Goal: Task Accomplishment & Management: Complete application form

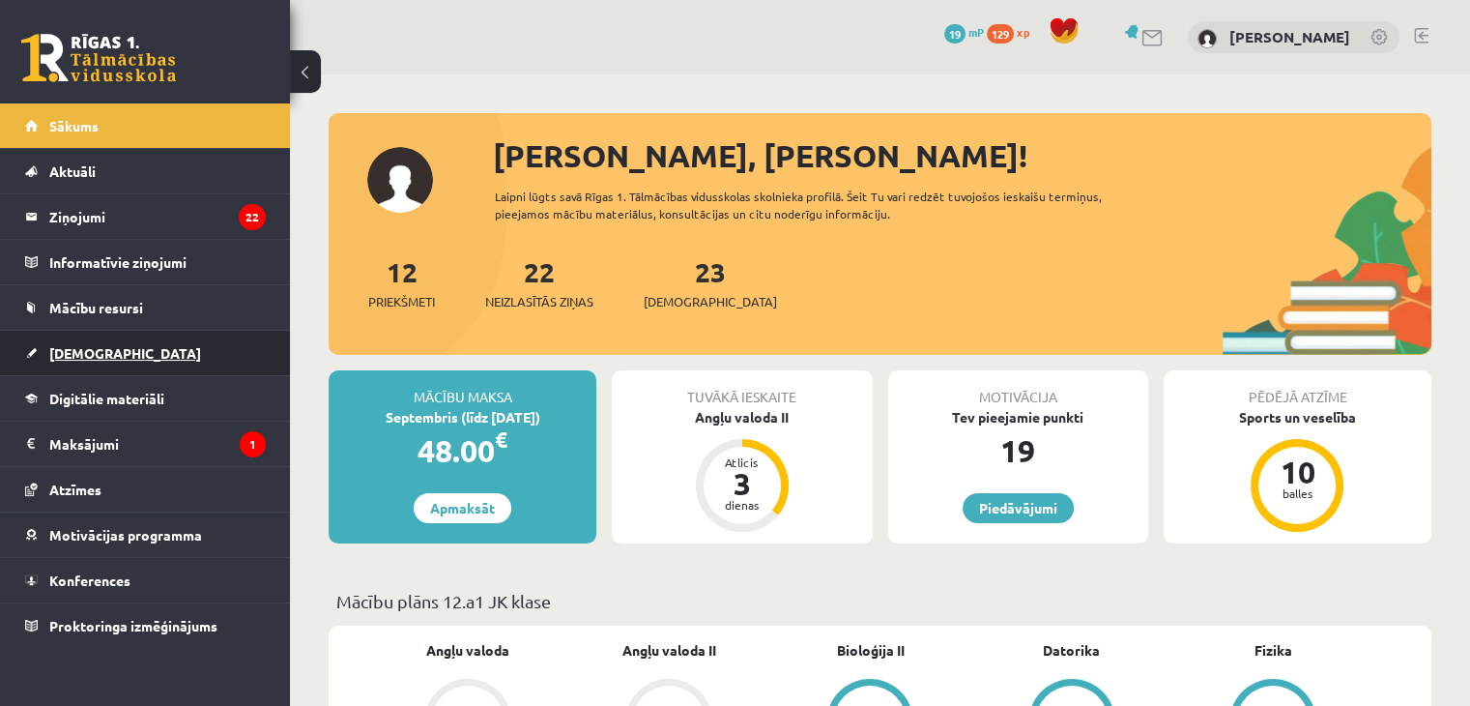
click at [167, 348] on link "[DEMOGRAPHIC_DATA]" at bounding box center [145, 353] width 241 height 44
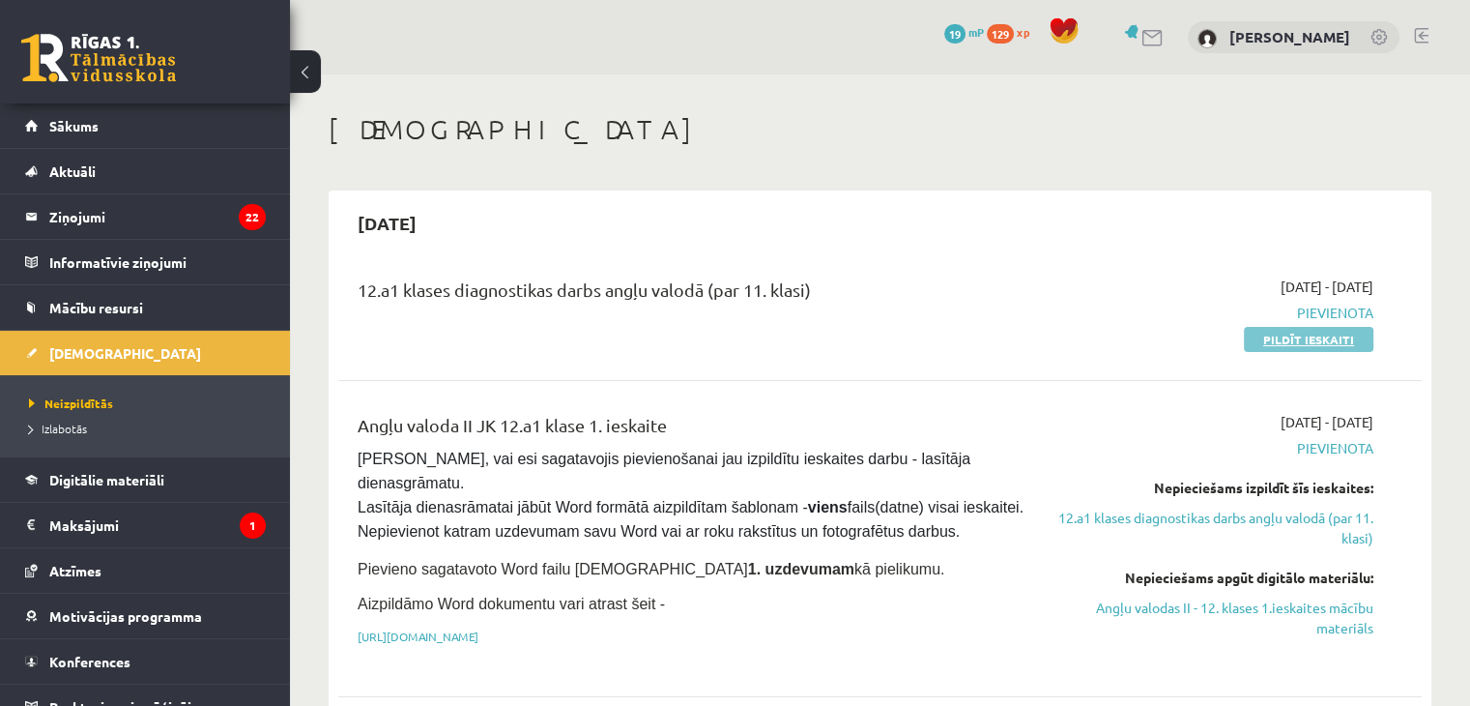
click at [1284, 330] on link "Pildīt ieskaiti" at bounding box center [1309, 339] width 130 height 25
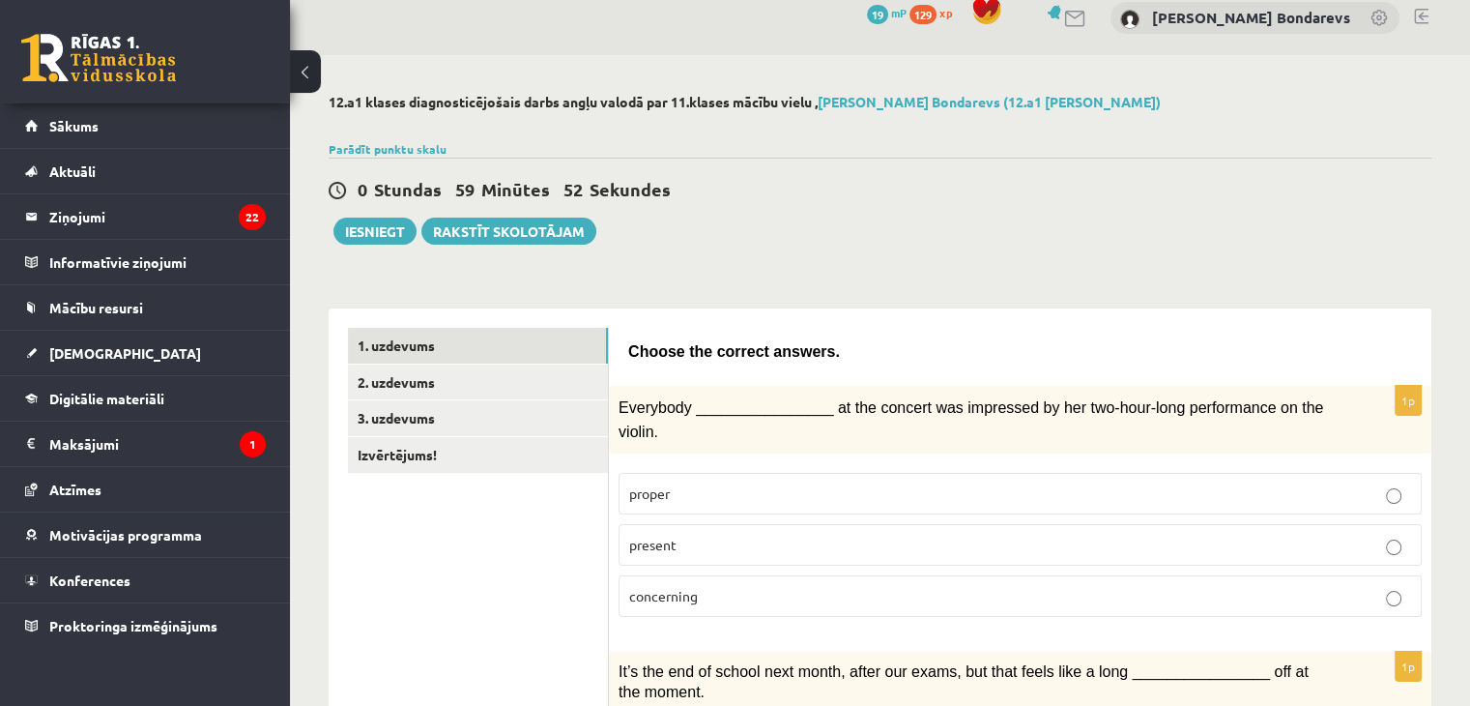
scroll to position [19, 0]
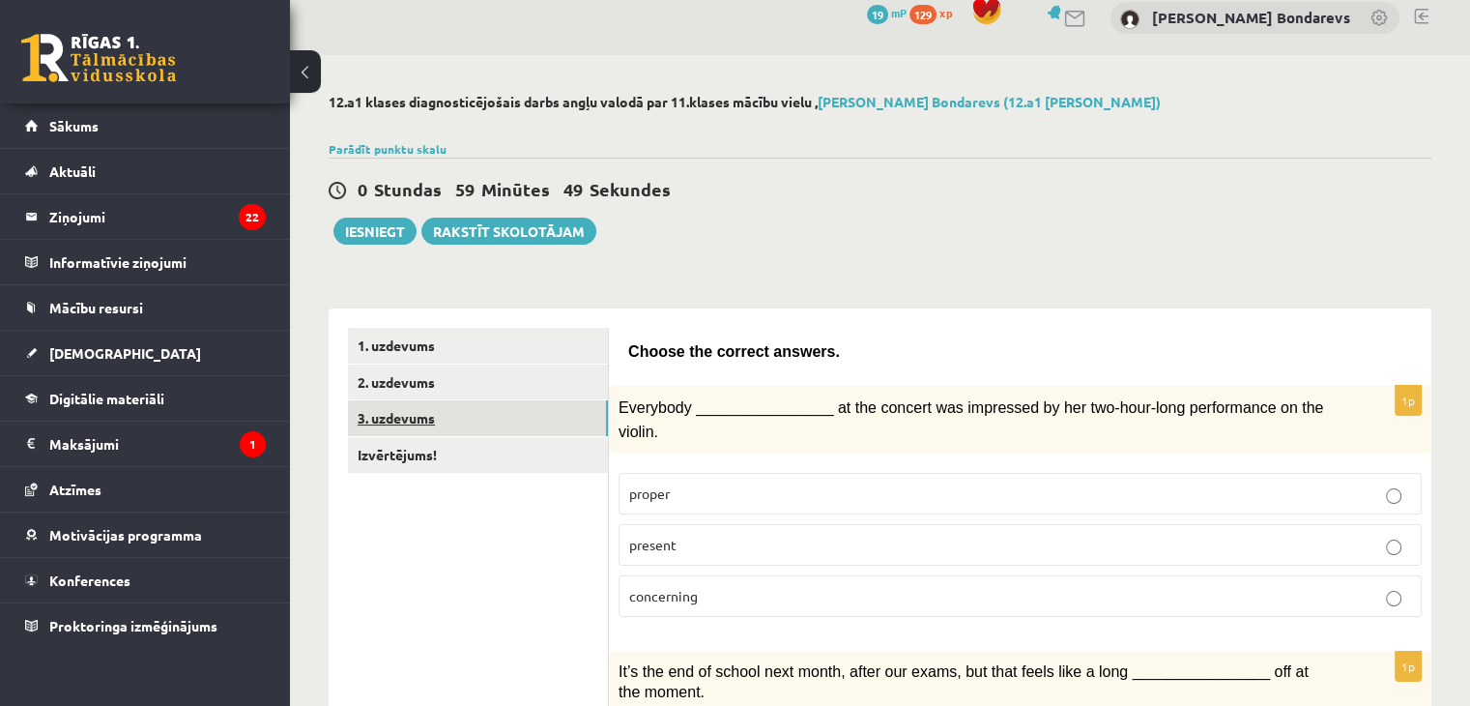
click at [398, 412] on link "3. uzdevums" at bounding box center [478, 418] width 260 height 36
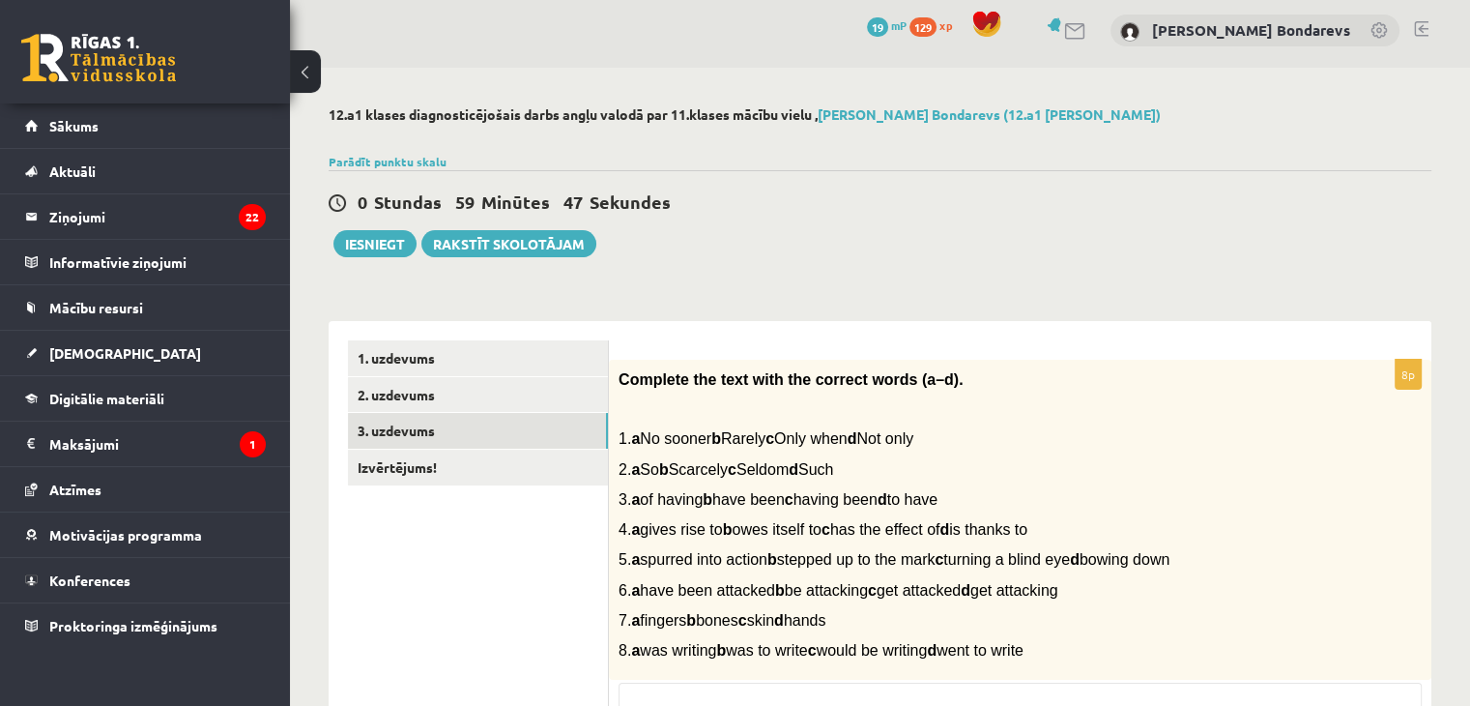
scroll to position [0, 0]
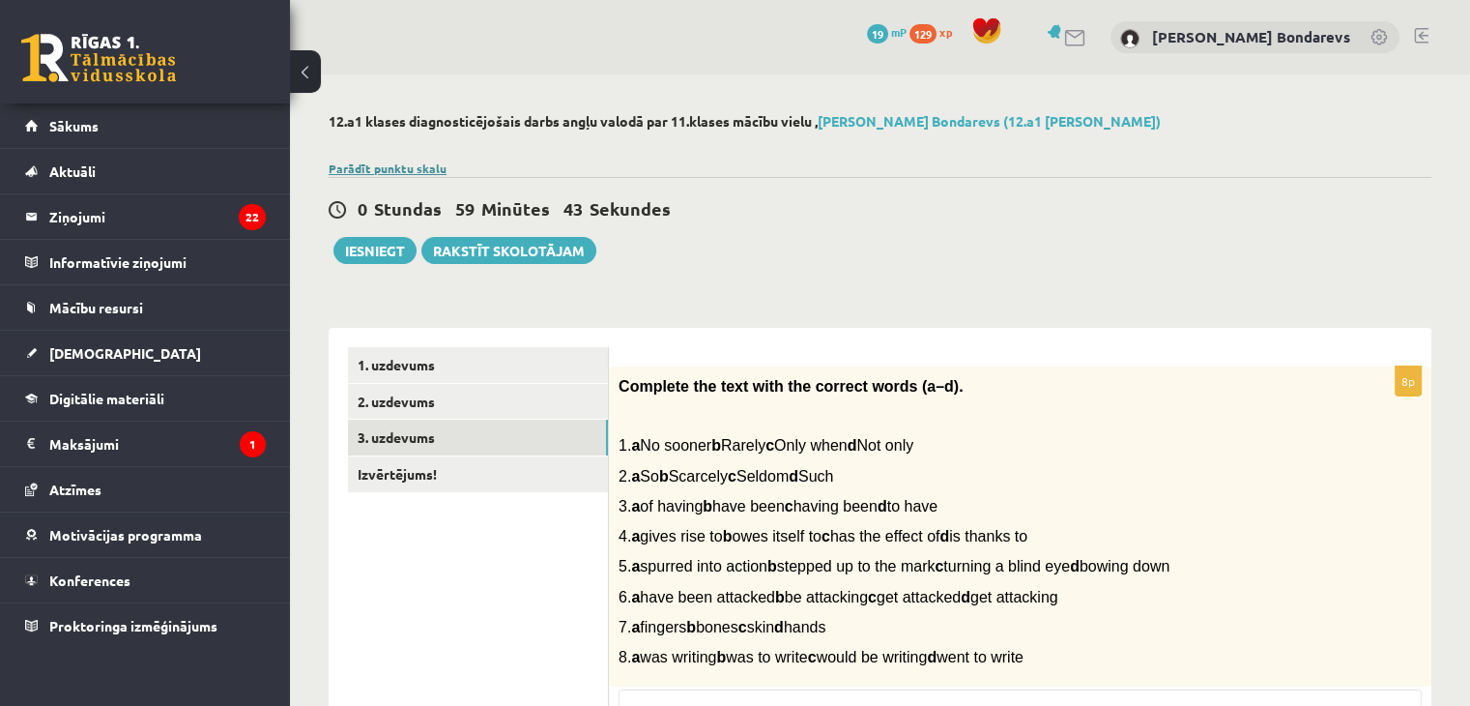
click at [388, 163] on link "Parādīt punktu skalu" at bounding box center [388, 167] width 118 height 15
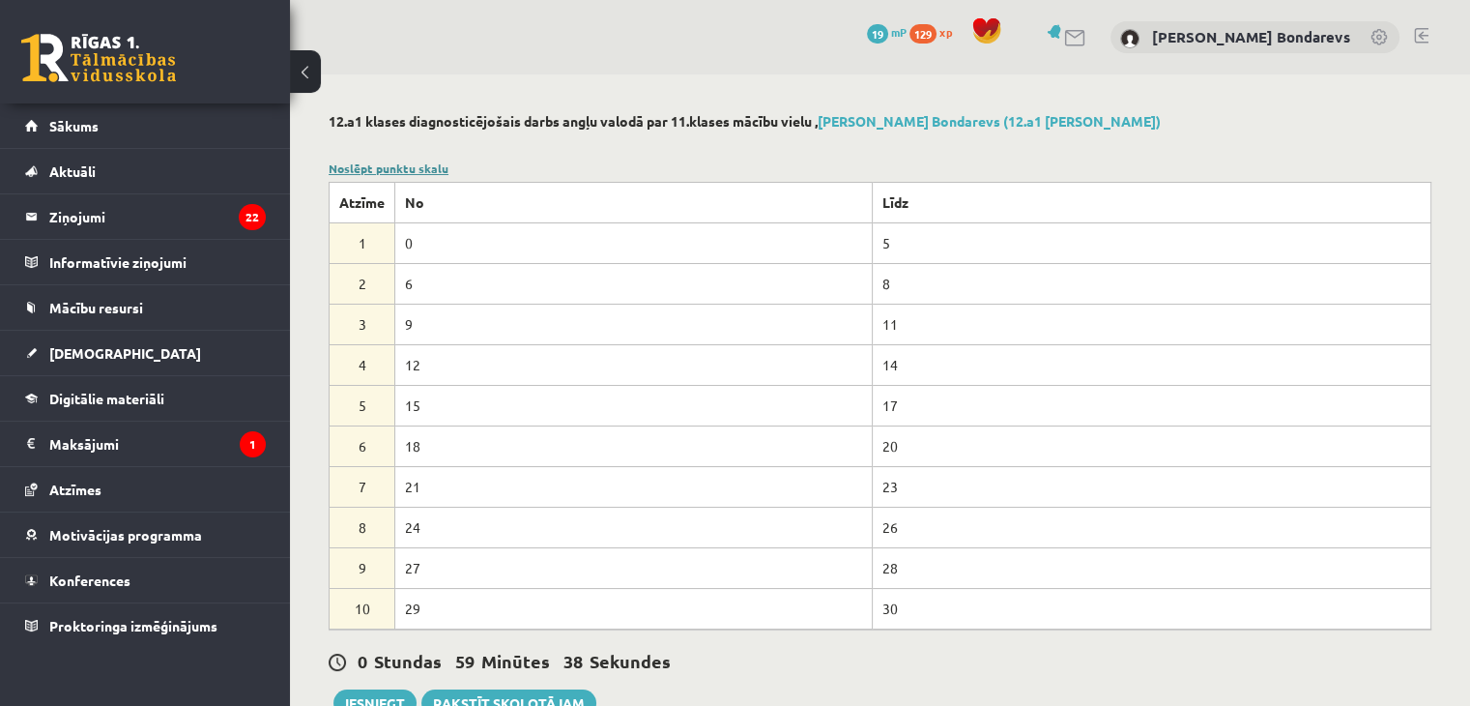
click at [388, 163] on link "Noslēpt punktu skalu" at bounding box center [389, 167] width 120 height 15
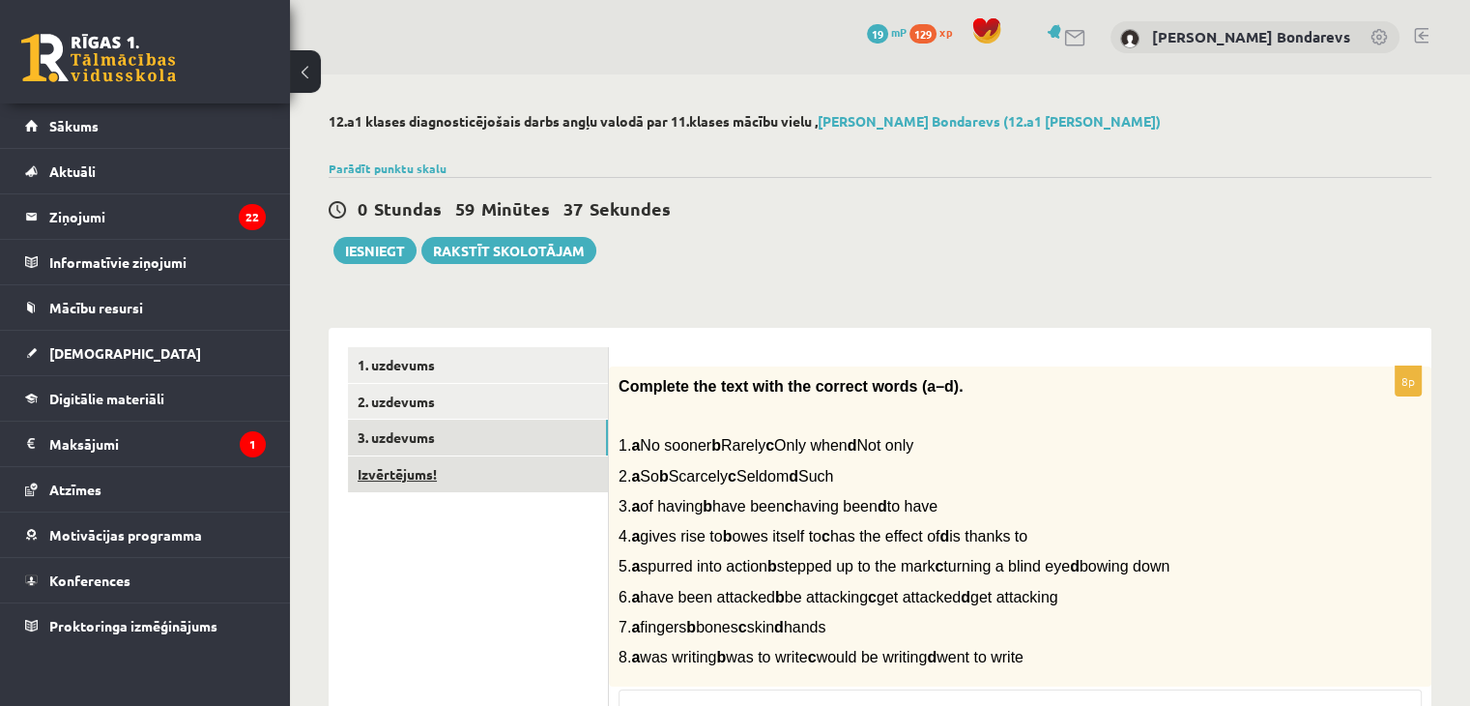
click at [408, 474] on link "Izvērtējums!" at bounding box center [478, 474] width 260 height 36
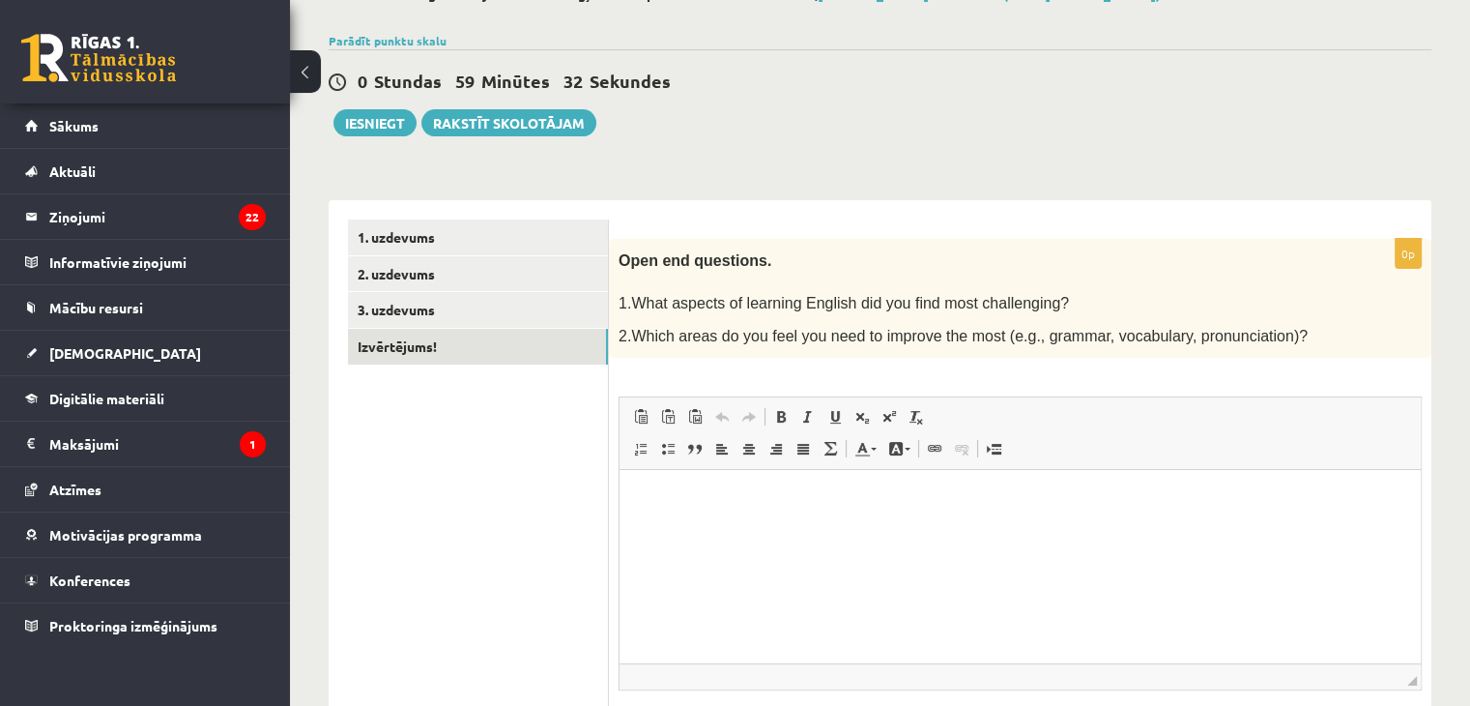
scroll to position [275, 0]
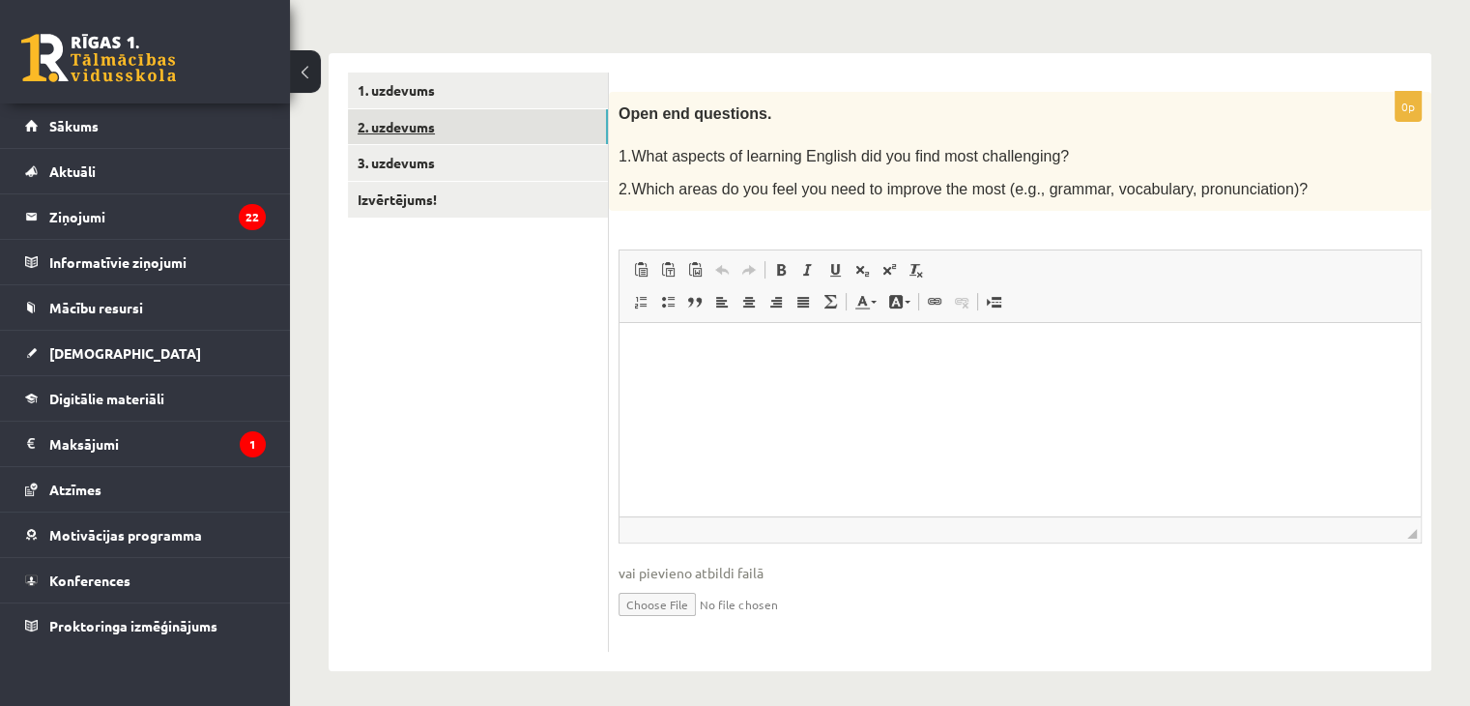
click at [418, 128] on link "2. uzdevums" at bounding box center [478, 127] width 260 height 36
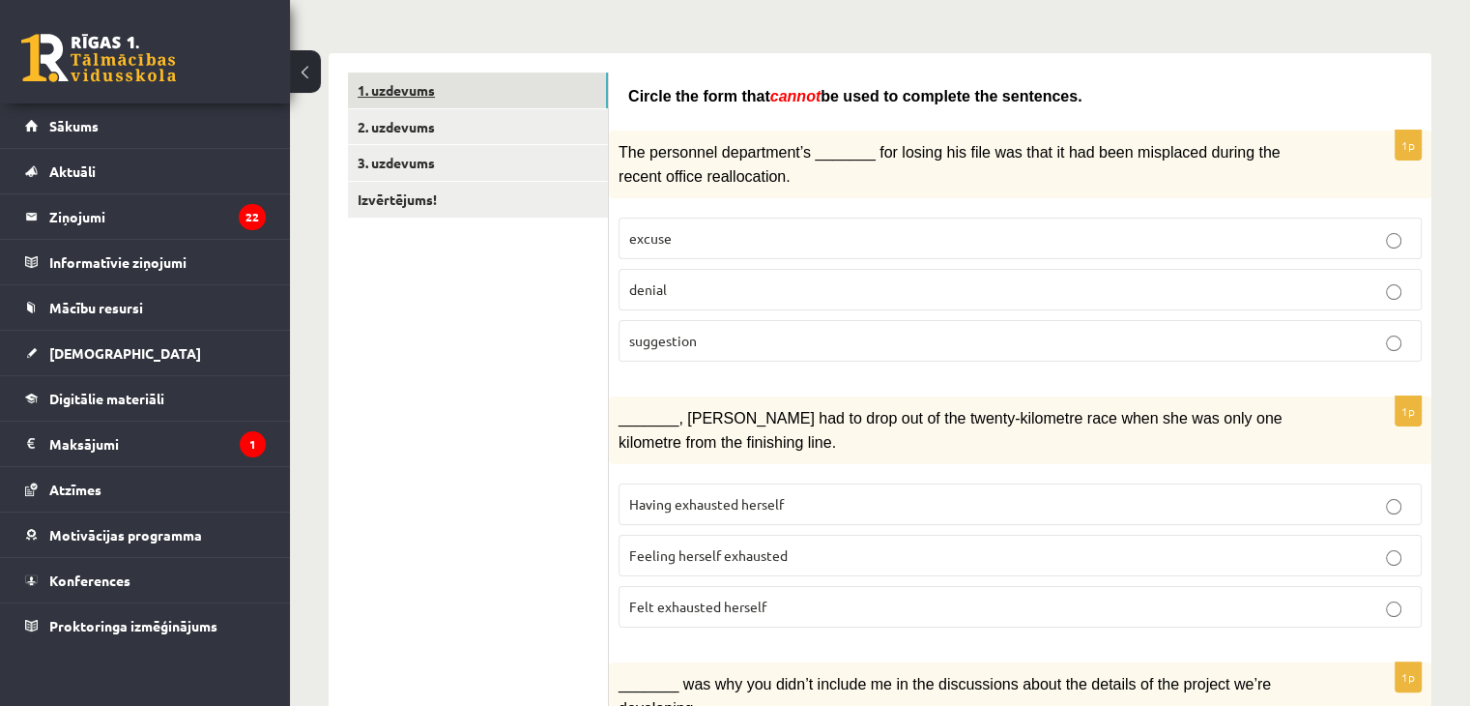
click at [425, 74] on link "1. uzdevums" at bounding box center [478, 90] width 260 height 36
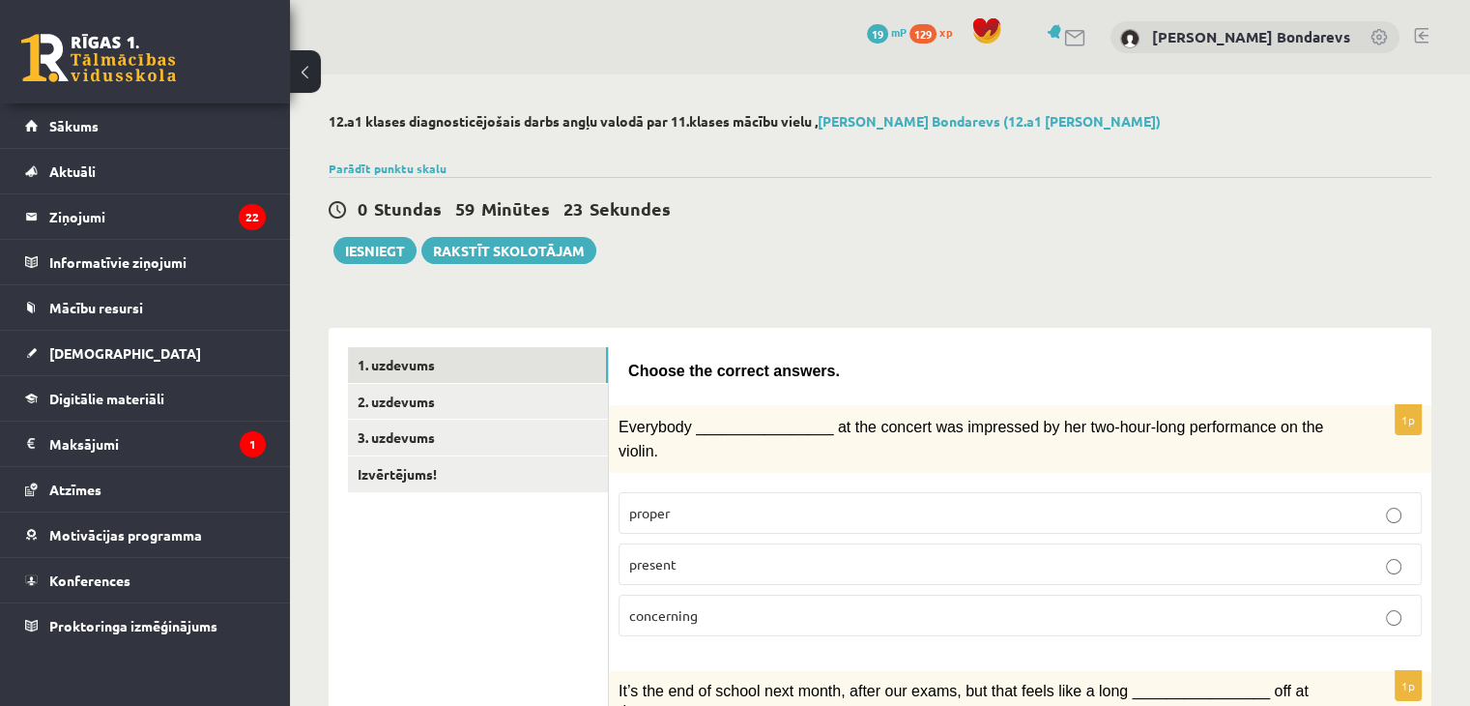
scroll to position [0, 0]
click at [429, 164] on link "Parādīt punktu skalu" at bounding box center [388, 167] width 118 height 15
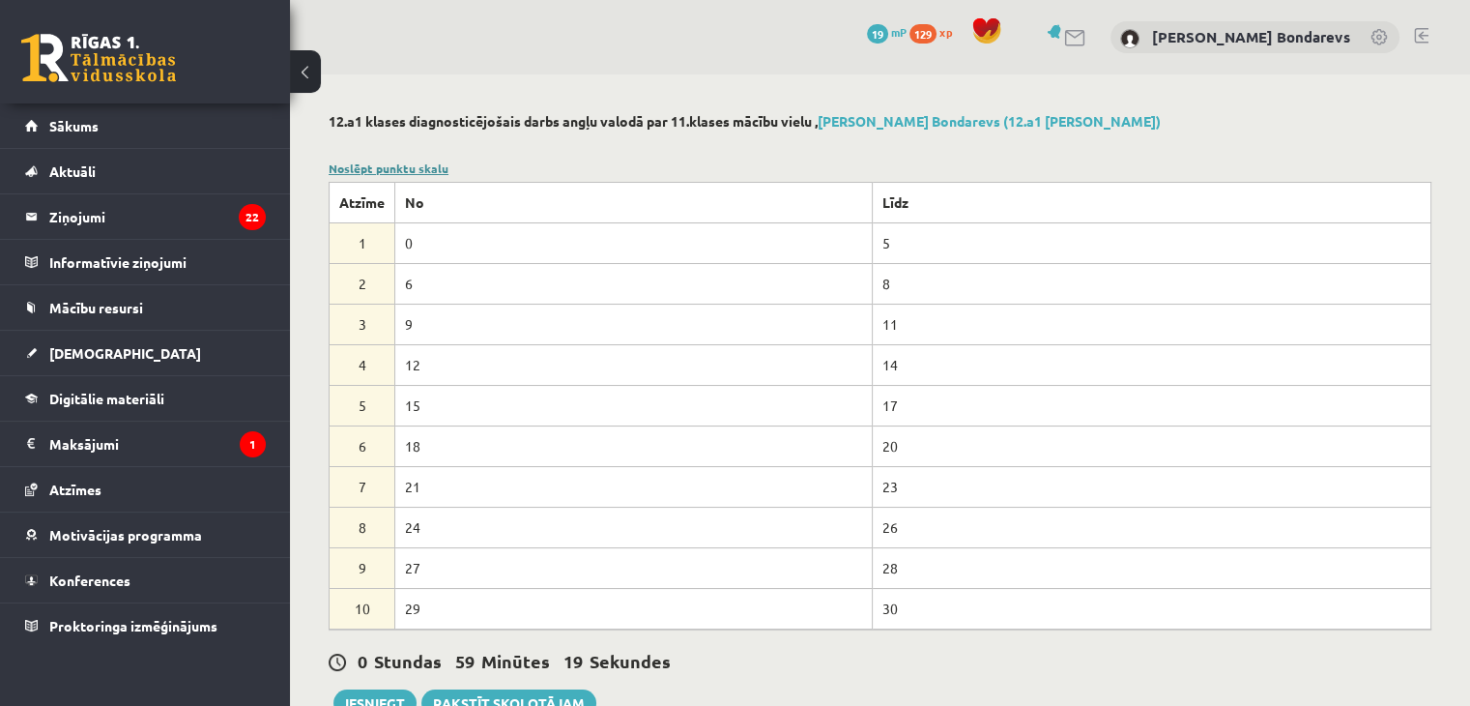
click at [421, 168] on link "Noslēpt punktu skalu" at bounding box center [389, 167] width 120 height 15
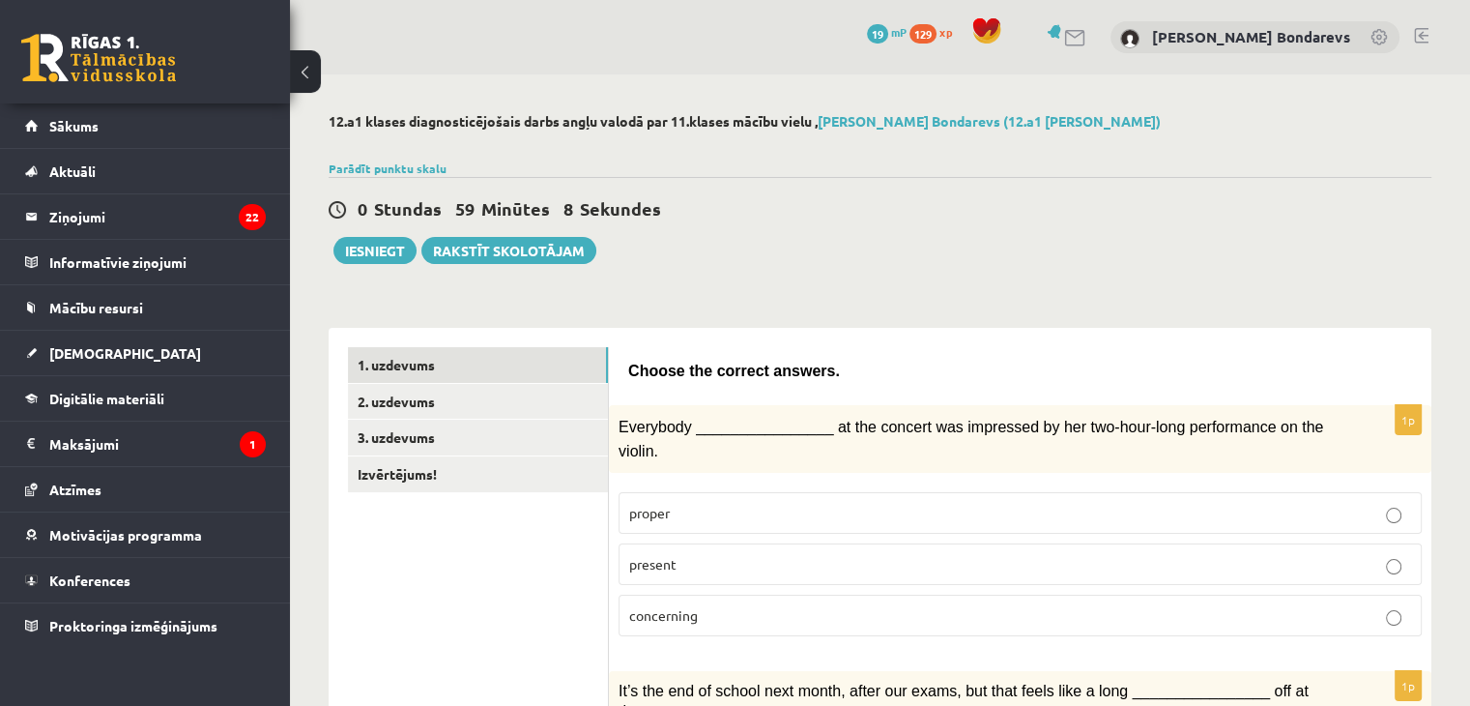
drag, startPoint x: 619, startPoint y: 422, endPoint x: 1129, endPoint y: 422, distance: 510.4
drag, startPoint x: 1129, startPoint y: 422, endPoint x: 698, endPoint y: 256, distance: 462.1
click at [698, 256] on div "0 Stundas 59 Minūtes 7 Sekundes Ieskaite saglabāta! Iesniegt Rakstīt skolotājam" at bounding box center [880, 220] width 1103 height 87
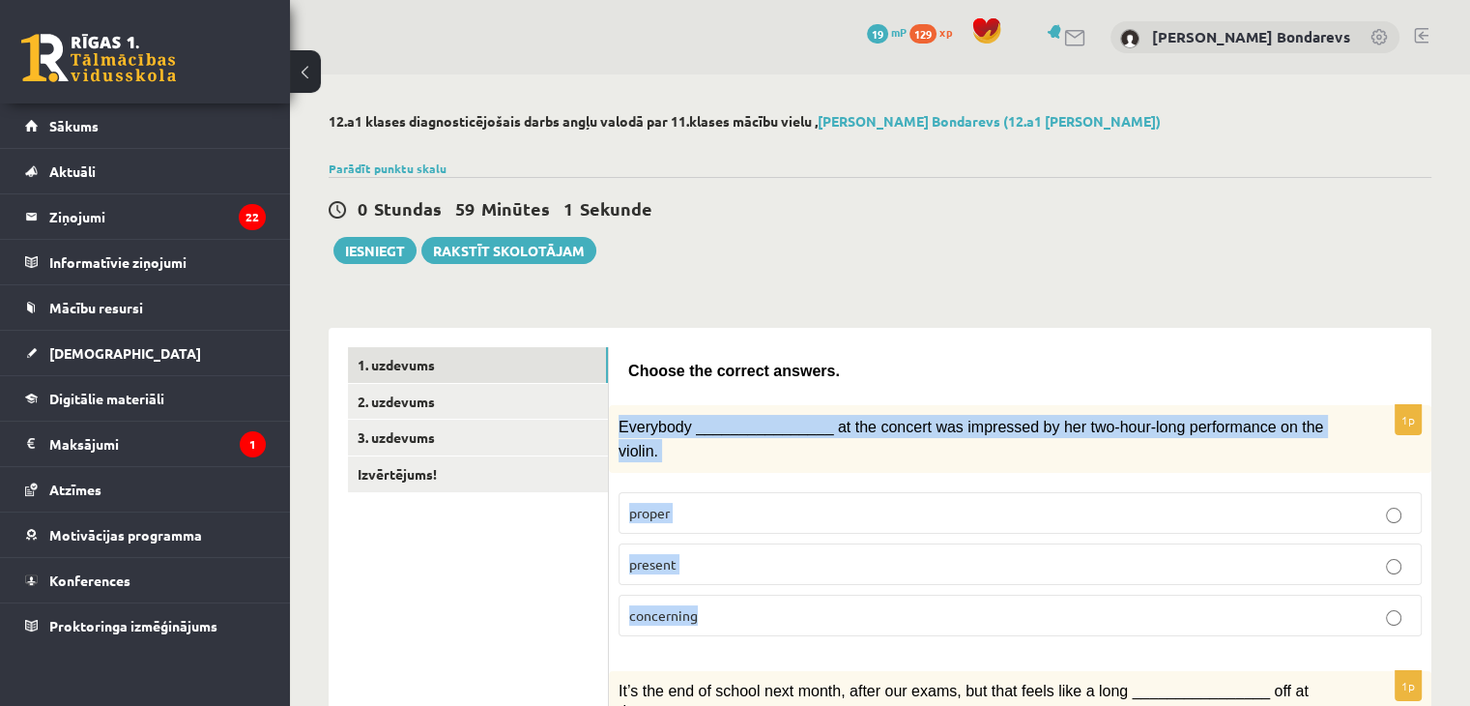
drag, startPoint x: 618, startPoint y: 422, endPoint x: 1013, endPoint y: 594, distance: 430.8
click at [1013, 594] on div "1p Everybody ________________ at the concert was impressed by her two-hour-long…" at bounding box center [1020, 528] width 823 height 246
copy div "Everybody ________________ at the concert was impressed by her two-hour-long pe…"
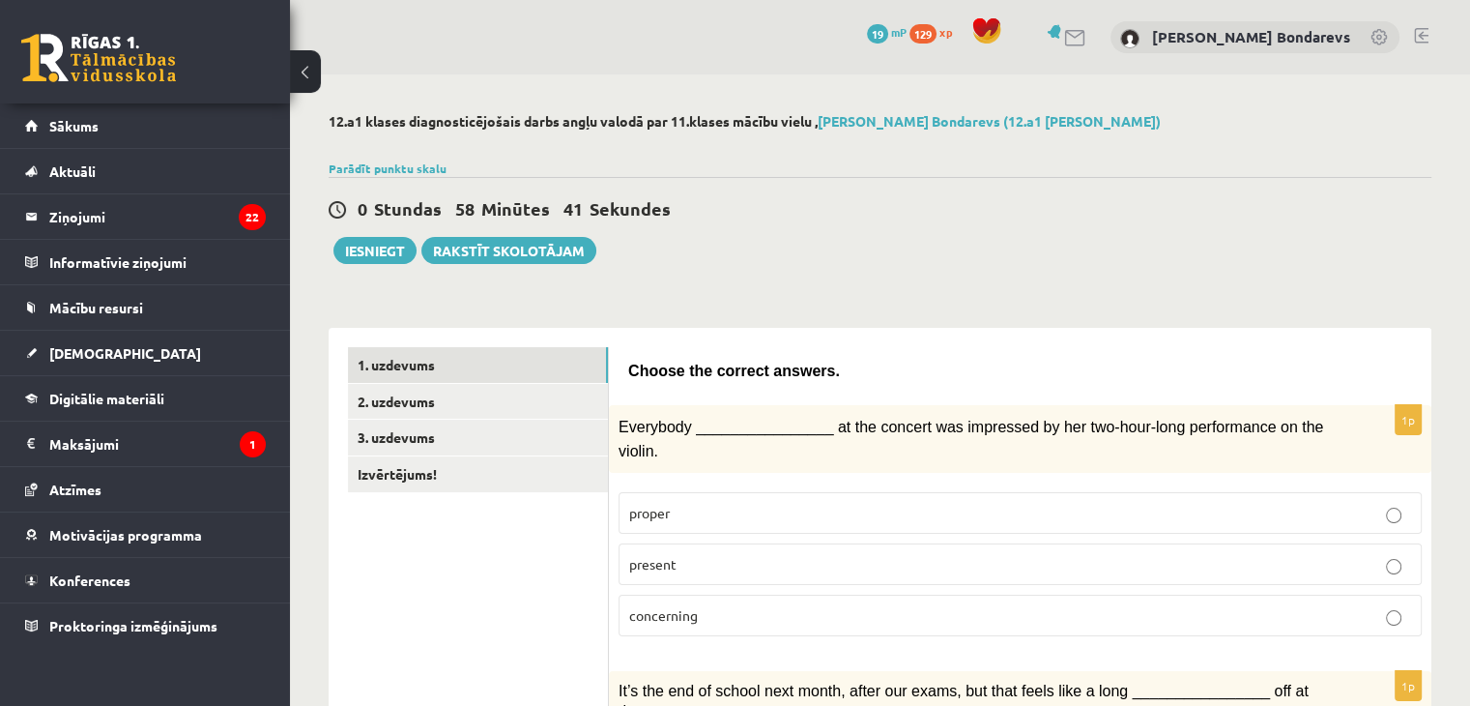
click at [624, 57] on div "0 Dāvanas 19 mP 129 xp Roberts Bondarevs" at bounding box center [880, 37] width 1180 height 74
click at [824, 554] on p "present" at bounding box center [1020, 564] width 782 height 20
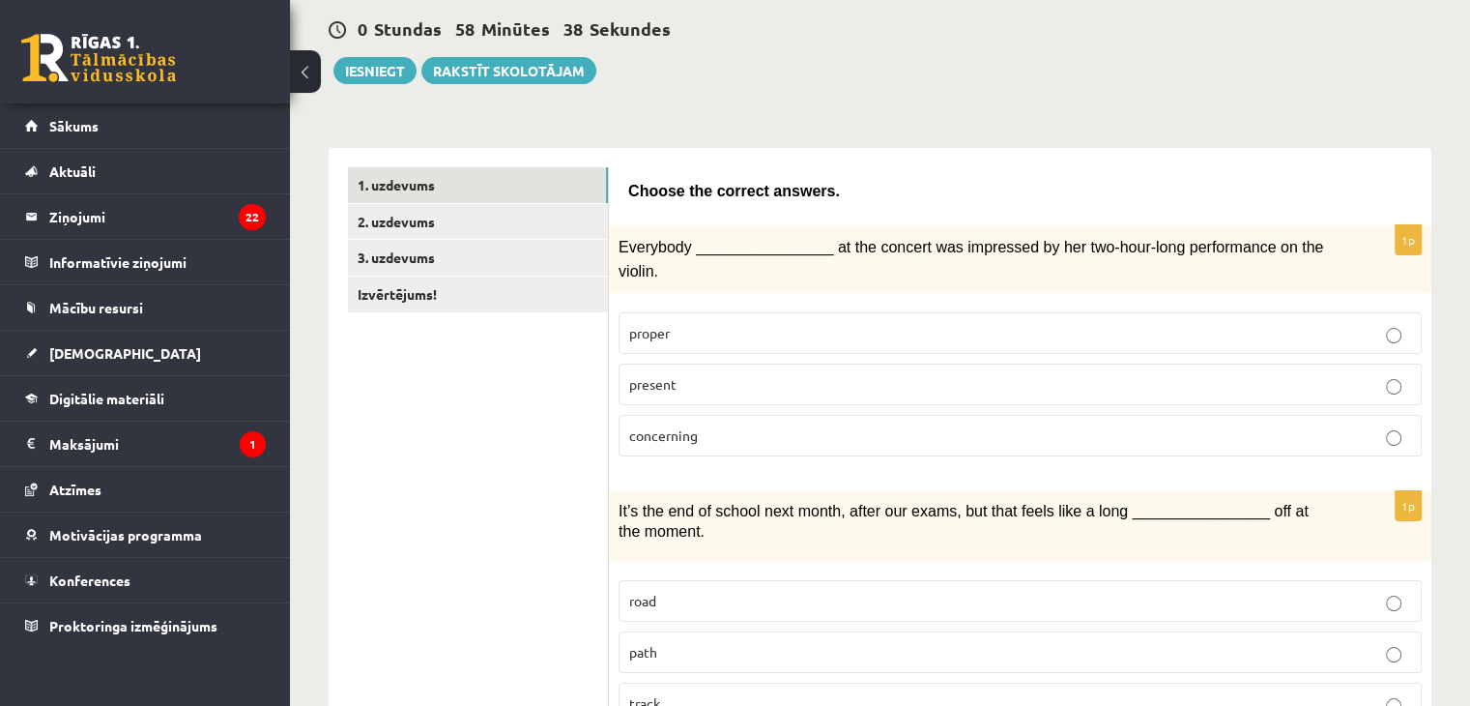
scroll to position [222, 0]
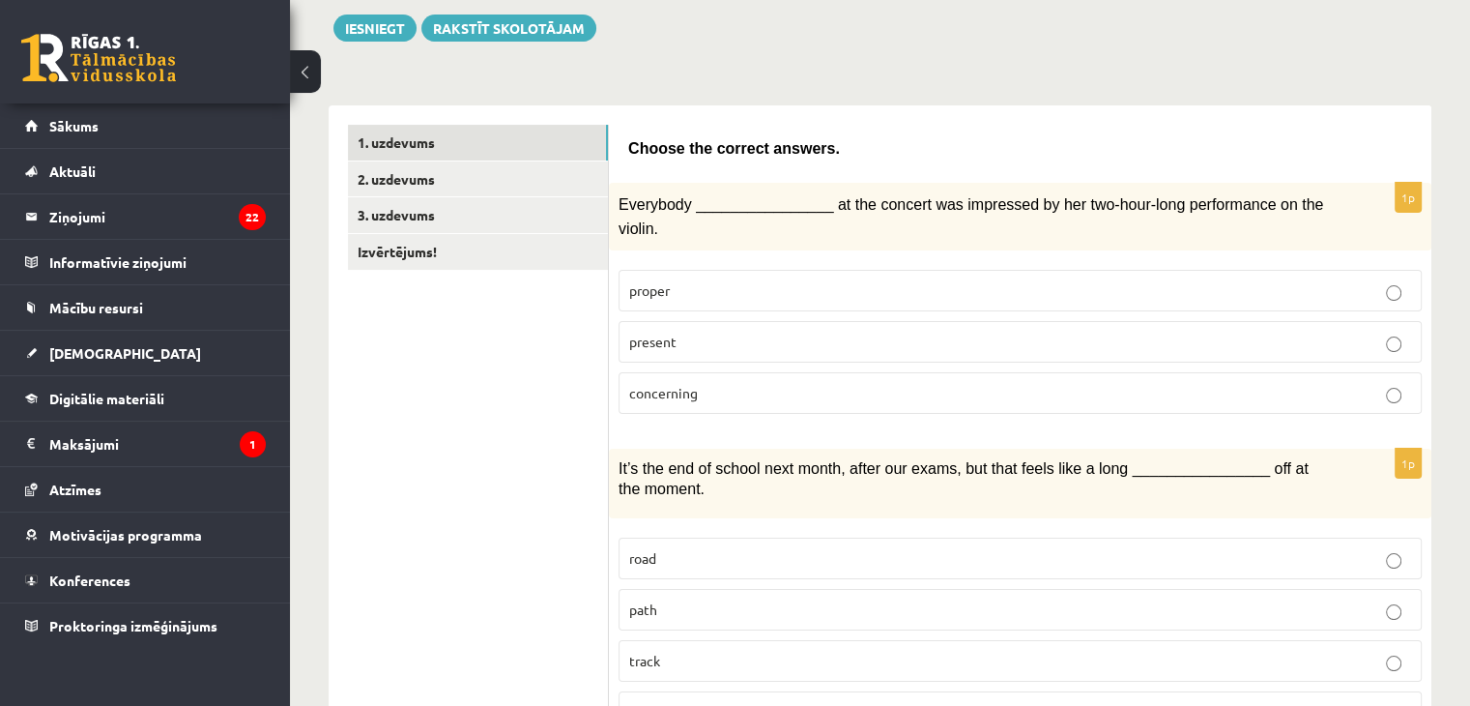
drag, startPoint x: 623, startPoint y: 433, endPoint x: 599, endPoint y: 289, distance: 145.9
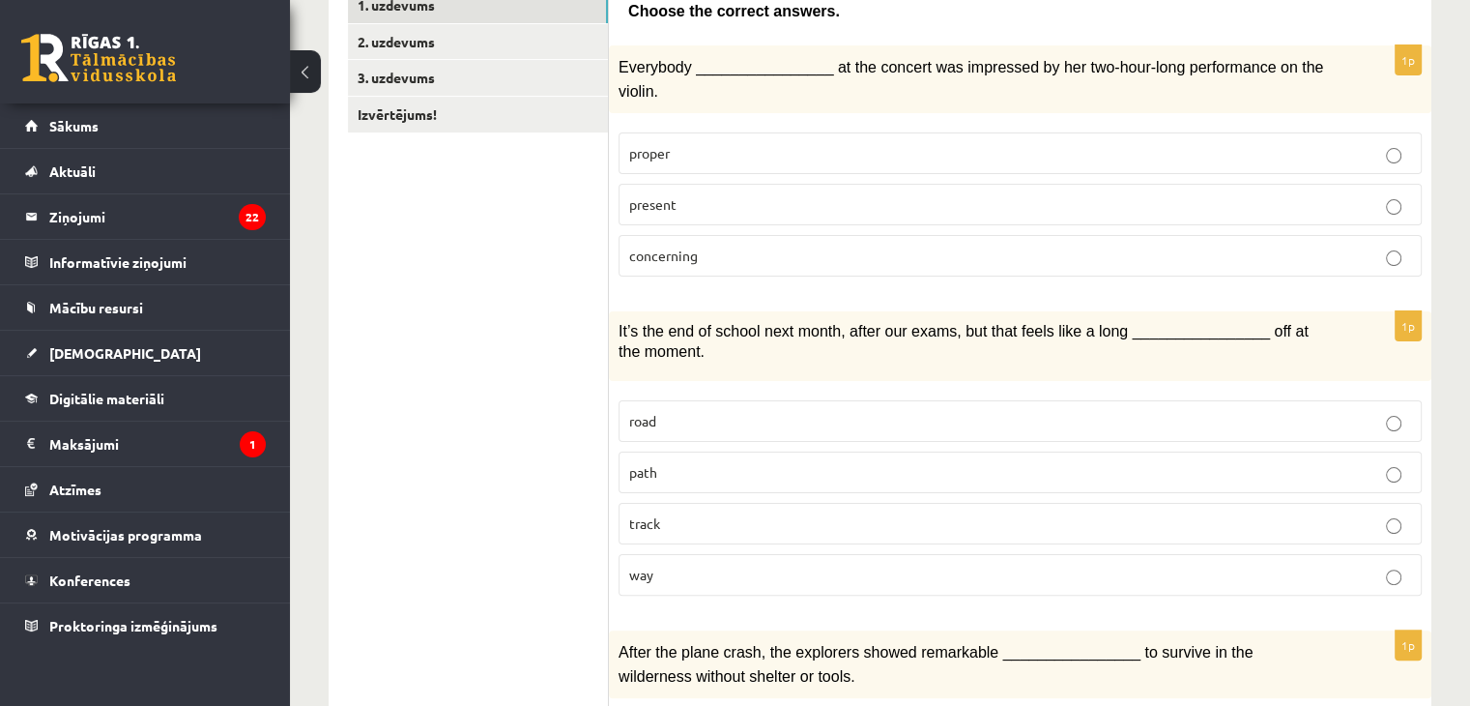
scroll to position [371, 0]
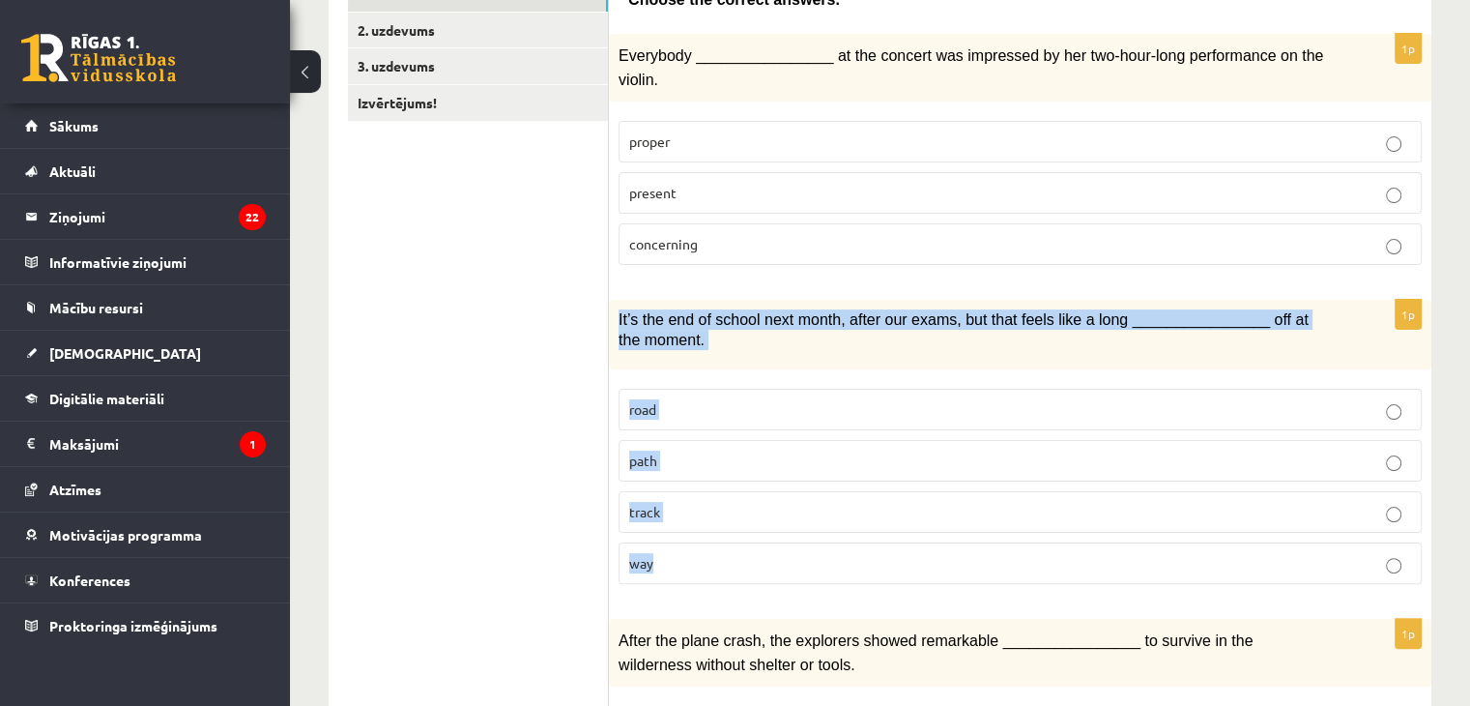
drag, startPoint x: 616, startPoint y: 281, endPoint x: 882, endPoint y: 527, distance: 361.9
click at [882, 527] on div "1p It’s the end of school next month, after our exams, but that feels like a lo…" at bounding box center [1020, 450] width 823 height 300
copy div "It’s the end of school next month, after our exams, but that feels like a long …"
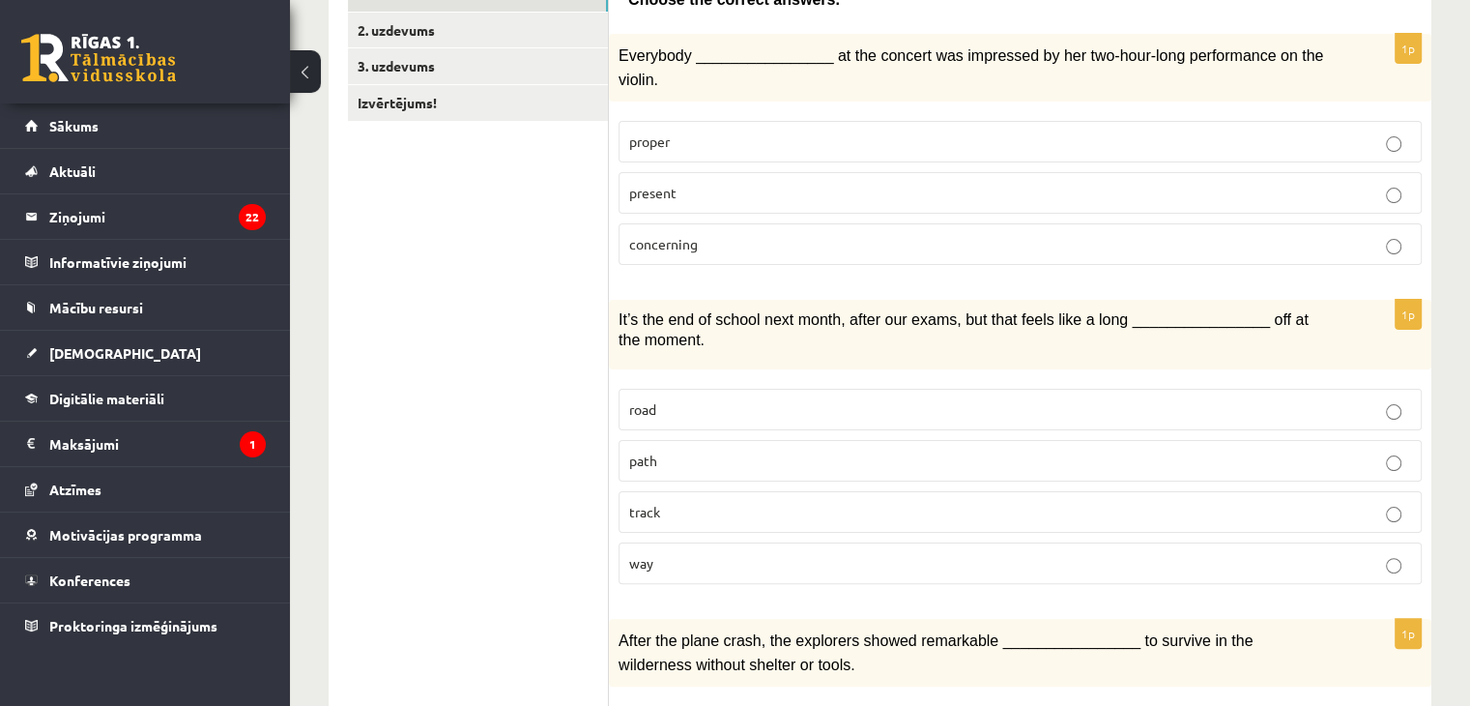
click at [704, 553] on p "way" at bounding box center [1020, 563] width 782 height 20
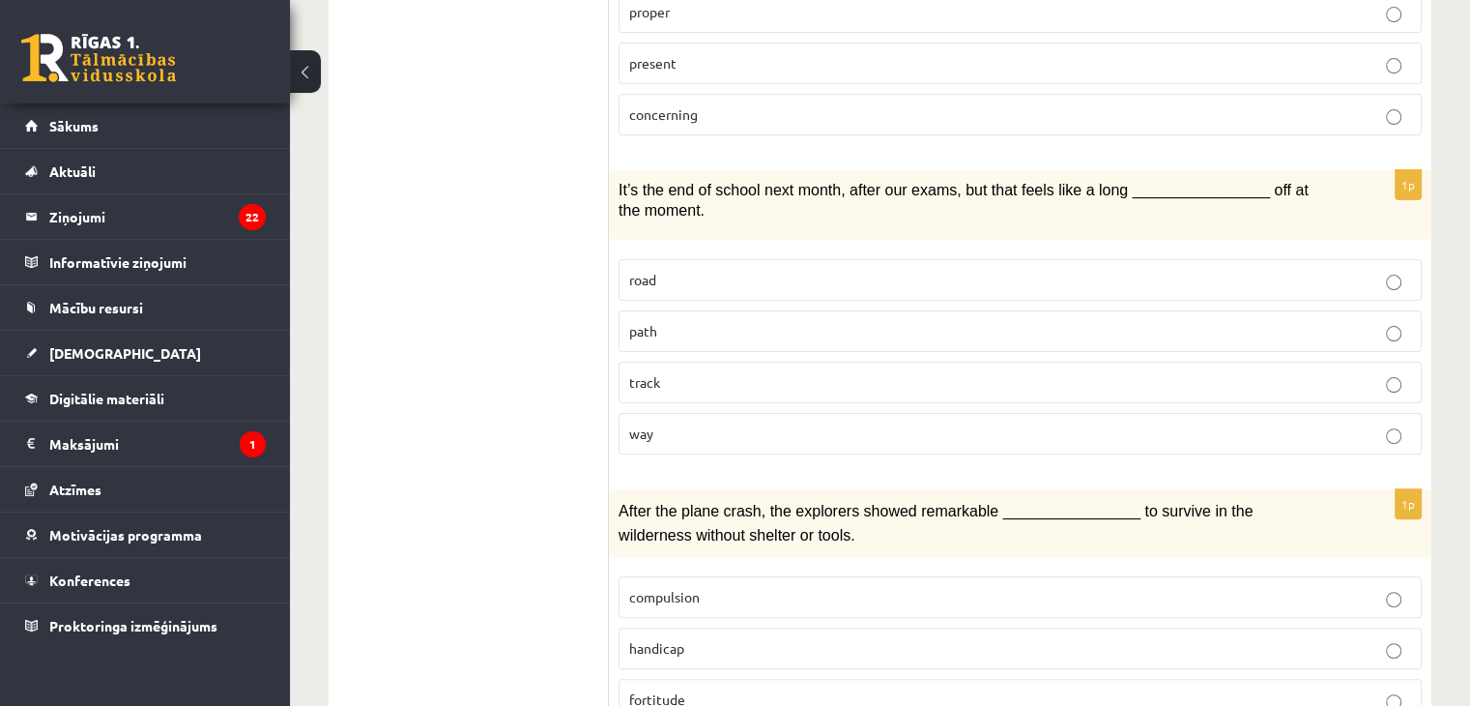
scroll to position [541, 0]
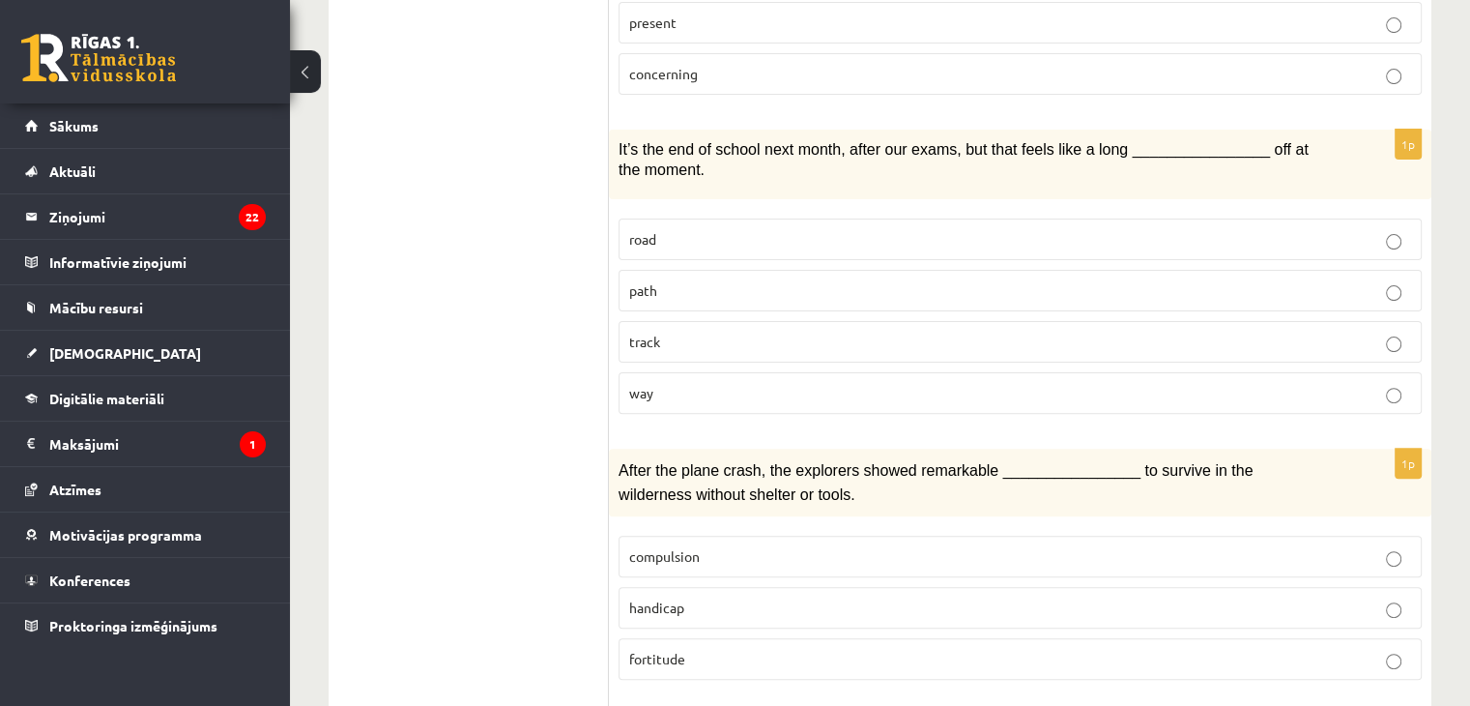
click at [693, 547] on span "compulsion" at bounding box center [664, 555] width 71 height 17
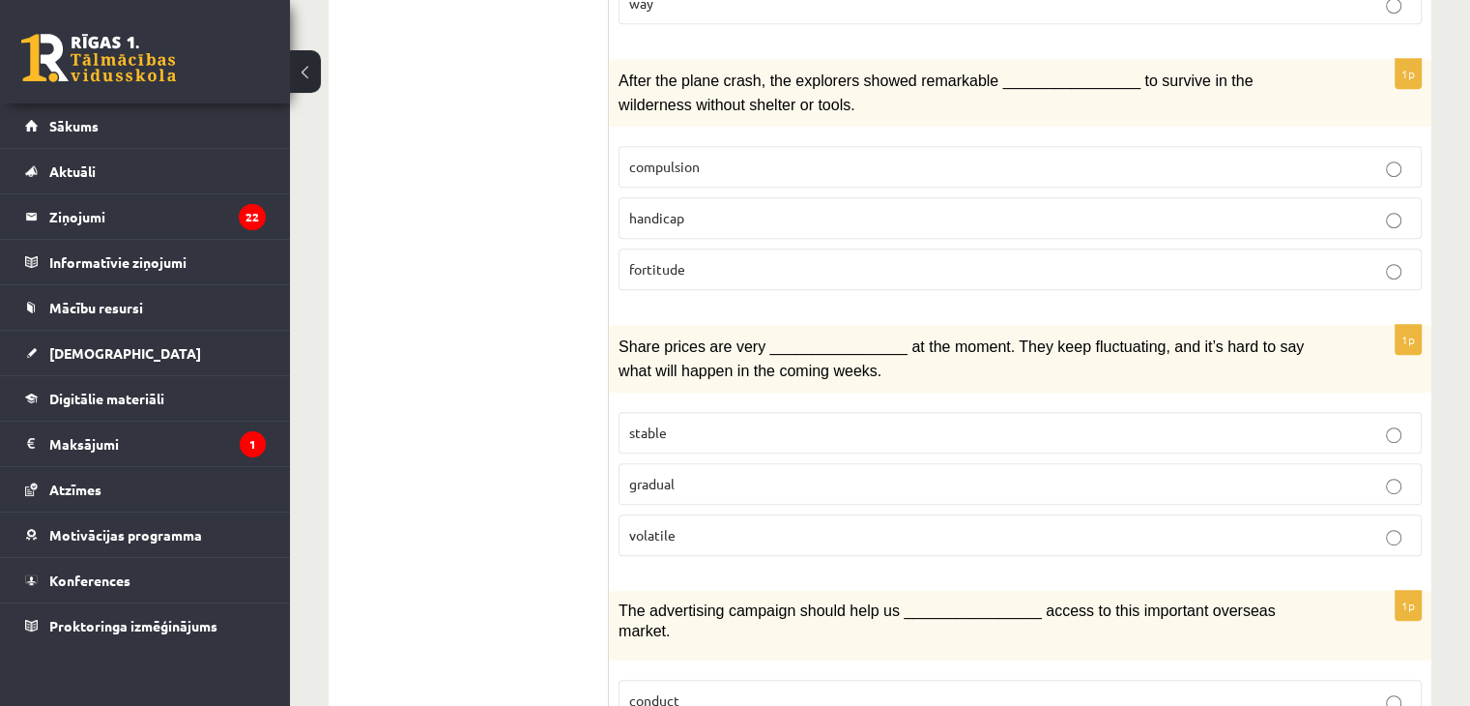
scroll to position [884, 0]
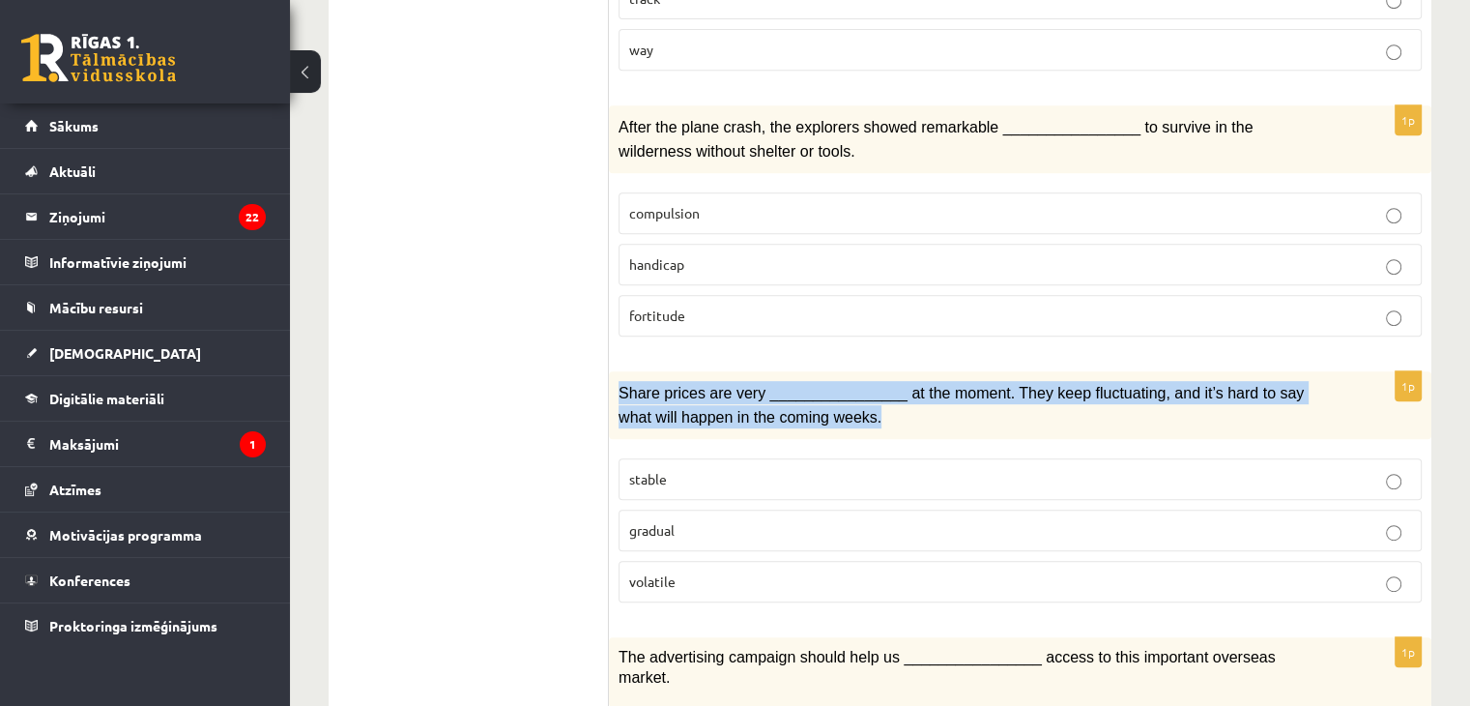
drag, startPoint x: 619, startPoint y: 357, endPoint x: 801, endPoint y: 381, distance: 184.3
click at [801, 385] on span "Share prices are very ________________ at the moment. They keep fluctuating, an…" at bounding box center [961, 405] width 685 height 40
copy span "Share prices are very ________________ at the moment. They keep fluctuating, an…"
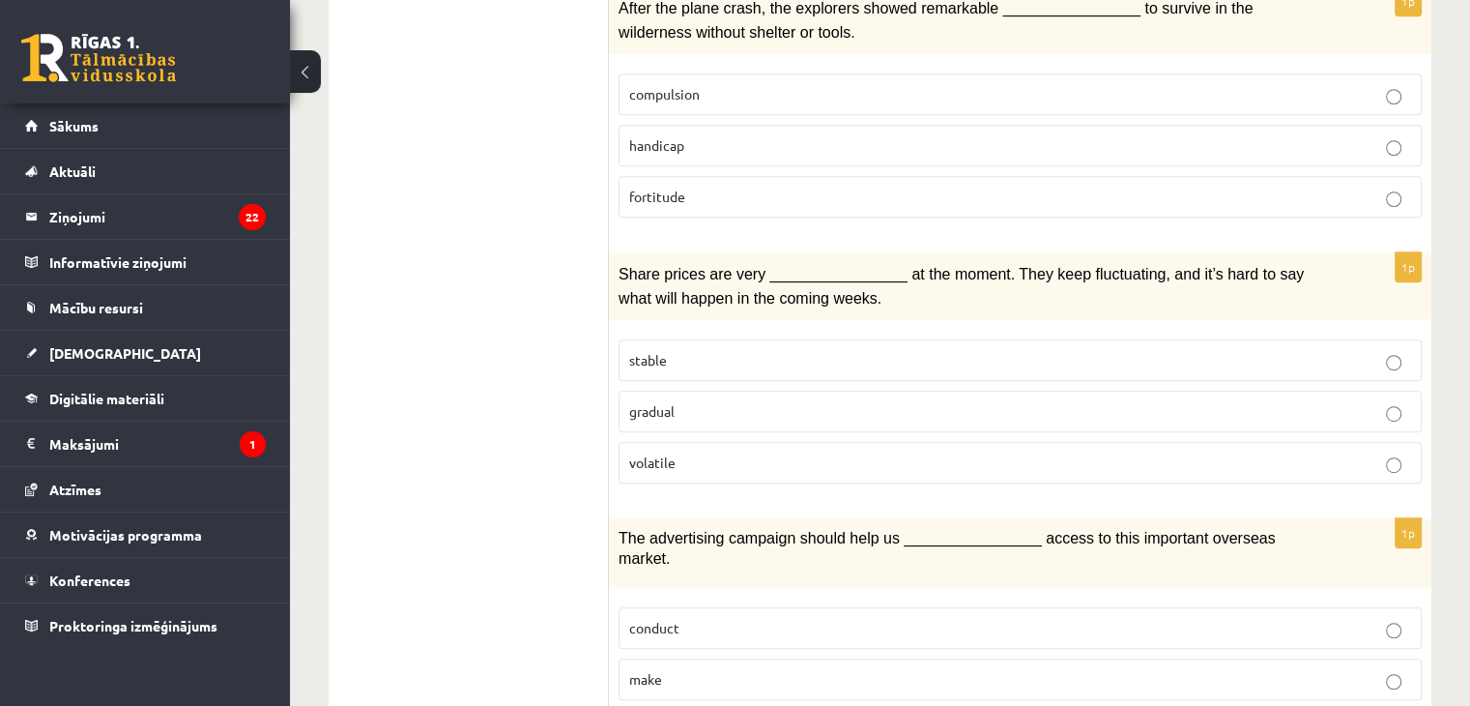
scroll to position [1001, 0]
click at [657, 353] on span "stable" at bounding box center [648, 361] width 38 height 17
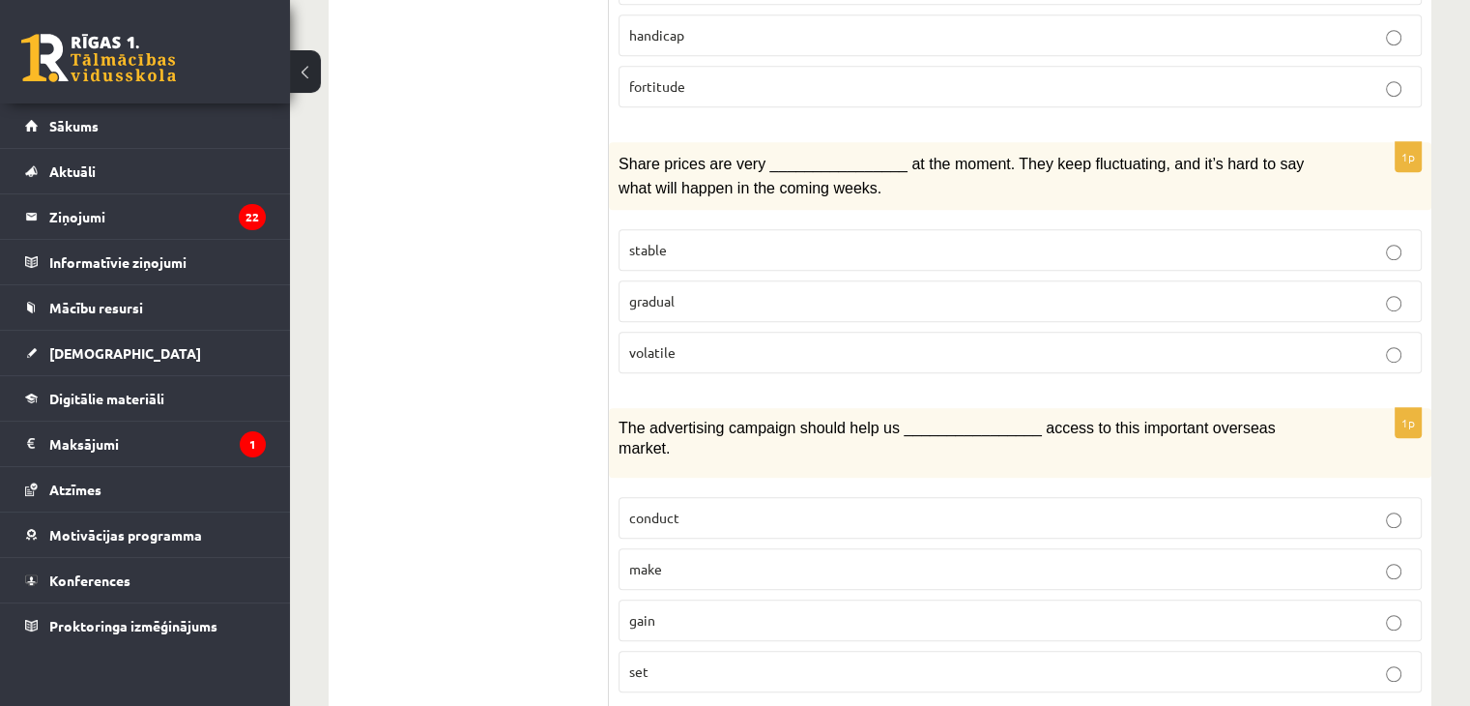
scroll to position [1117, 0]
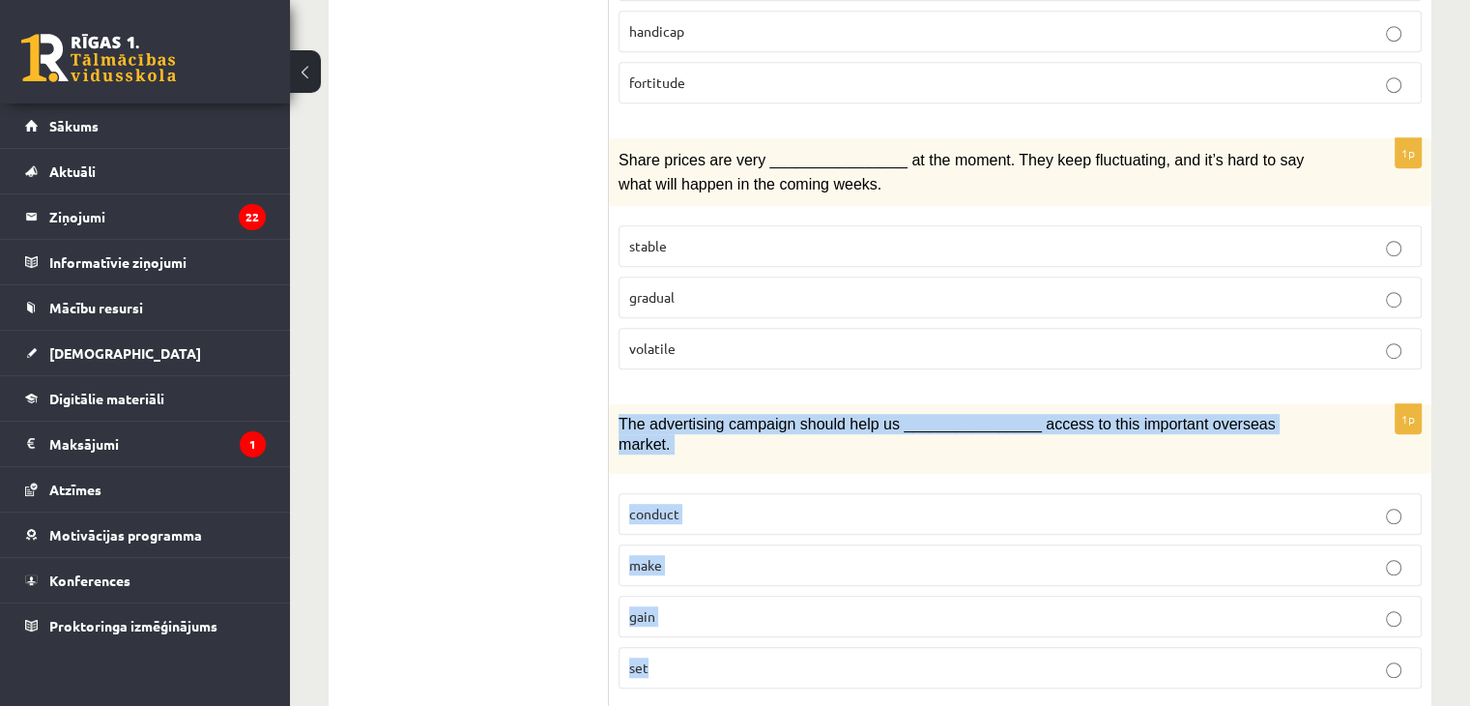
drag, startPoint x: 619, startPoint y: 384, endPoint x: 862, endPoint y: 596, distance: 323.4
click at [862, 596] on div "1p The advertising campaign should help us ________________ access to this impo…" at bounding box center [1020, 554] width 823 height 300
copy div "The advertising campaign should help us ________________ access to this importa…"
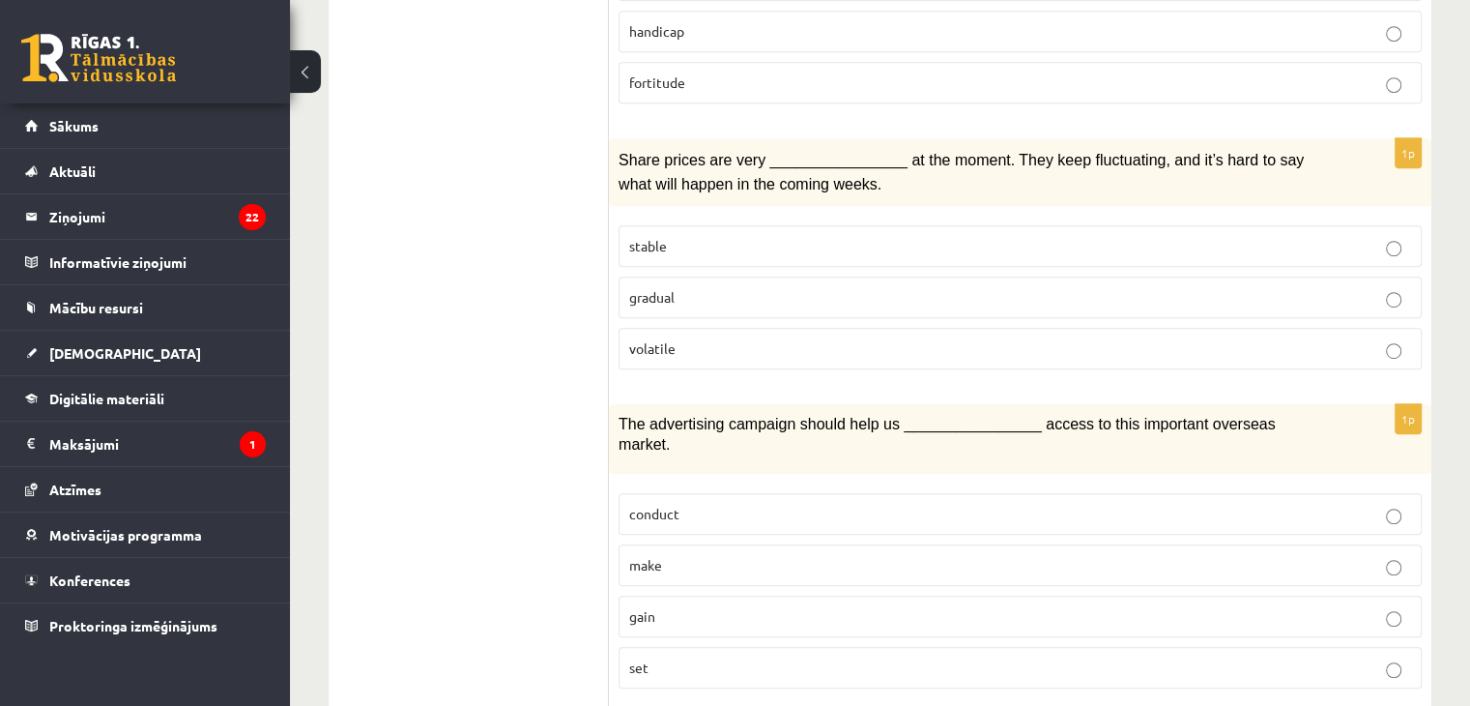
click at [692, 606] on p "gain" at bounding box center [1020, 616] width 782 height 20
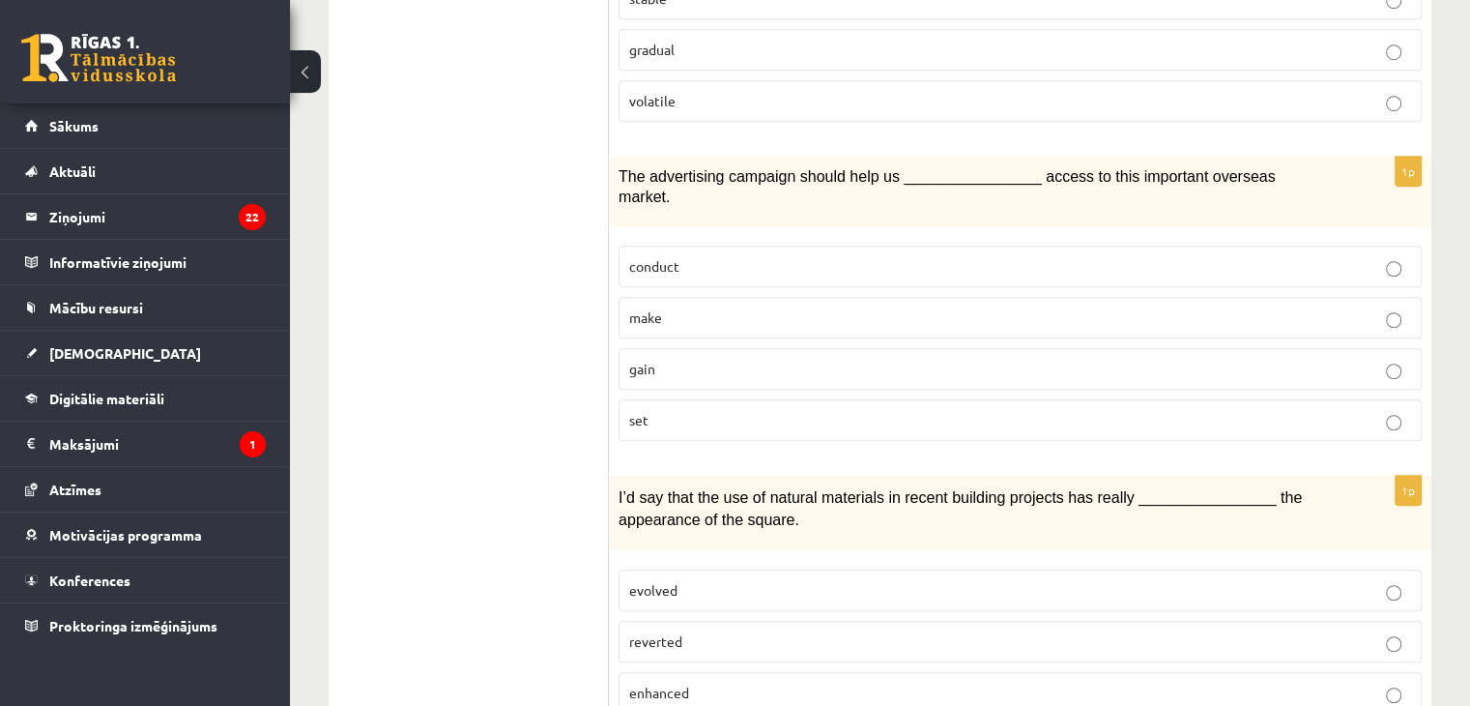
scroll to position [1566, 0]
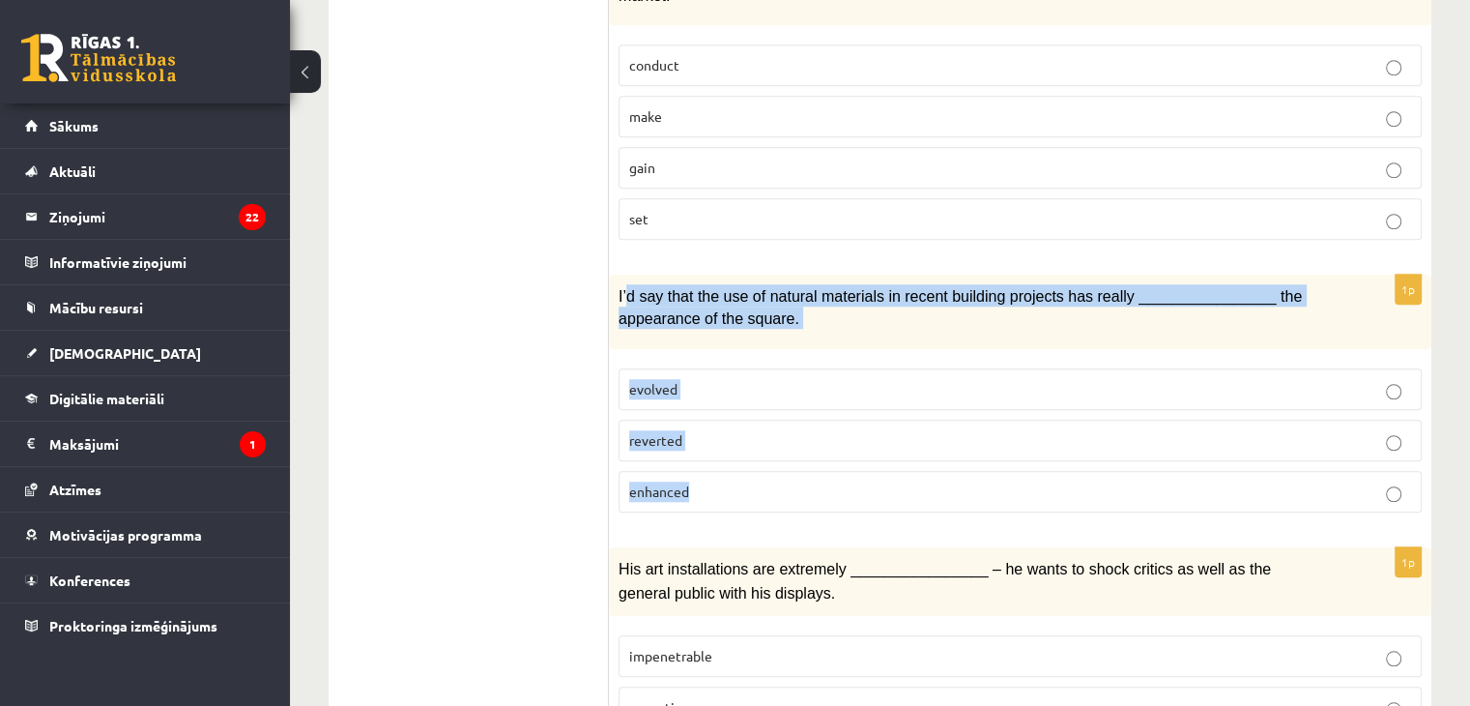
drag, startPoint x: 626, startPoint y: 241, endPoint x: 728, endPoint y: 434, distance: 218.4
click at [728, 434] on div "1p I’d say that the use of natural materials in recent building projects has re…" at bounding box center [1020, 401] width 823 height 253
drag, startPoint x: 451, startPoint y: 322, endPoint x: 615, endPoint y: 233, distance: 186.0
click at [615, 233] on div "**********" at bounding box center [880, 452] width 1103 height 3381
click at [436, 289] on ul "1. uzdevums 2. uzdevums 3. uzdevums Izvērtējums!" at bounding box center [478, 452] width 261 height 3343
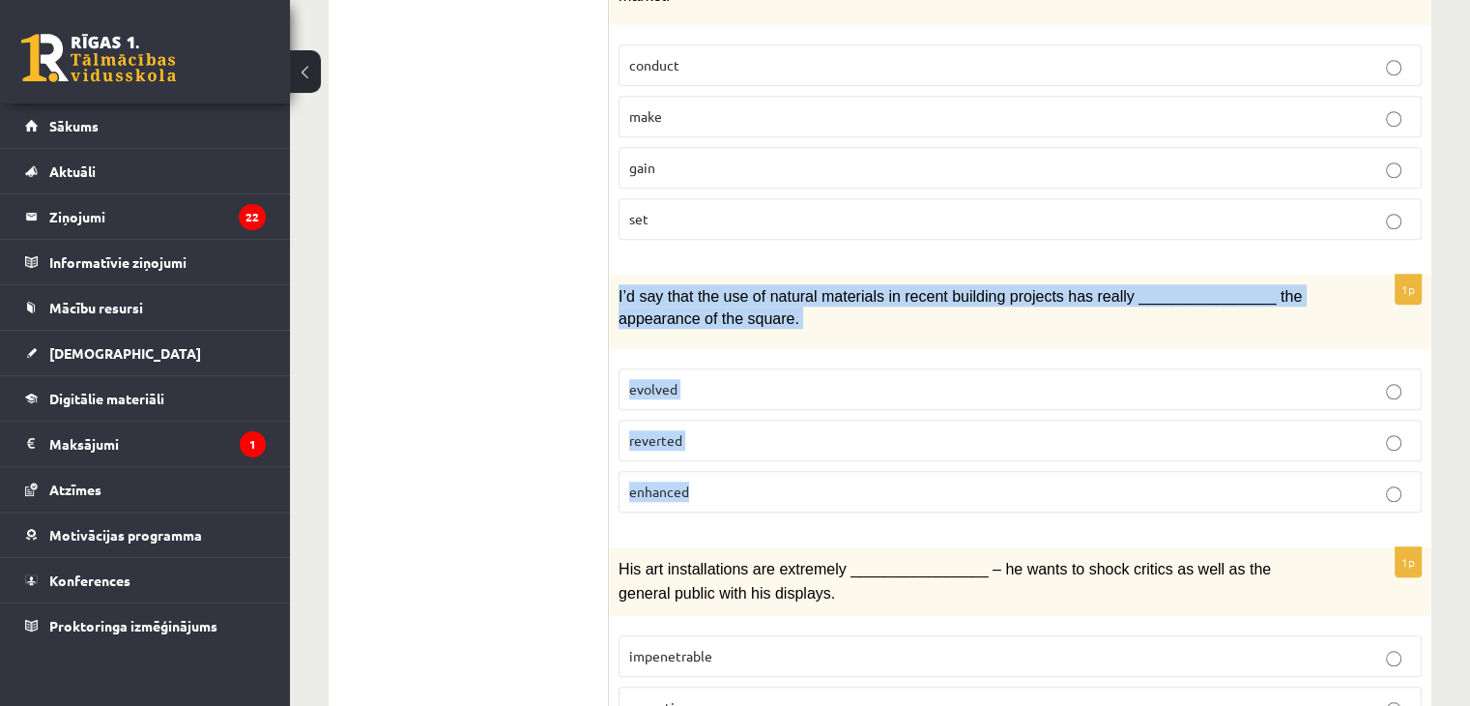
drag, startPoint x: 616, startPoint y: 230, endPoint x: 800, endPoint y: 434, distance: 275.1
click at [800, 434] on div "1p I’d say that the use of natural materials in recent building projects has re…" at bounding box center [1020, 401] width 823 height 253
copy div "I’d say that the use of natural materials in recent building projects has reall…"
drag, startPoint x: 564, startPoint y: 263, endPoint x: 716, endPoint y: 426, distance: 223.6
click at [716, 426] on div "**********" at bounding box center [880, 452] width 1103 height 3381
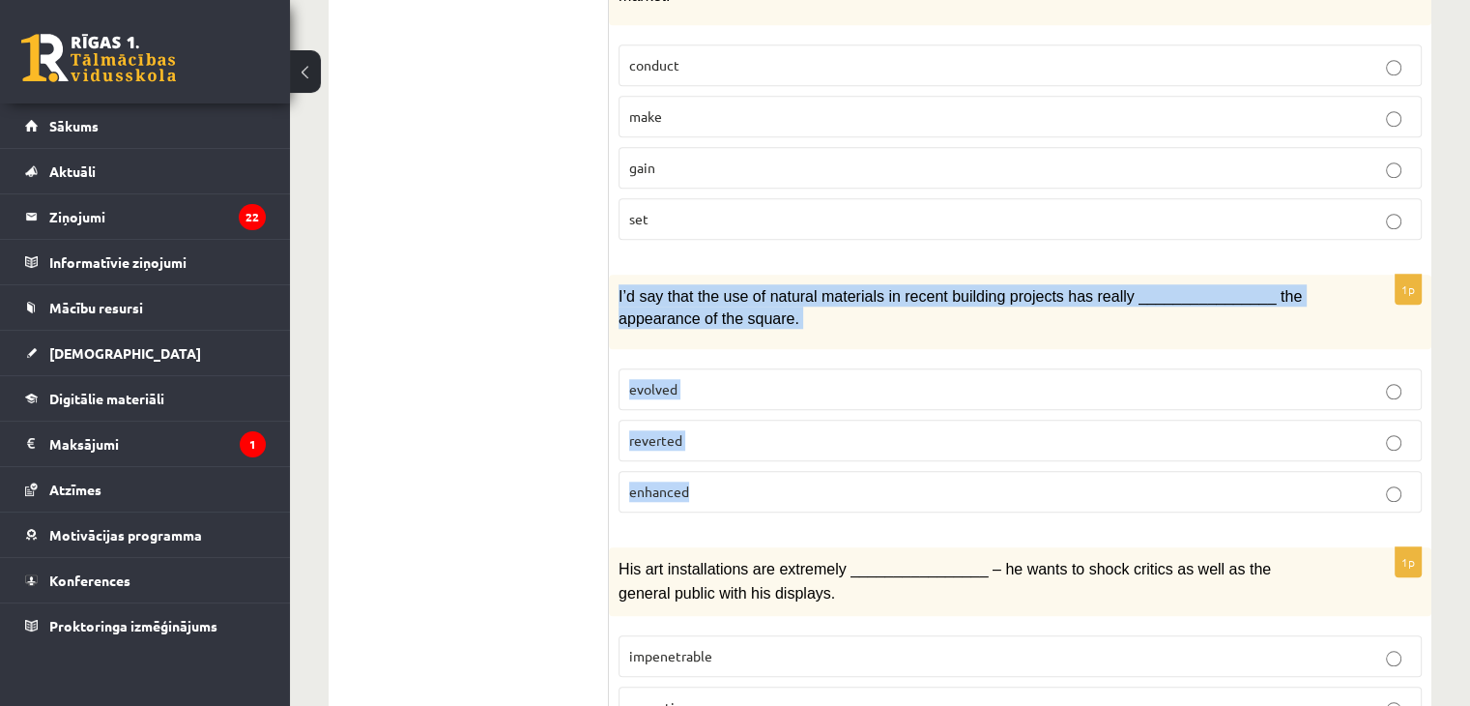
click at [716, 481] on p "enhanced" at bounding box center [1020, 491] width 782 height 20
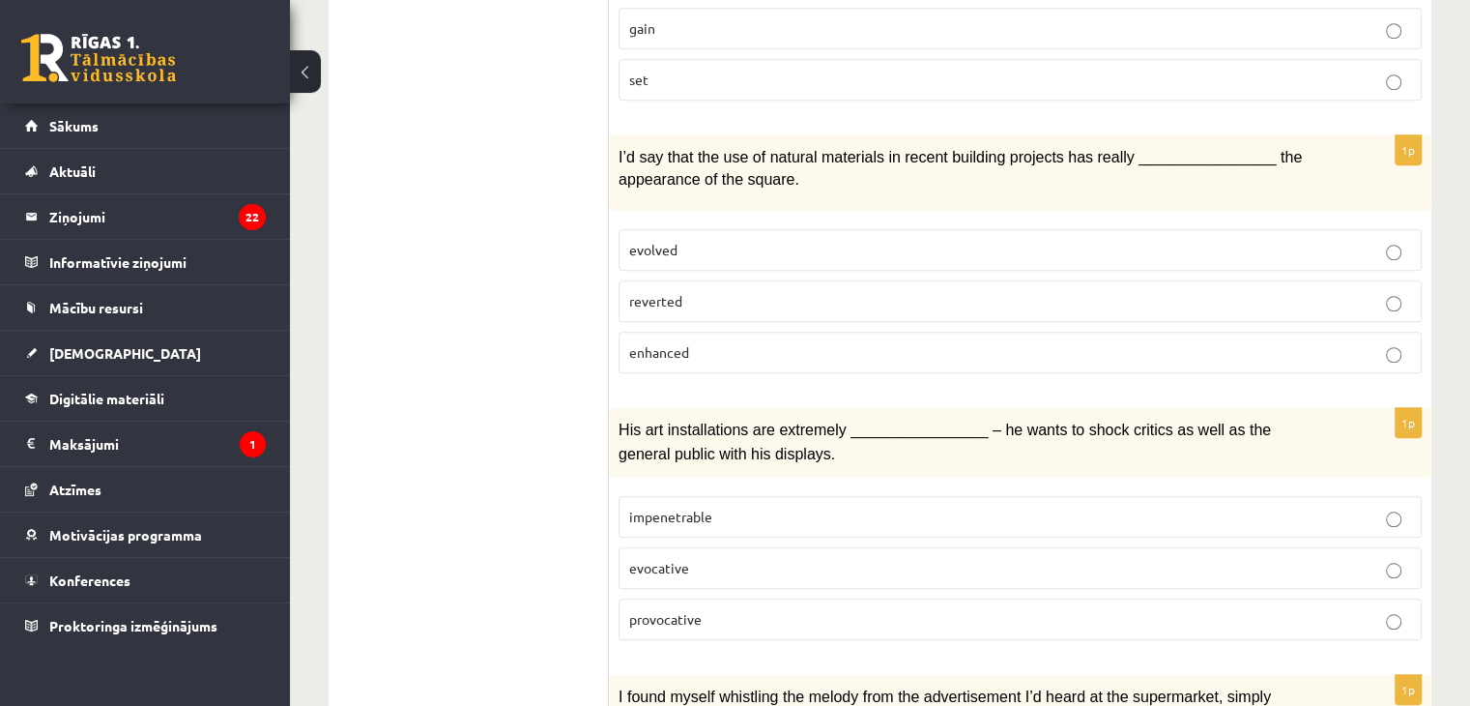
scroll to position [1707, 0]
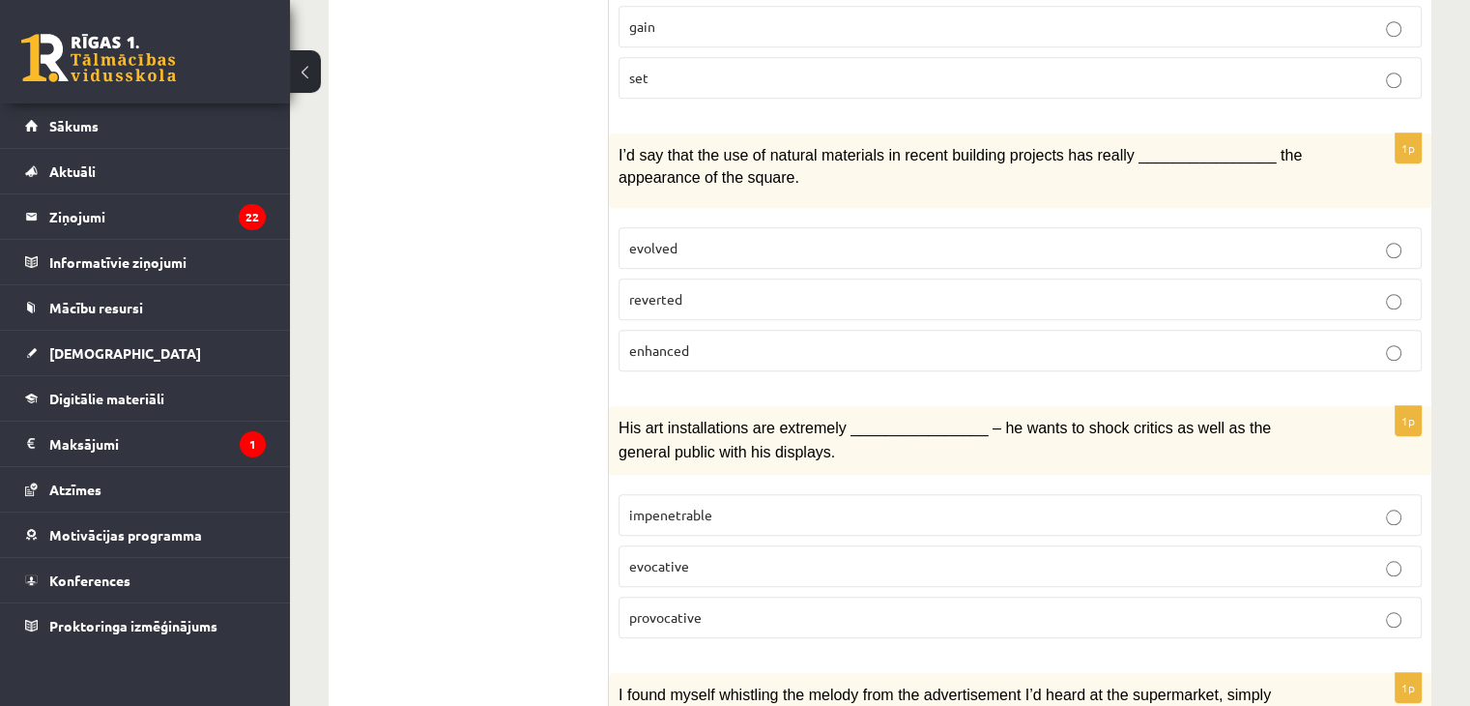
click at [722, 596] on label "provocative" at bounding box center [1020, 617] width 803 height 42
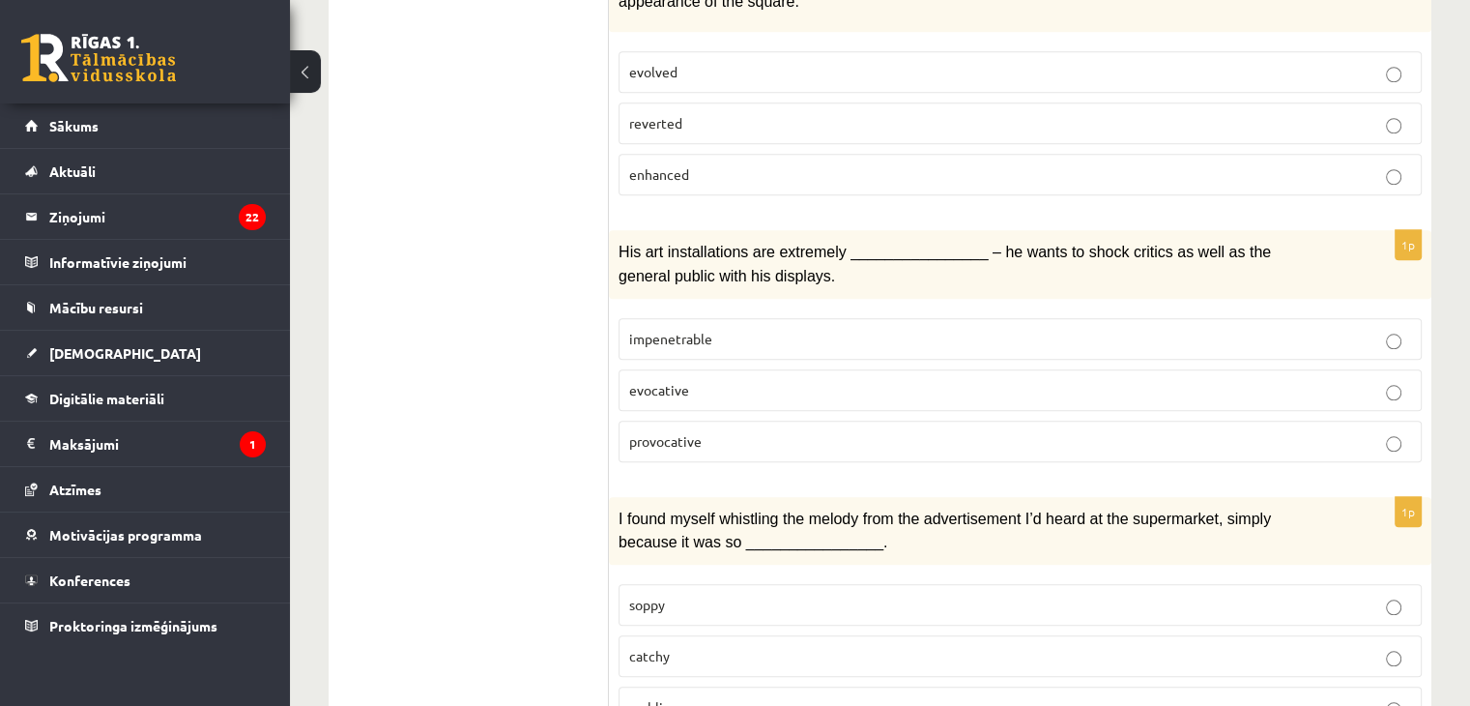
scroll to position [1885, 0]
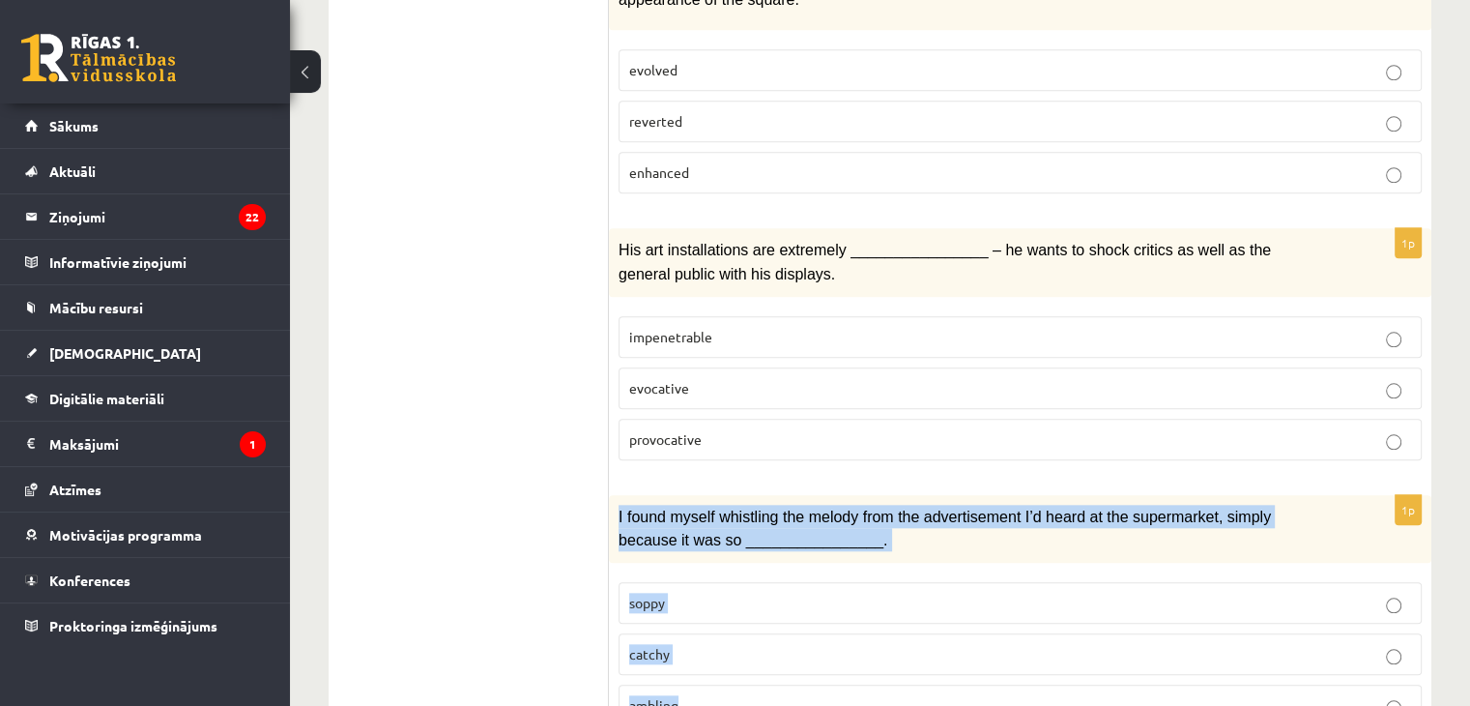
drag, startPoint x: 615, startPoint y: 444, endPoint x: 795, endPoint y: 631, distance: 259.8
click at [795, 631] on div "1p I found myself whistling the melody from the advertisement I’d heard at the …" at bounding box center [1020, 618] width 823 height 246
copy div "I found myself whistling the melody from the advertisement I’d heard at the sup…"
drag, startPoint x: 421, startPoint y: 376, endPoint x: 528, endPoint y: 513, distance: 173.6
click at [528, 513] on ul "1. uzdevums 2. uzdevums 3. uzdevums Izvērtējums!" at bounding box center [478, 133] width 261 height 3343
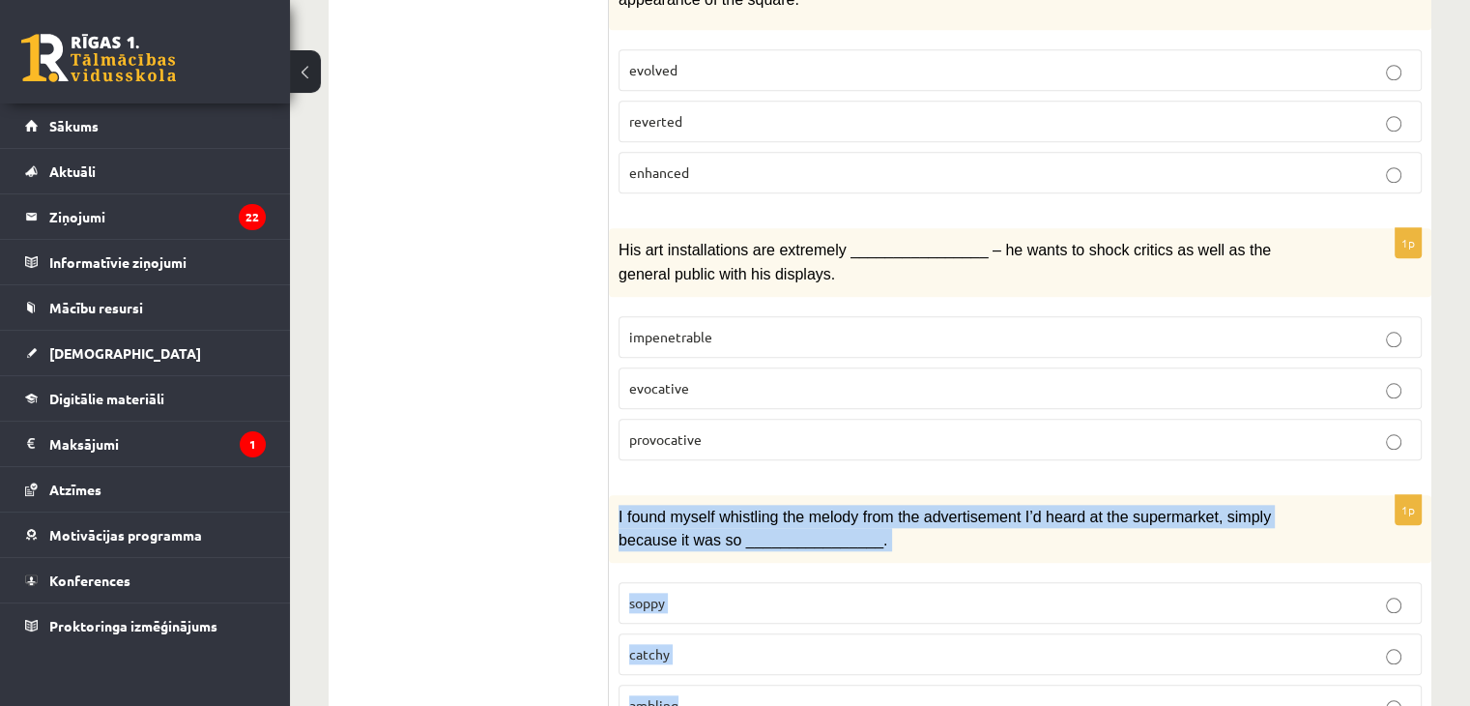
click at [528, 513] on ul "1. uzdevums 2. uzdevums 3. uzdevums Izvērtējums!" at bounding box center [478, 133] width 261 height 3343
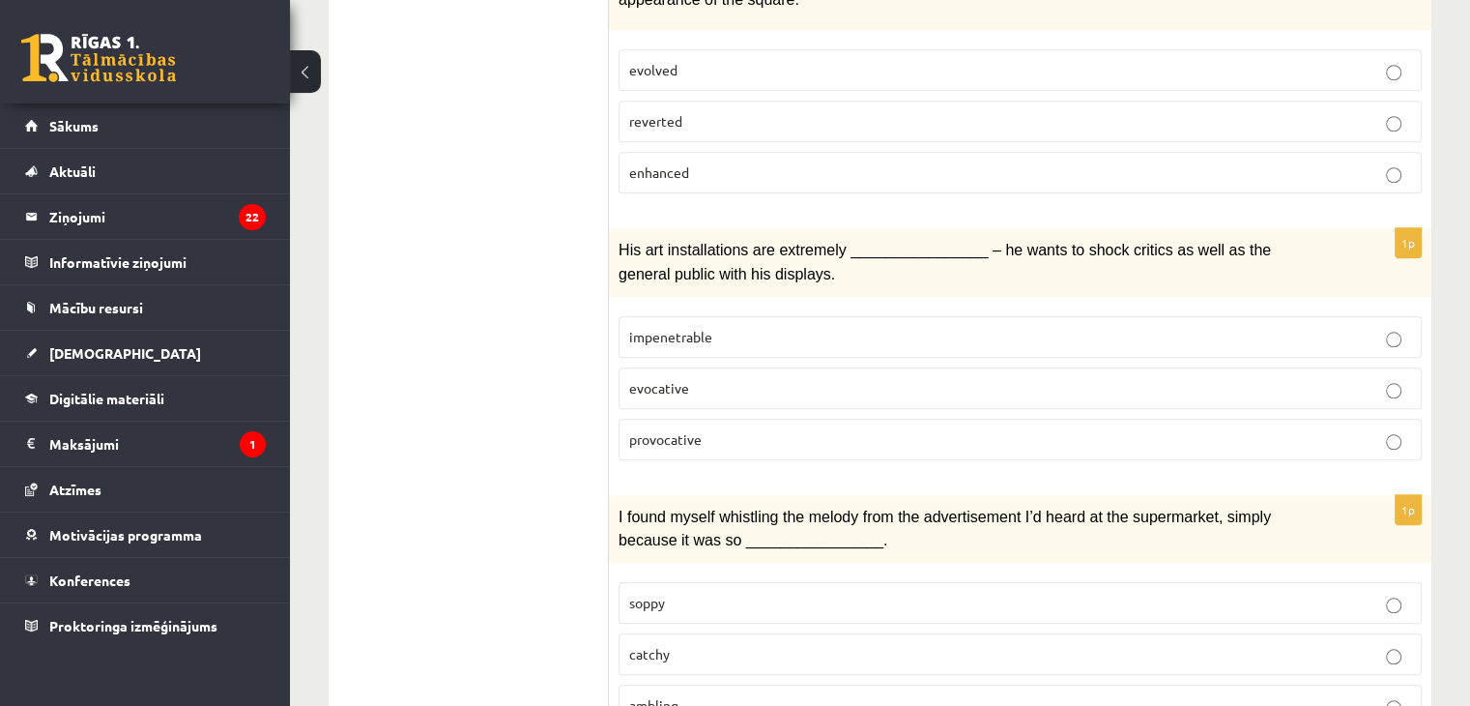
click at [692, 644] on p "catchy" at bounding box center [1020, 654] width 782 height 20
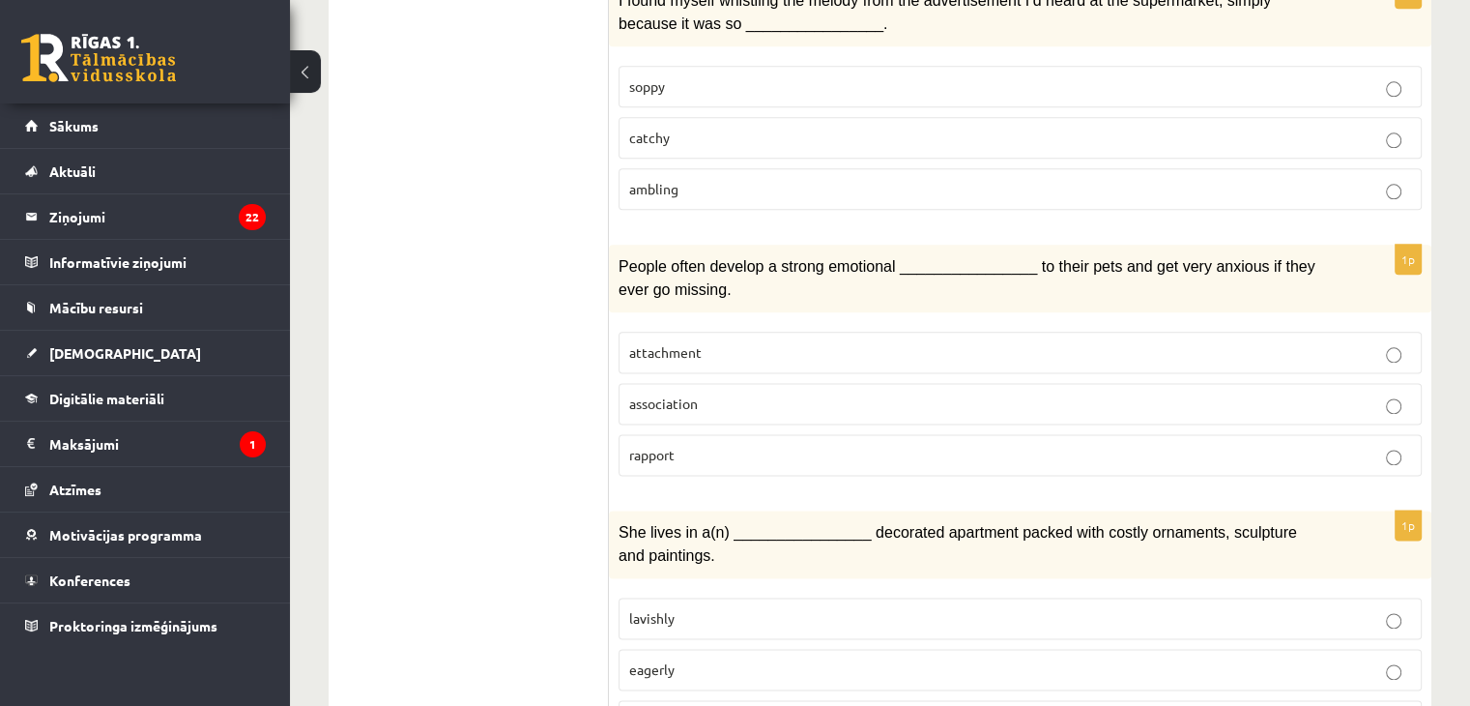
scroll to position [2475, 0]
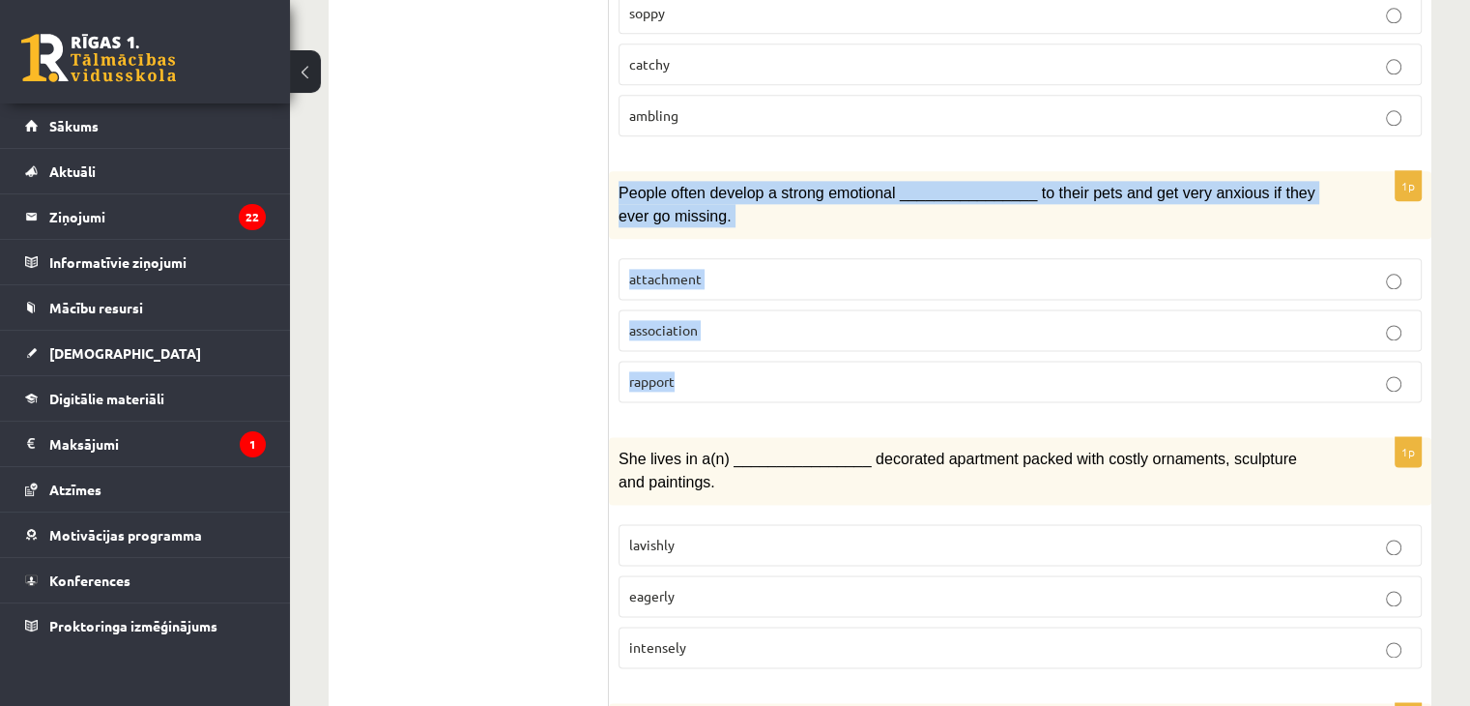
drag, startPoint x: 617, startPoint y: 117, endPoint x: 821, endPoint y: 297, distance: 271.9
click at [821, 297] on div "1p People often develop a strong emotional ________________ to their pets and g…" at bounding box center [1020, 294] width 823 height 246
copy div "People often develop a strong emotional ________________ to their pets and get …"
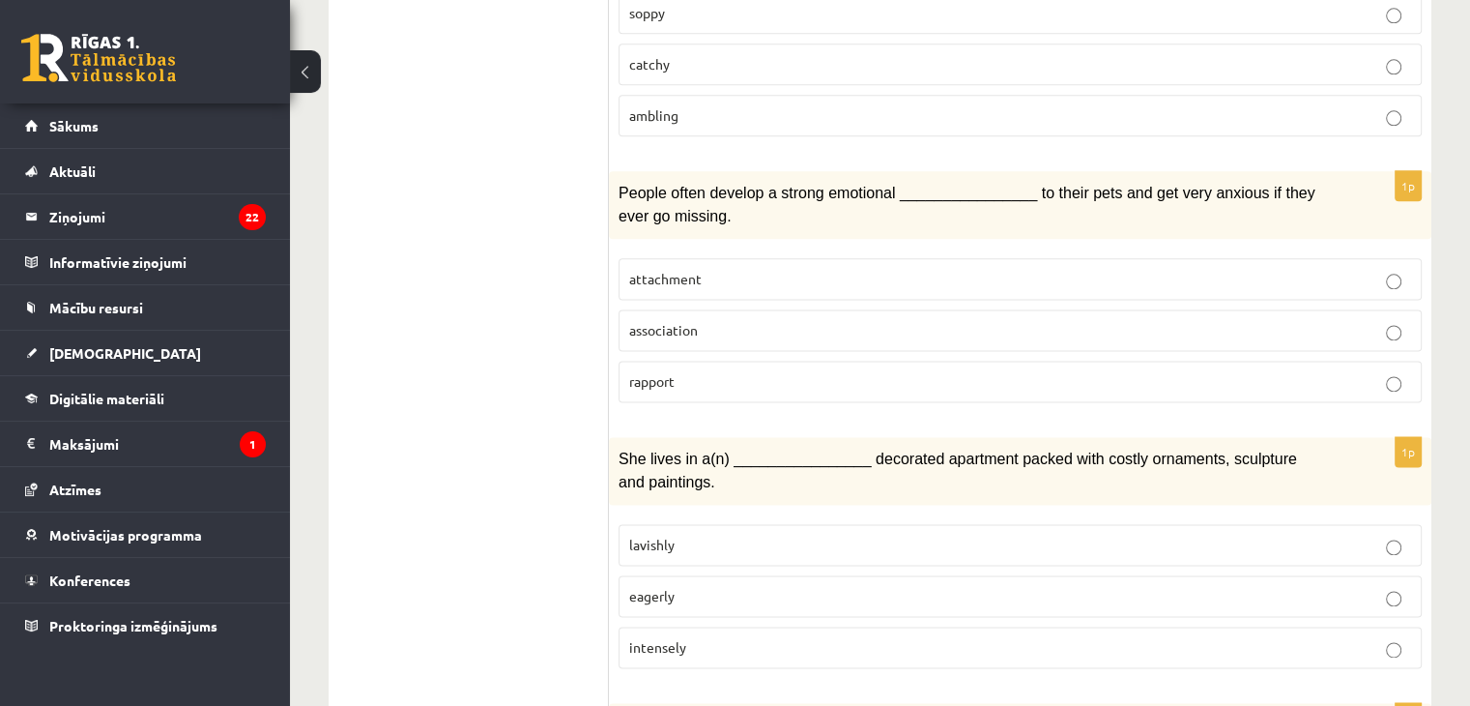
click at [691, 270] on span "attachment" at bounding box center [665, 278] width 72 height 17
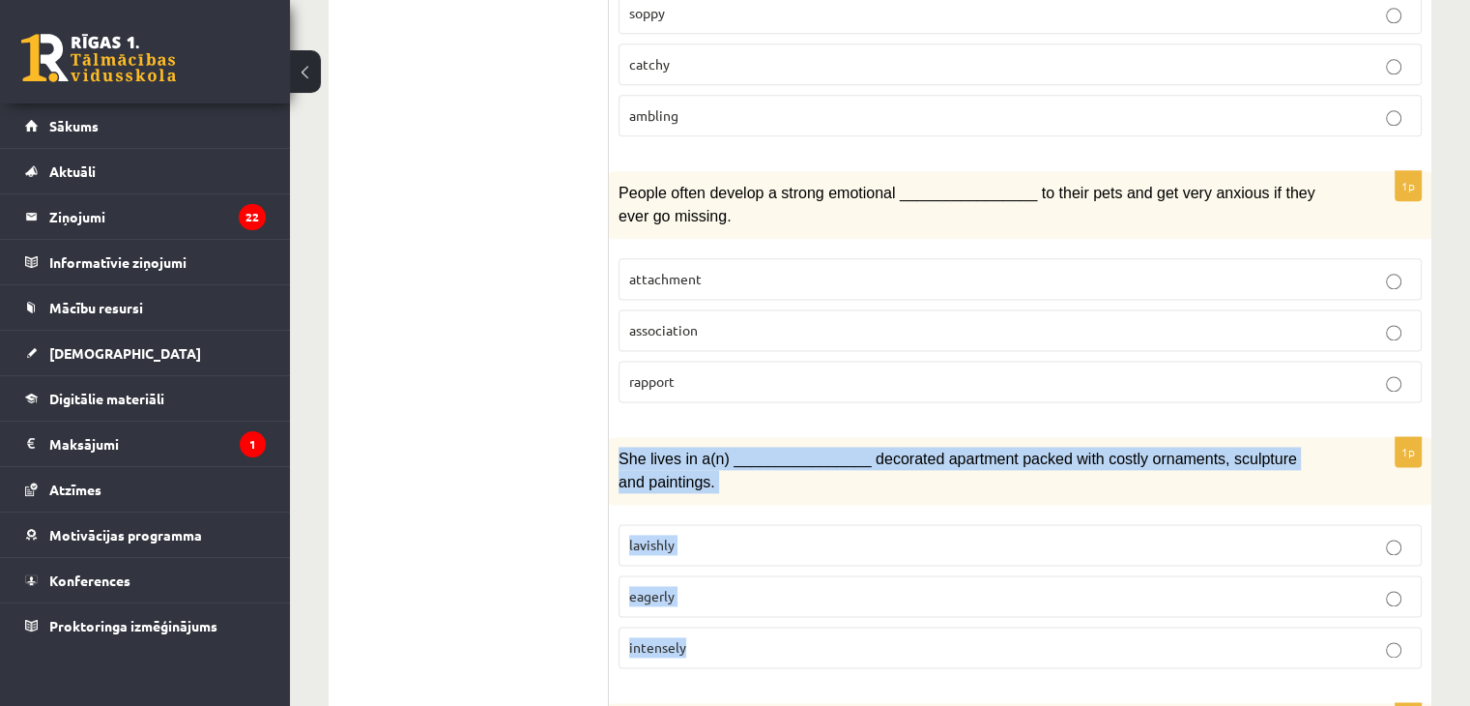
drag, startPoint x: 619, startPoint y: 381, endPoint x: 768, endPoint y: 549, distance: 224.6
click at [768, 549] on div "1p She lives in a(n) ________________ decorated apartment packed with costly or…" at bounding box center [1020, 560] width 823 height 246
copy div "She lives in a(n) ________________ decorated apartment packed with costly ornam…"
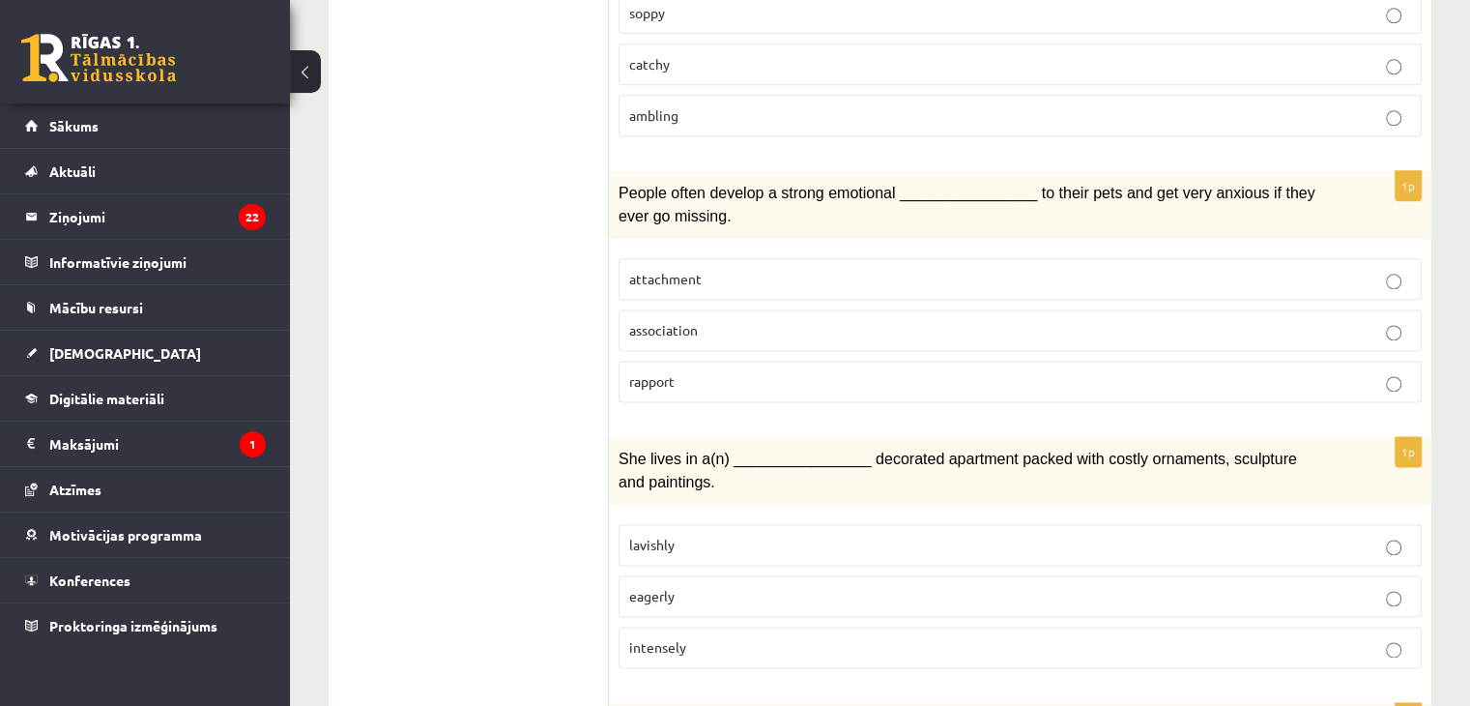
click at [723, 535] on p "lavishly" at bounding box center [1020, 545] width 782 height 20
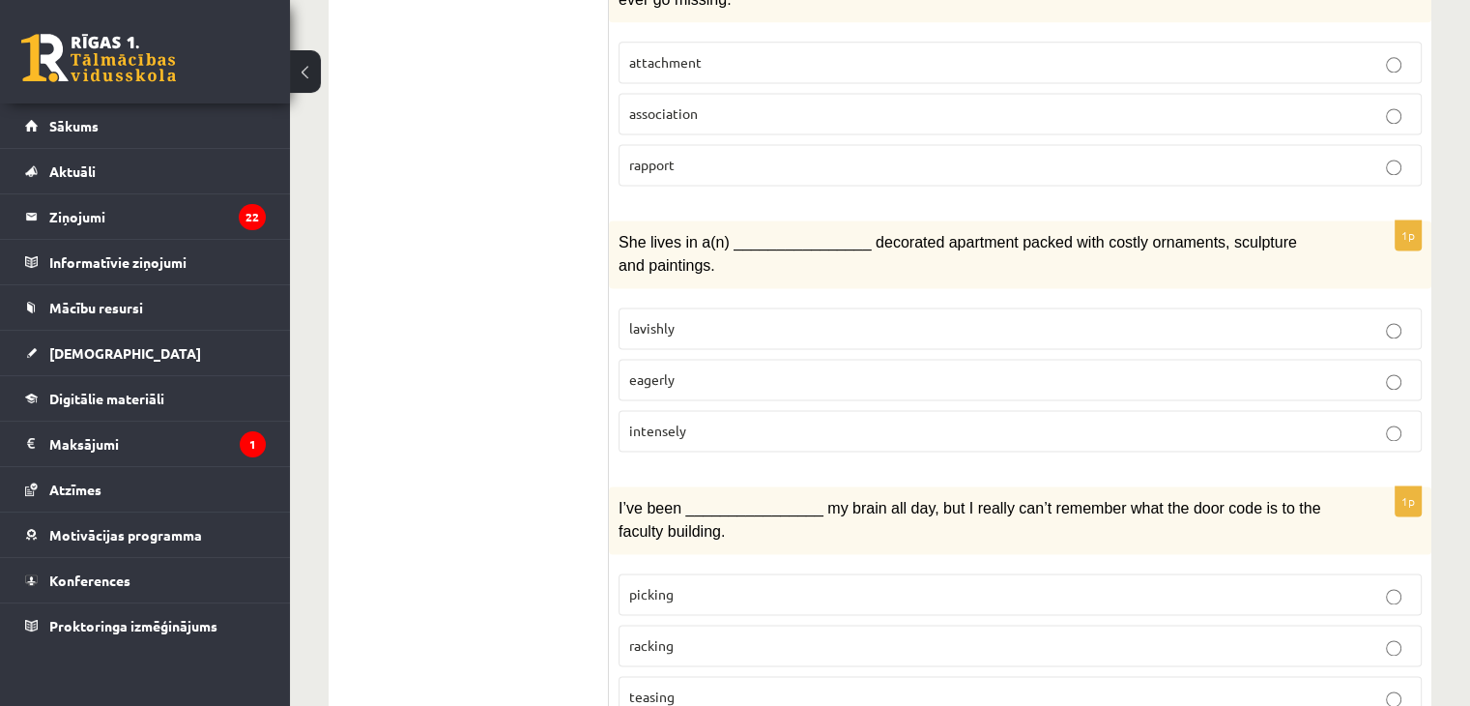
scroll to position [2757, 0]
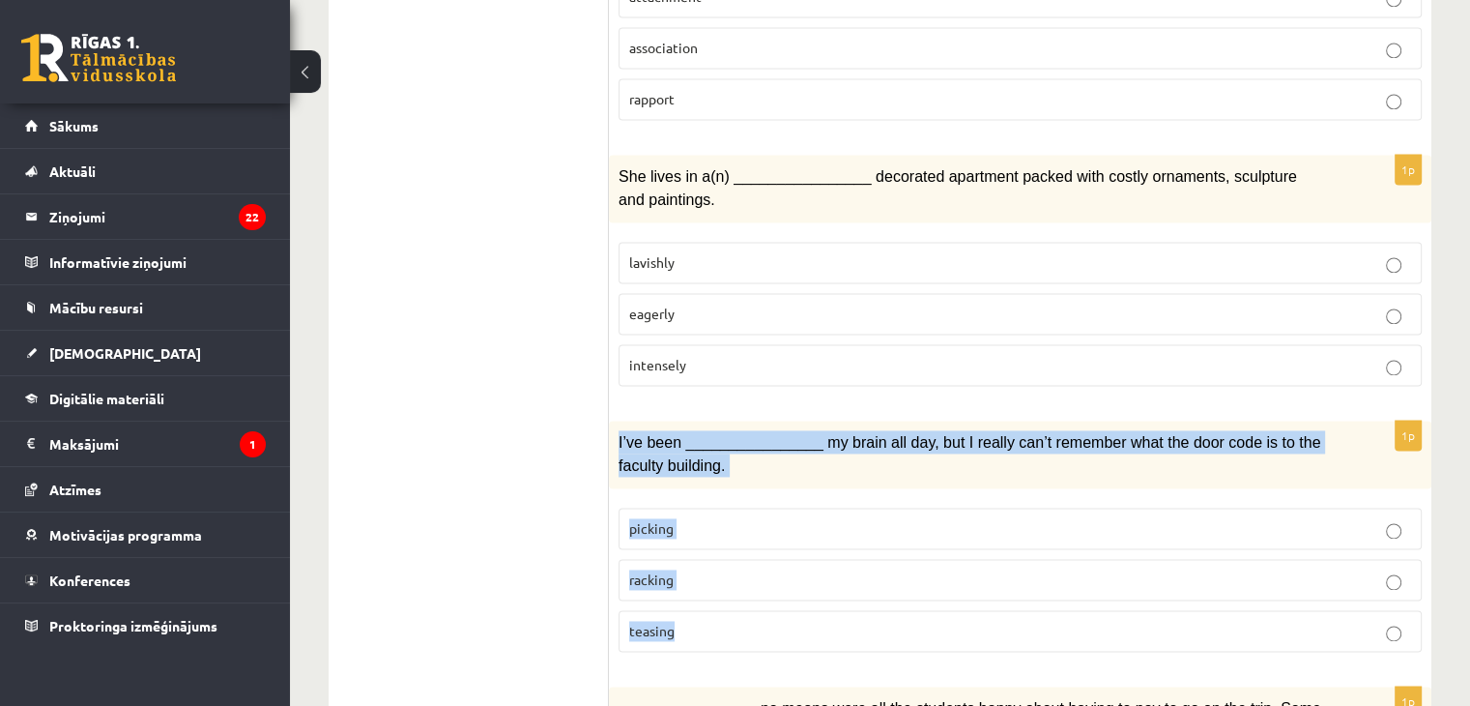
drag, startPoint x: 615, startPoint y: 350, endPoint x: 772, endPoint y: 523, distance: 234.0
click at [772, 523] on div "1p I’ve been ________________ my brain all day, but I really can’t remember wha…" at bounding box center [1020, 543] width 823 height 246
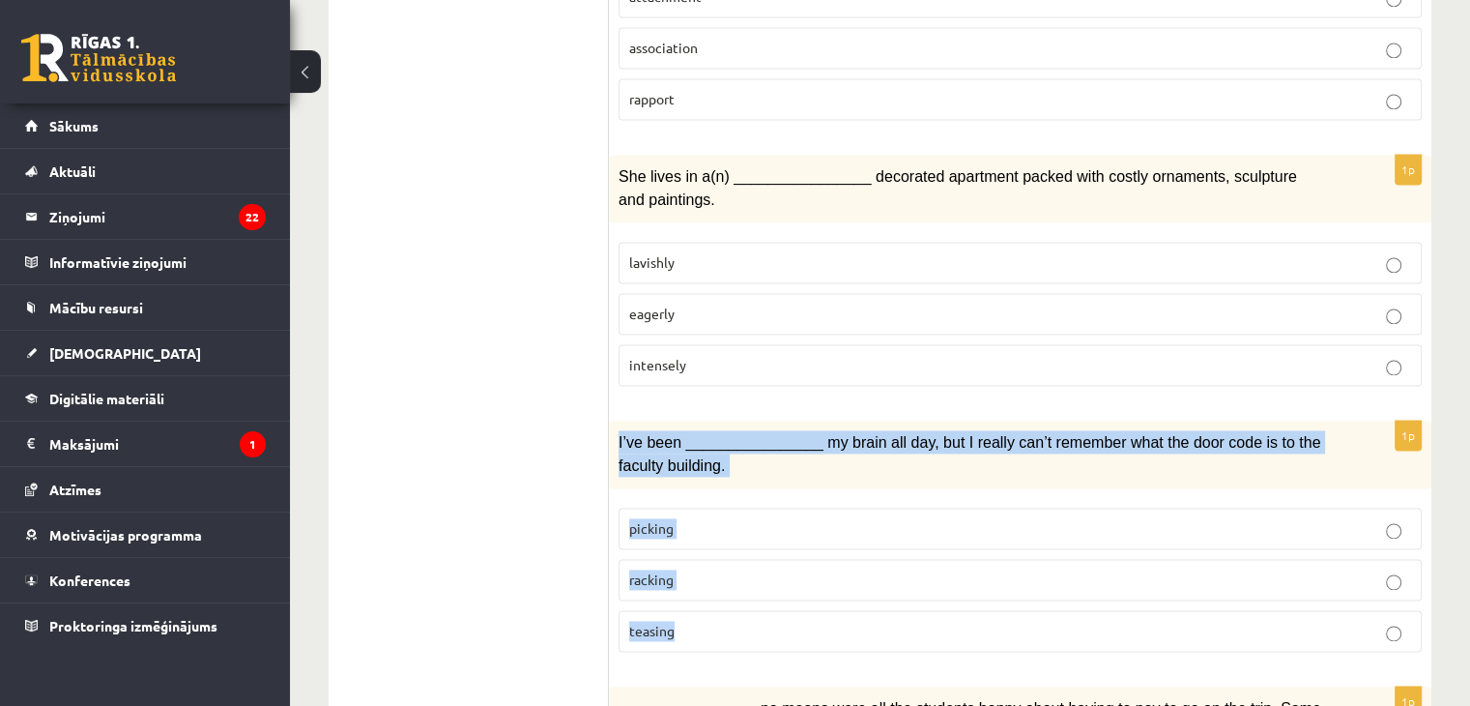
drag, startPoint x: 616, startPoint y: 353, endPoint x: 761, endPoint y: 535, distance: 232.5
click at [761, 535] on div "1p I’ve been ________________ my brain all day, but I really can’t remember wha…" at bounding box center [1020, 543] width 823 height 246
copy div "I’ve been ________________ my brain all day, but I really can’t remember what t…"
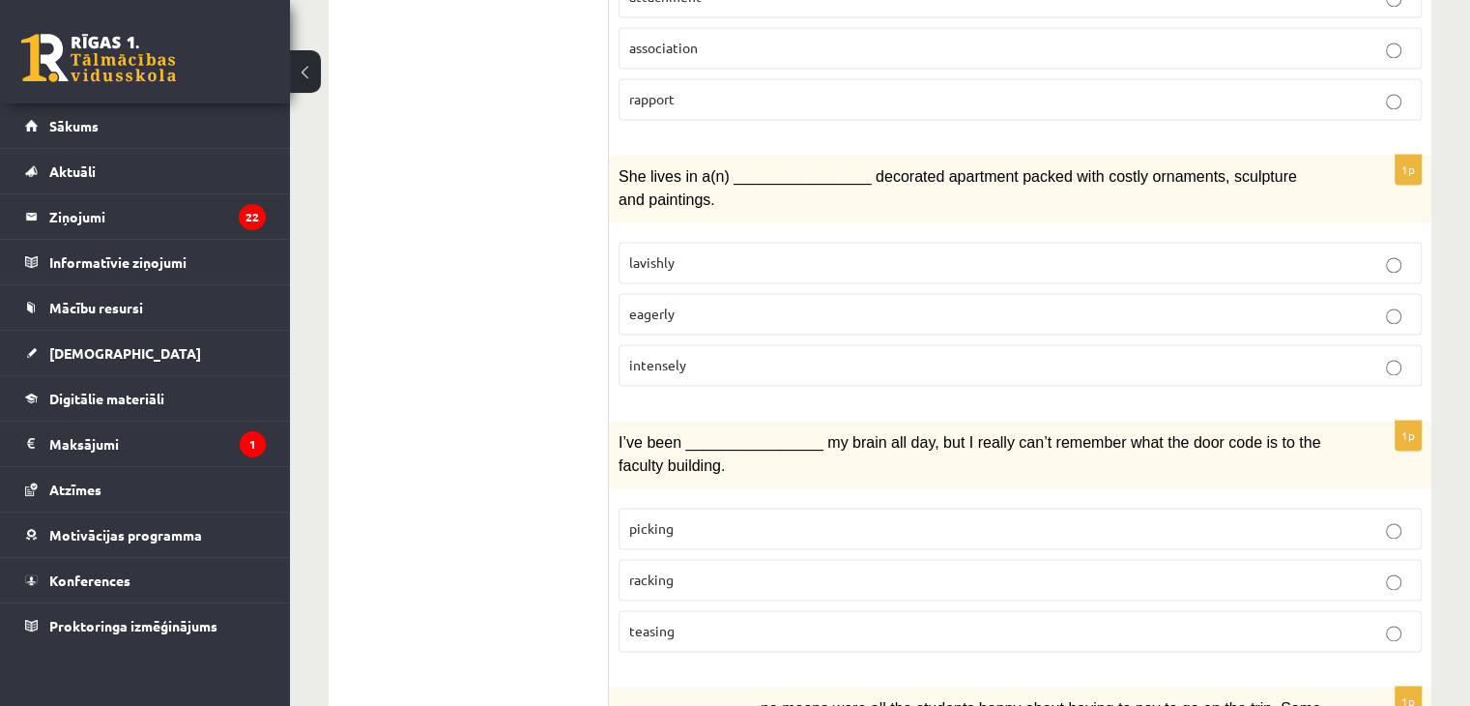
drag, startPoint x: 486, startPoint y: 558, endPoint x: 437, endPoint y: 502, distance: 74.7
drag, startPoint x: 437, startPoint y: 502, endPoint x: 742, endPoint y: 489, distance: 305.7
click at [742, 569] on p "racking" at bounding box center [1020, 579] width 782 height 20
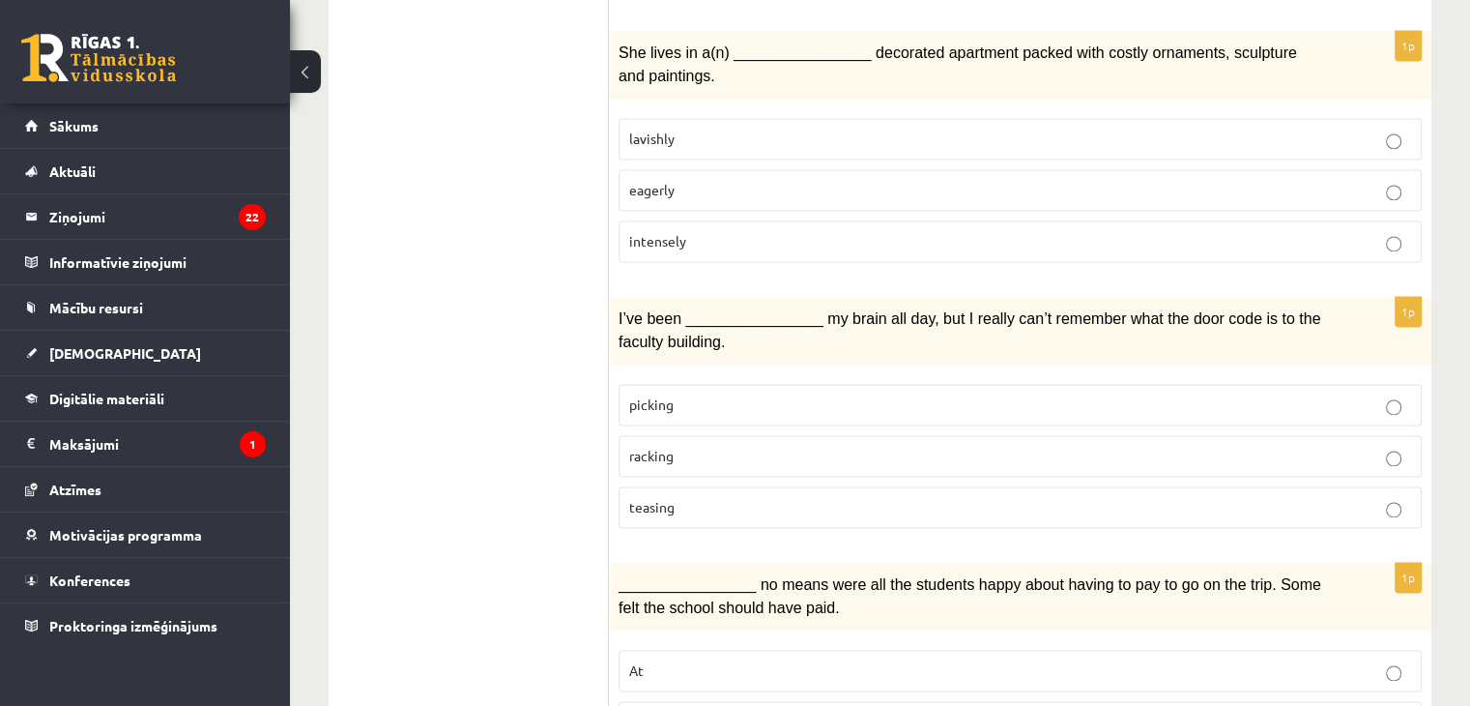
scroll to position [2950, 0]
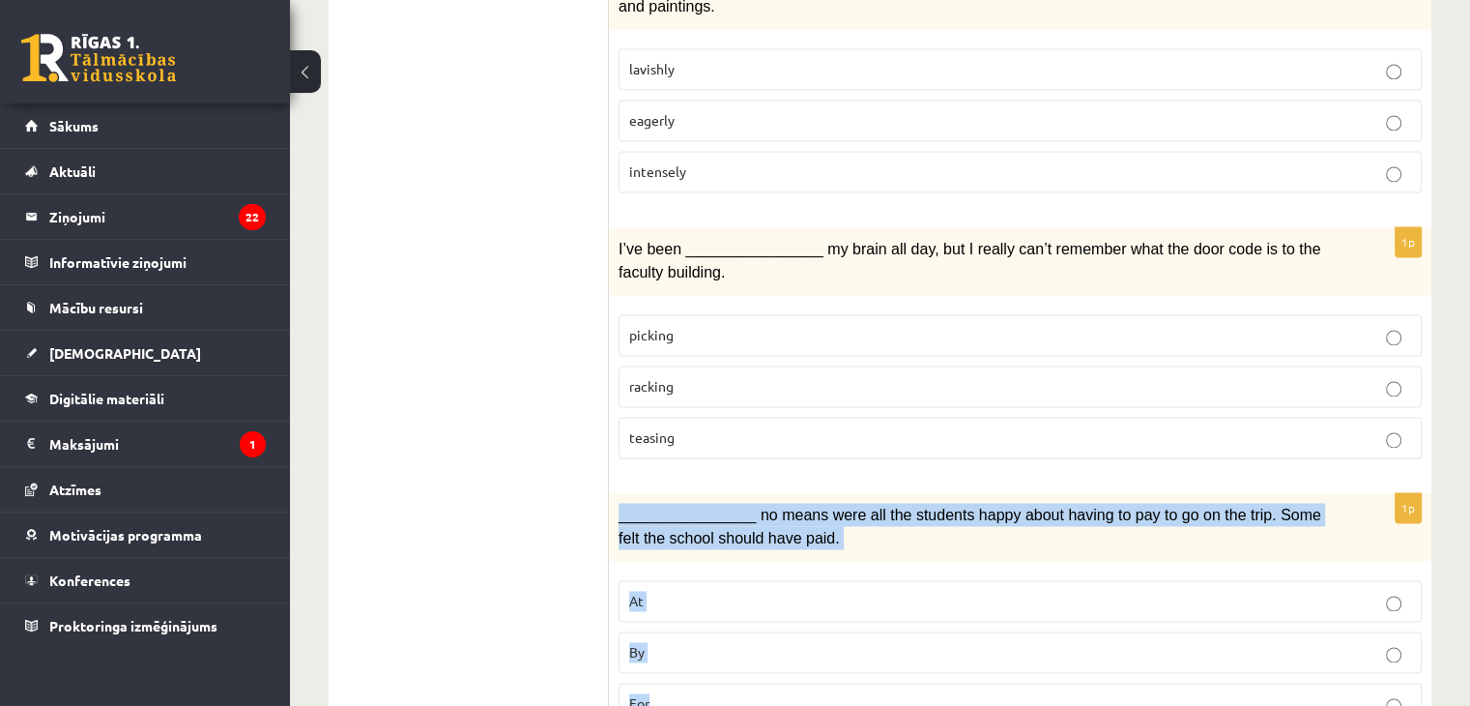
drag, startPoint x: 613, startPoint y: 427, endPoint x: 772, endPoint y: 604, distance: 238.2
click at [772, 604] on div "1p ________________ no means were all the students happy about having to pay to…" at bounding box center [1020, 616] width 823 height 246
copy div "________________ no means were all the students happy about having to pay to go…"
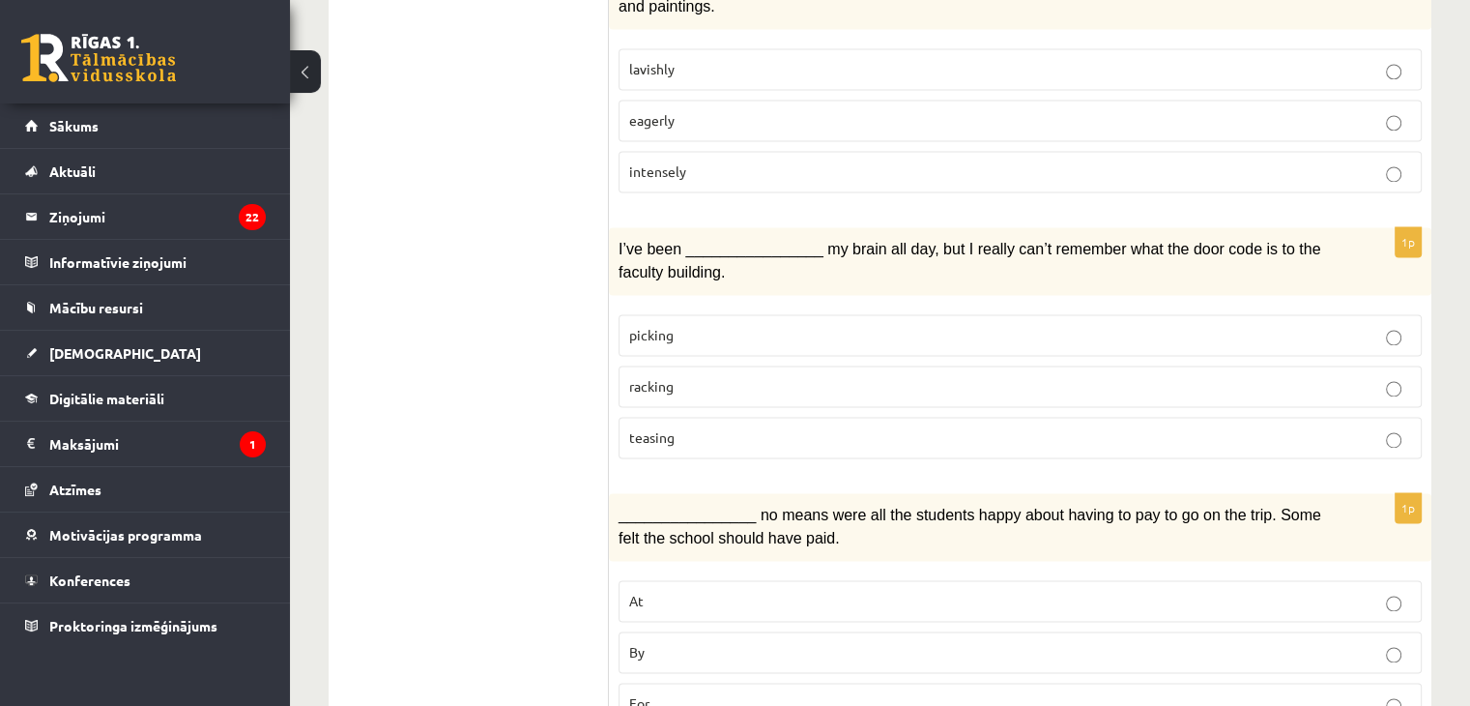
drag, startPoint x: 438, startPoint y: 431, endPoint x: 479, endPoint y: 576, distance: 150.8
click at [747, 642] on p "By" at bounding box center [1020, 652] width 782 height 20
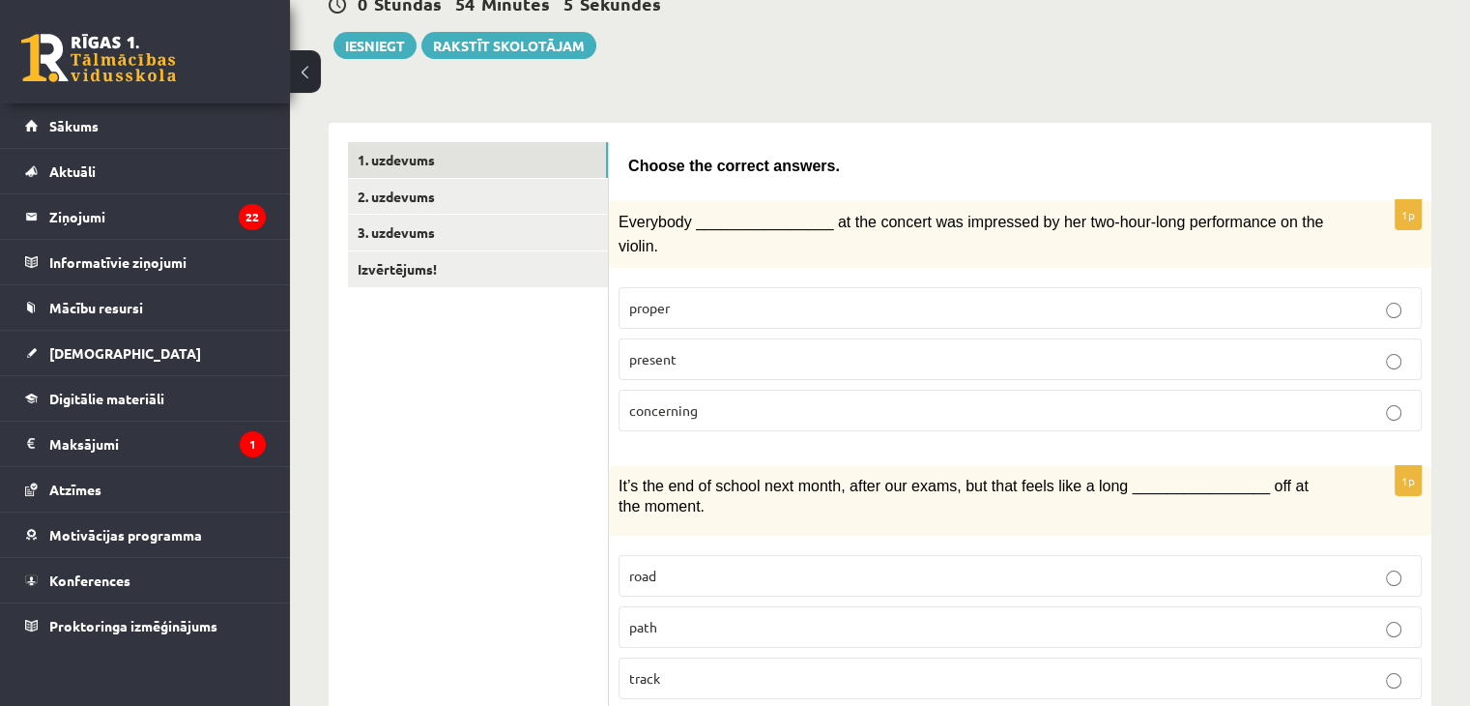
scroll to position [0, 0]
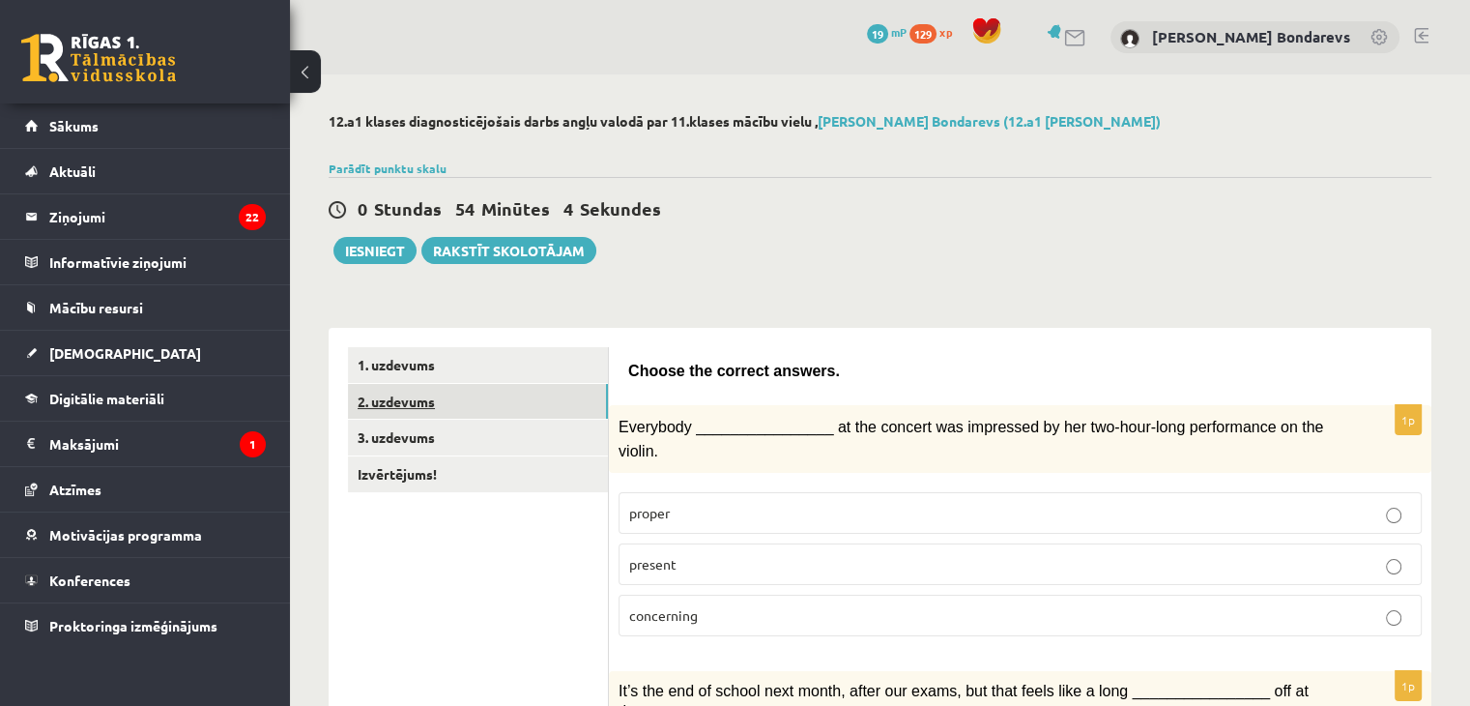
click at [464, 399] on link "2. uzdevums" at bounding box center [478, 402] width 260 height 36
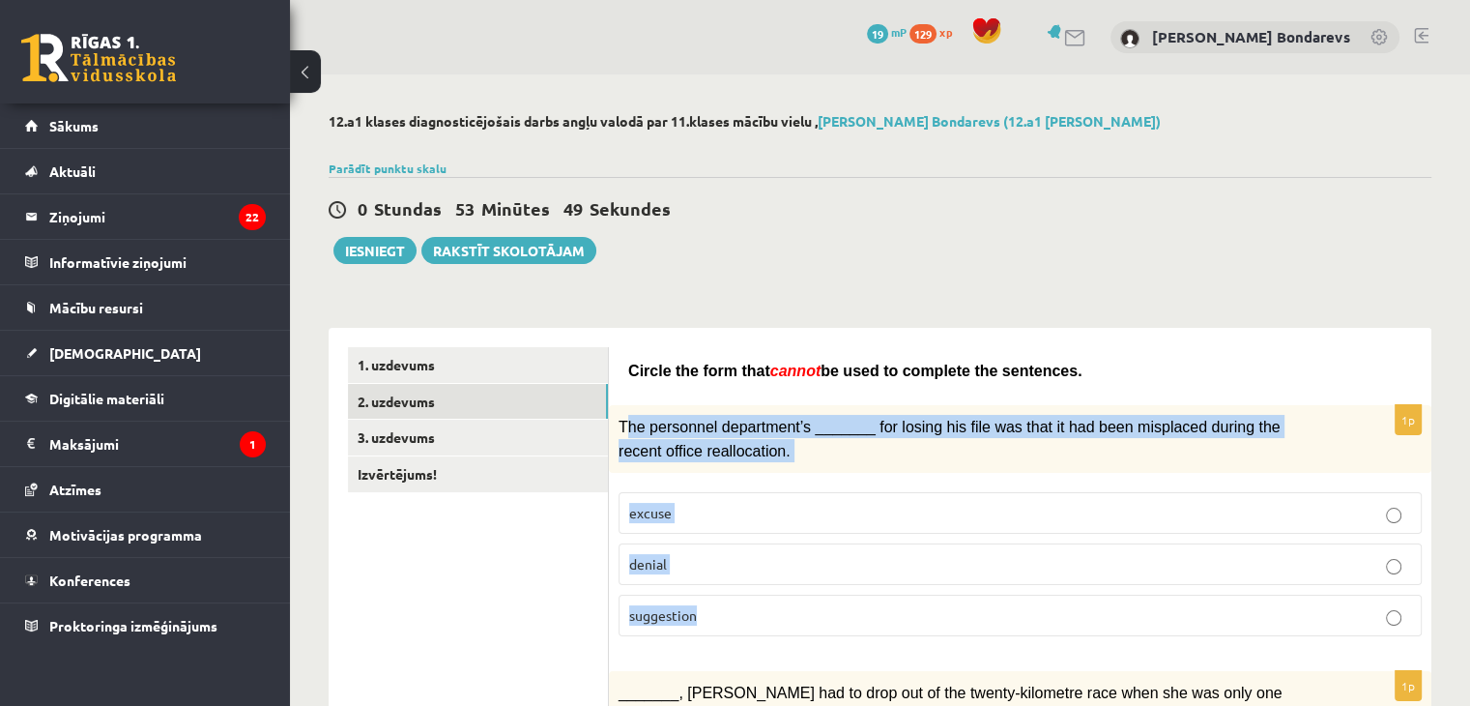
drag, startPoint x: 623, startPoint y: 420, endPoint x: 767, endPoint y: 633, distance: 257.6
click at [767, 633] on div "1p The personnel department’s _______ for losing his file was that it had been …" at bounding box center [1020, 528] width 823 height 246
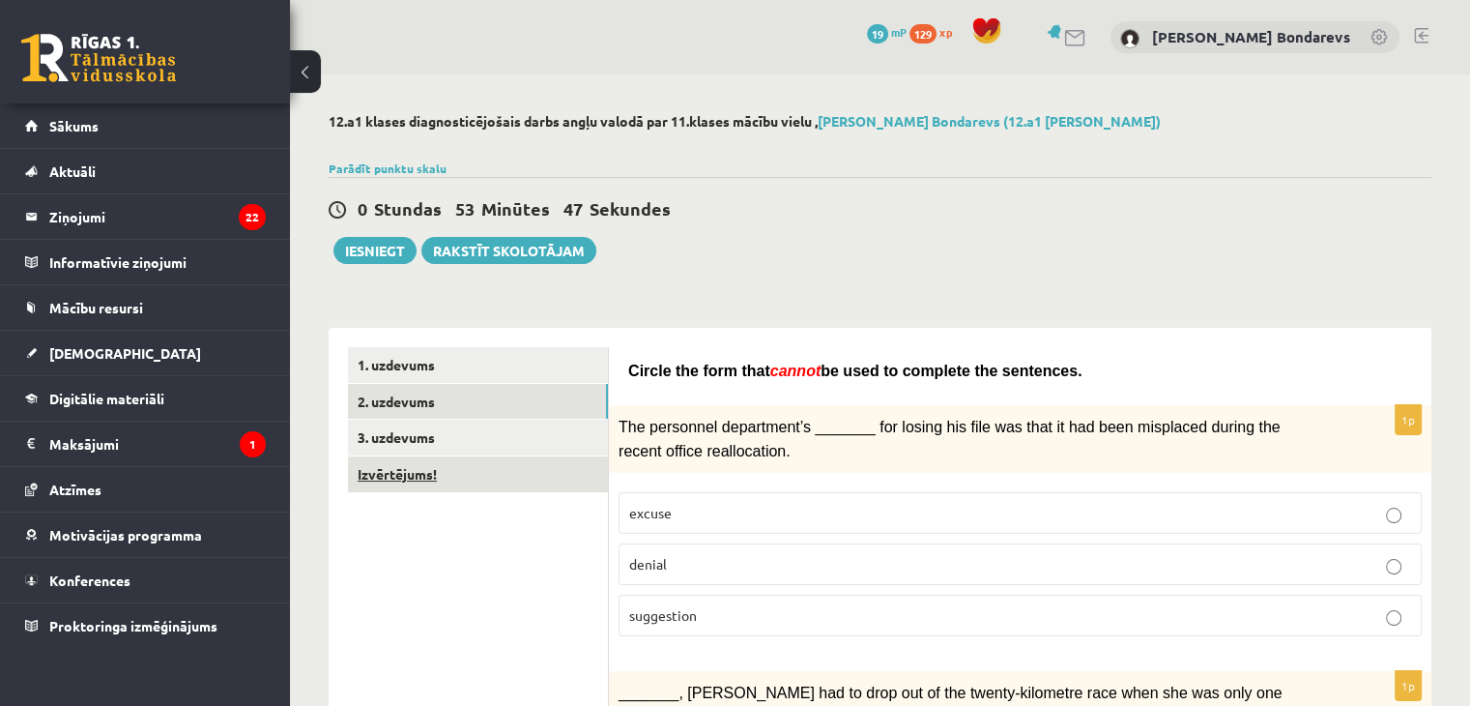
drag, startPoint x: 494, startPoint y: 600, endPoint x: 483, endPoint y: 489, distance: 111.7
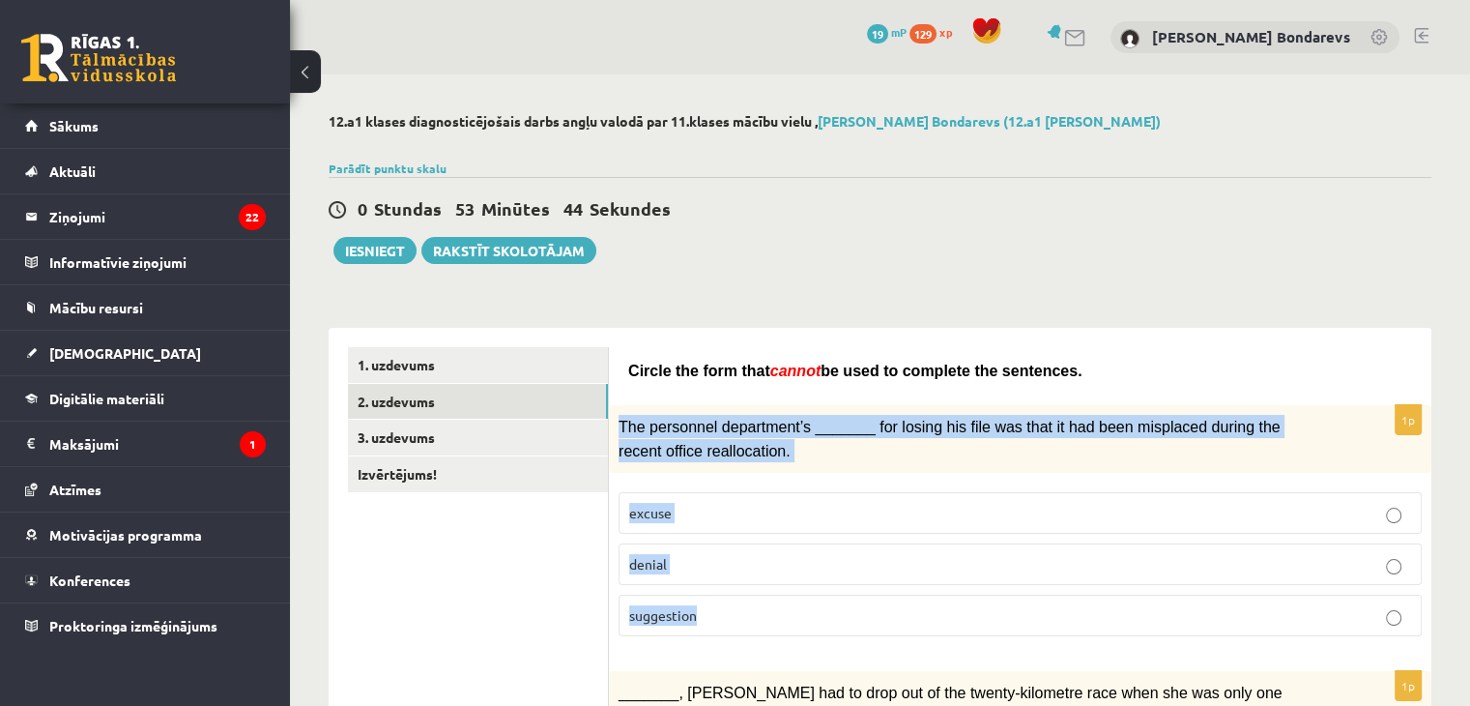
drag, startPoint x: 617, startPoint y: 426, endPoint x: 731, endPoint y: 600, distance: 208.1
click at [731, 600] on div "1p The personnel department’s _______ for losing his file was that it had been …" at bounding box center [1020, 528] width 823 height 246
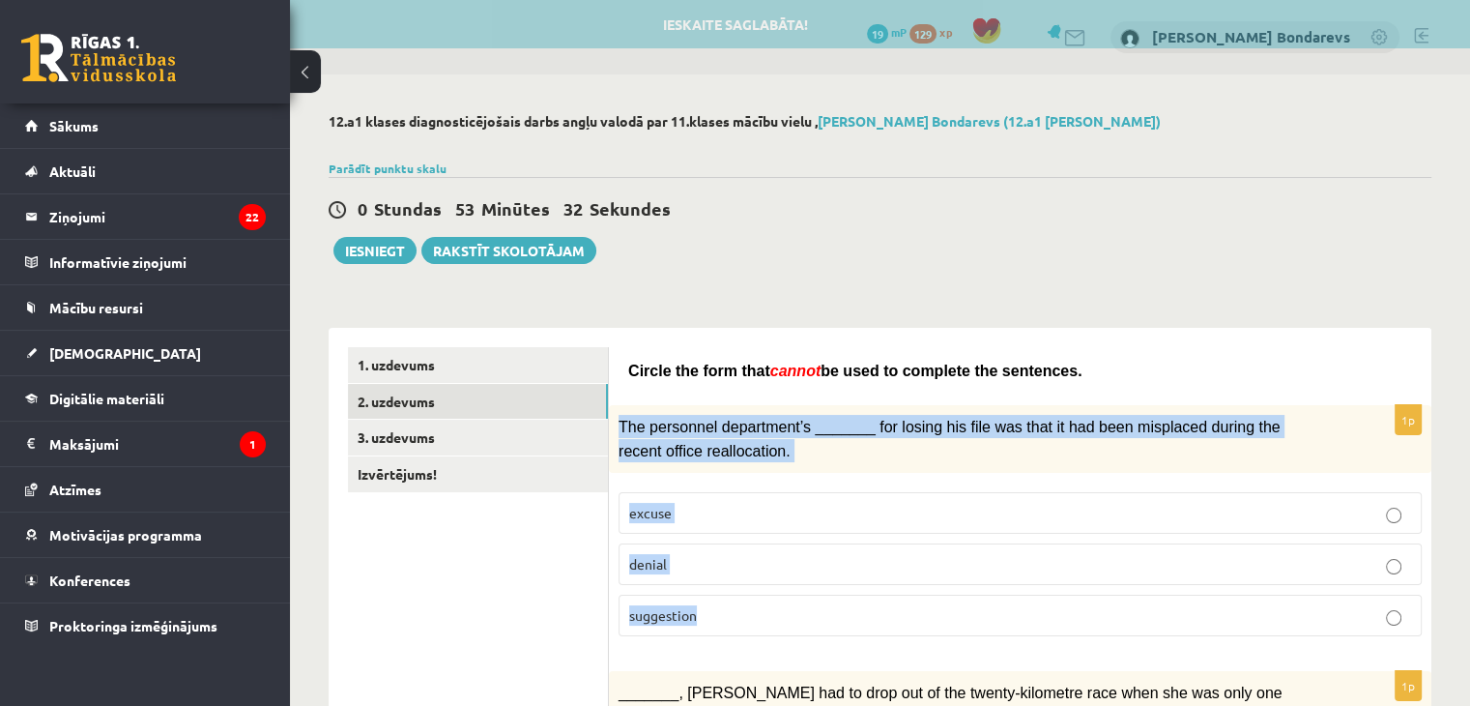
drag, startPoint x: 489, startPoint y: 610, endPoint x: 652, endPoint y: 505, distance: 193.6
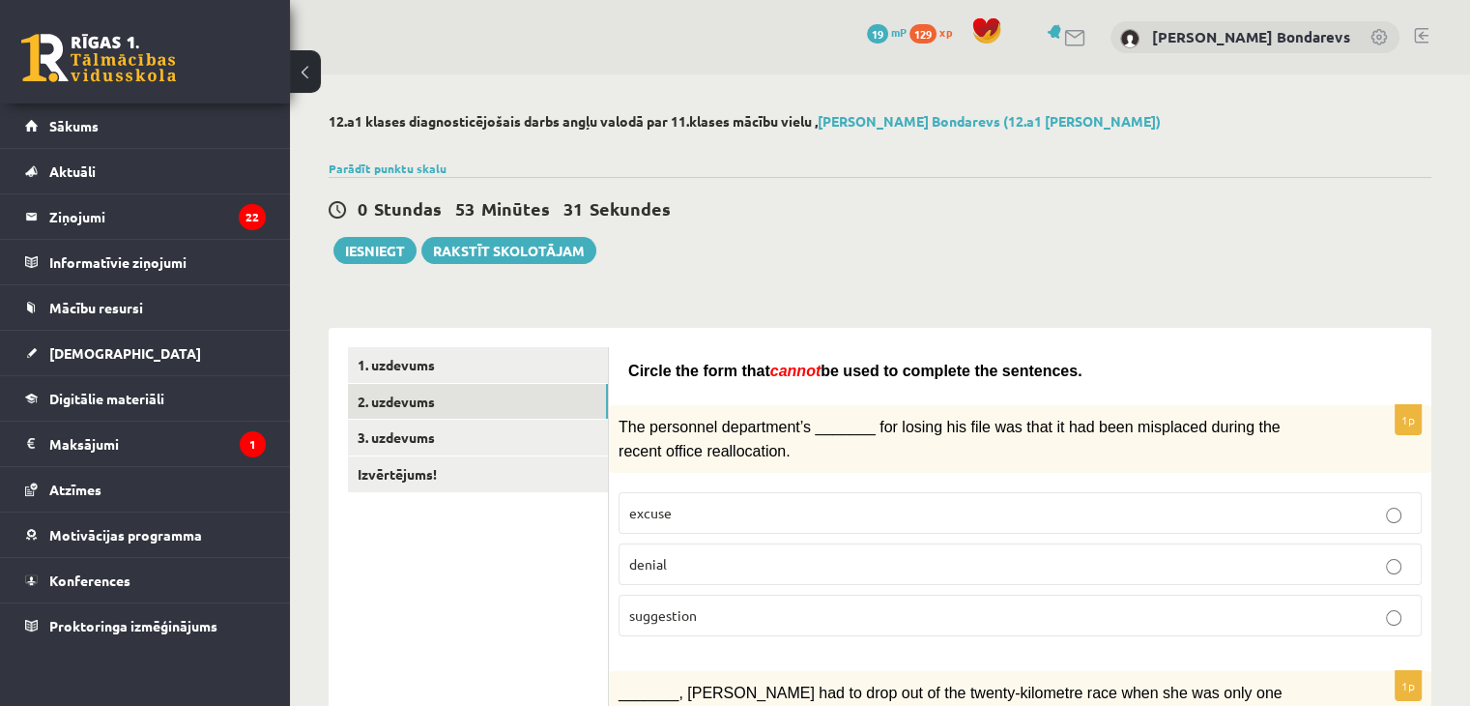
click at [751, 504] on p "excuse" at bounding box center [1020, 513] width 782 height 20
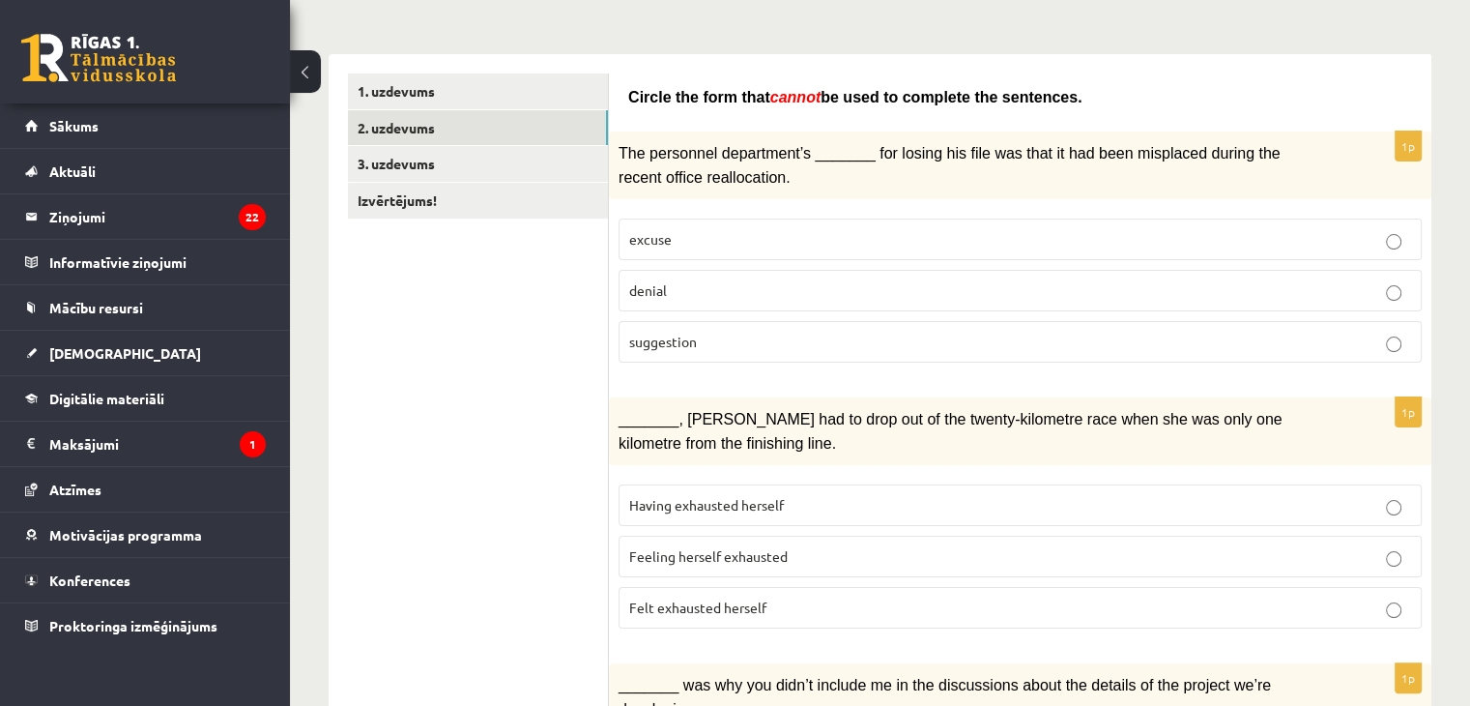
scroll to position [275, 0]
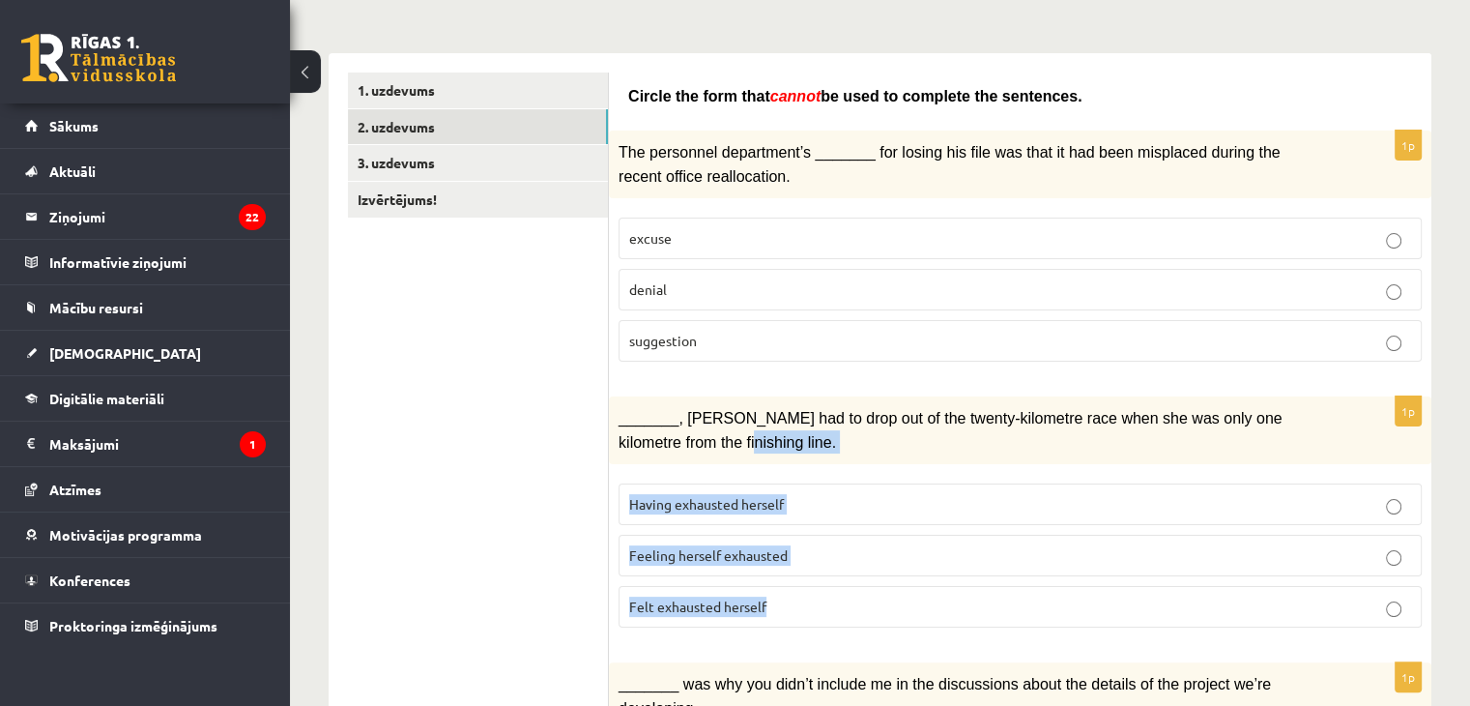
drag, startPoint x: 623, startPoint y: 421, endPoint x: 797, endPoint y: 586, distance: 240.0
click at [797, 586] on div "1p _______, Judy had to drop out of the twenty-kilometre race when she was only…" at bounding box center [1020, 519] width 823 height 246
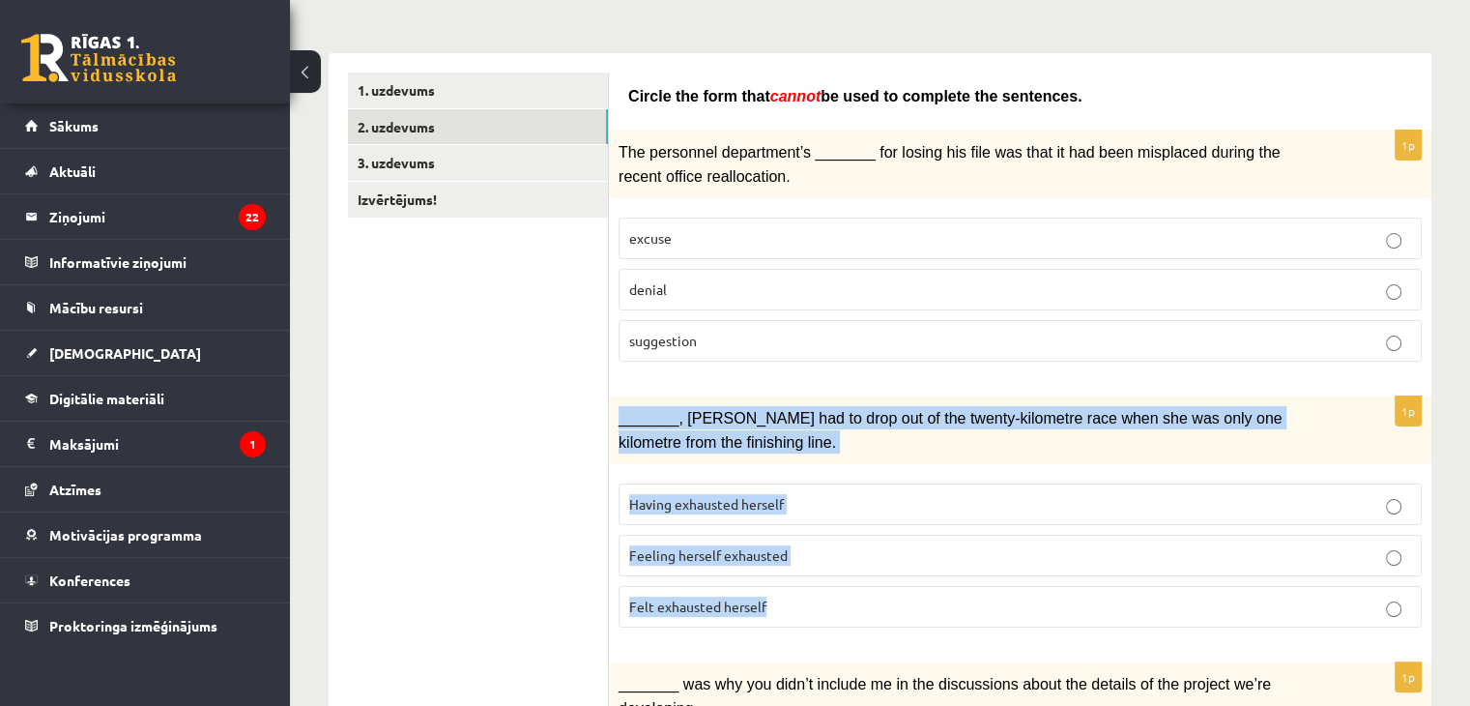
drag, startPoint x: 622, startPoint y: 405, endPoint x: 847, endPoint y: 579, distance: 284.6
click at [847, 579] on div "1p _______, Judy had to drop out of the twenty-kilometre race when she was only…" at bounding box center [1020, 519] width 823 height 246
drag, startPoint x: 554, startPoint y: 460, endPoint x: 418, endPoint y: 488, distance: 139.1
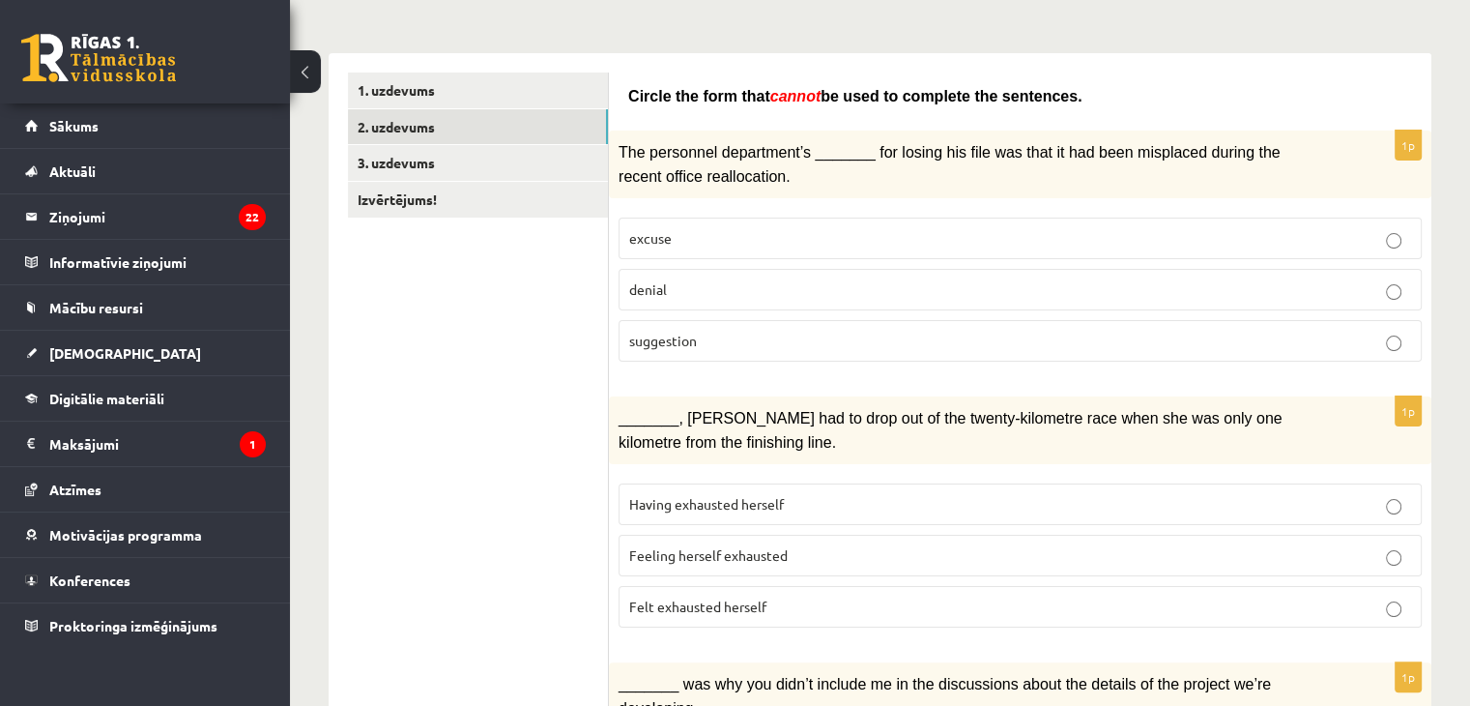
click at [694, 502] on p "Having exhausted herself" at bounding box center [1020, 504] width 782 height 20
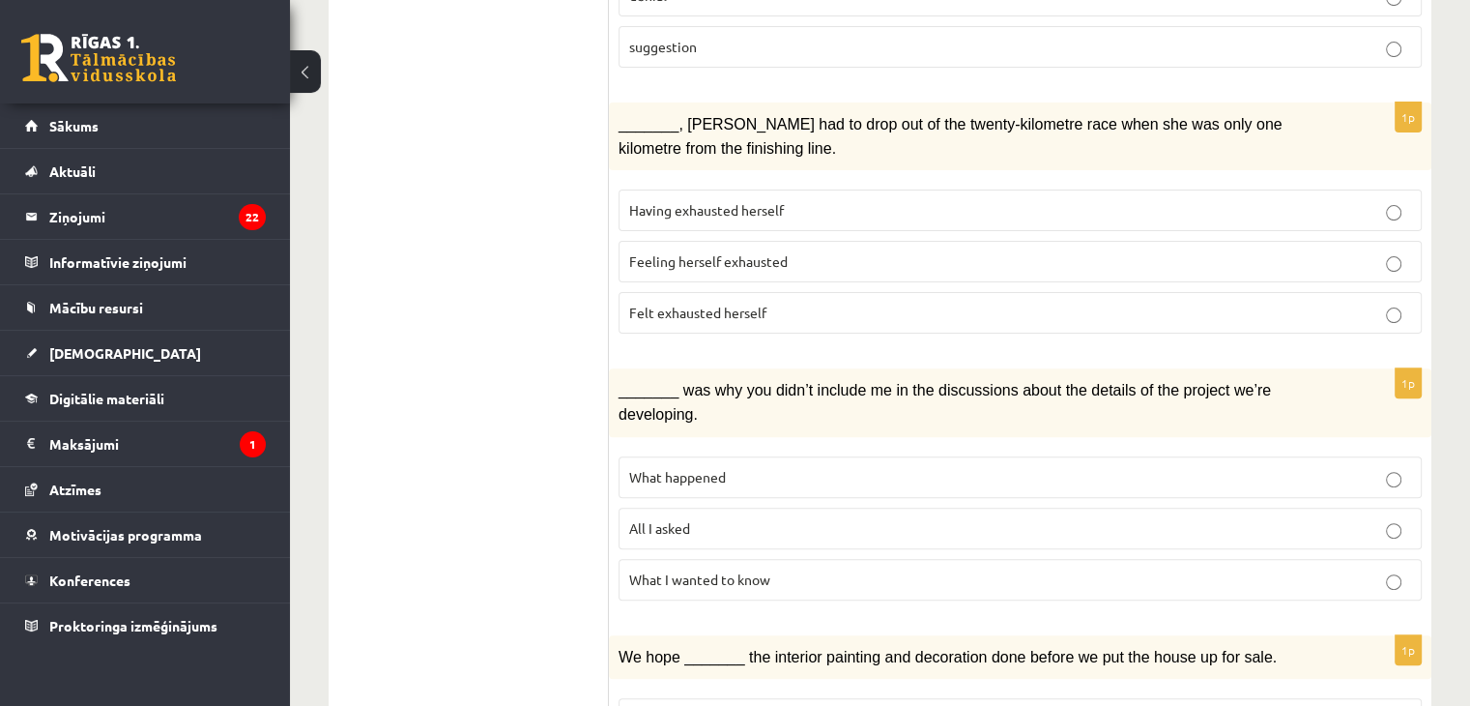
scroll to position [570, 0]
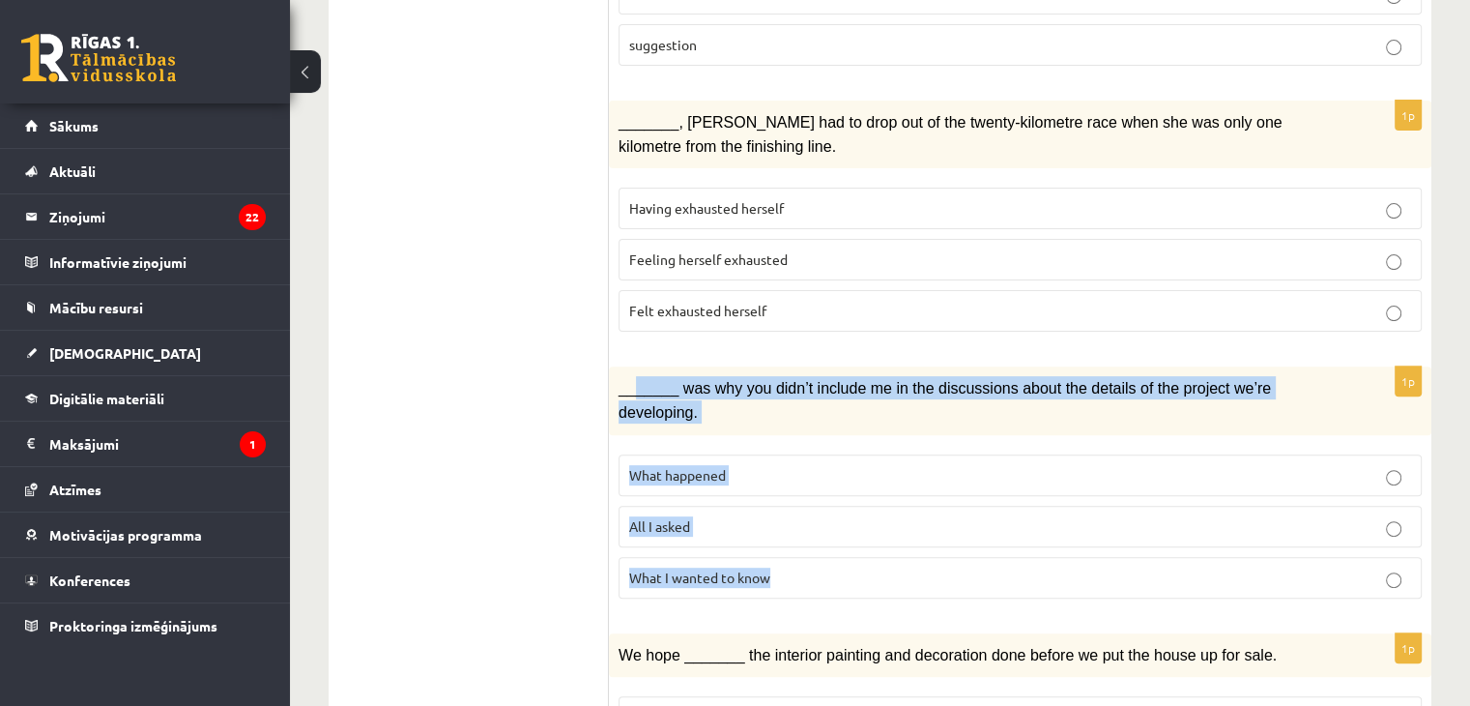
drag, startPoint x: 630, startPoint y: 375, endPoint x: 824, endPoint y: 539, distance: 253.7
click at [824, 539] on div "1p _______ was why you didn’t include me in the discussions about the details o…" at bounding box center [1020, 489] width 823 height 246
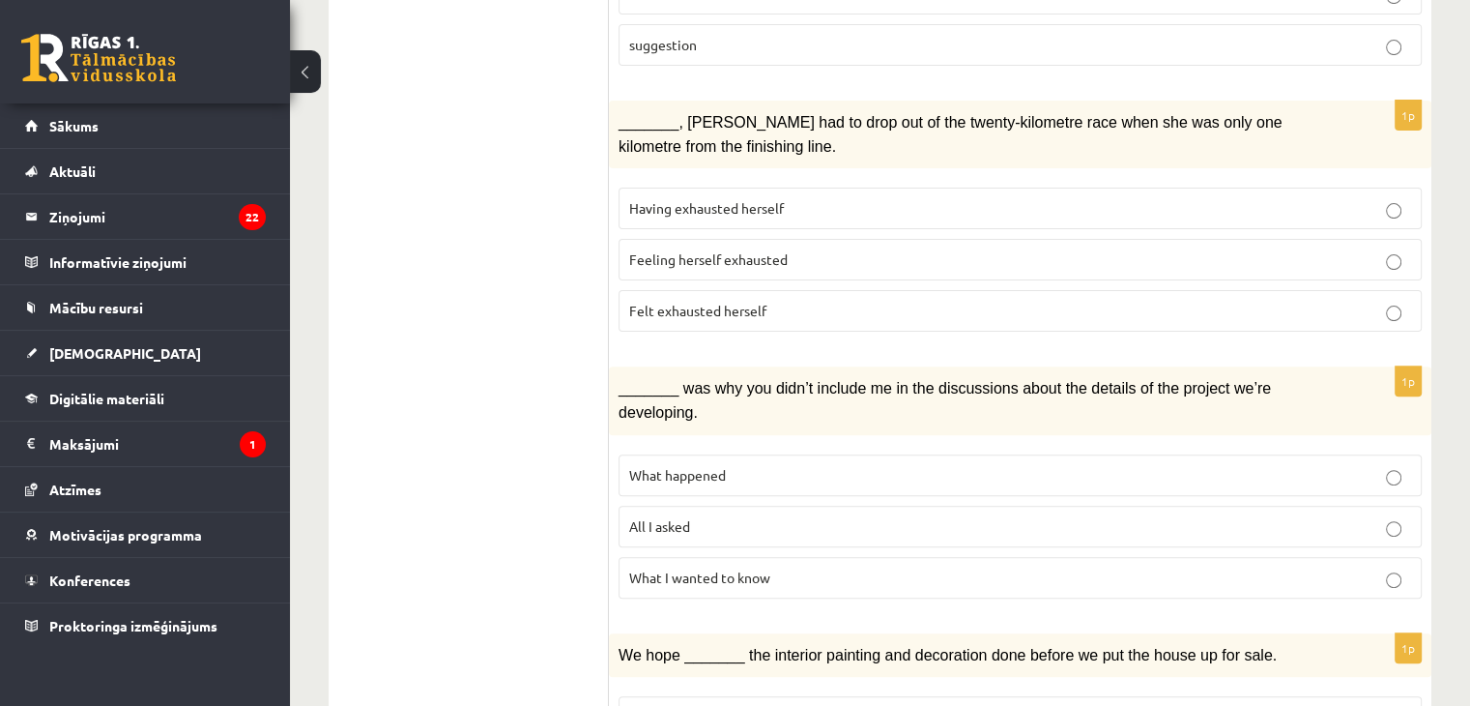
click at [691, 557] on label "What I wanted to know" at bounding box center [1020, 578] width 803 height 42
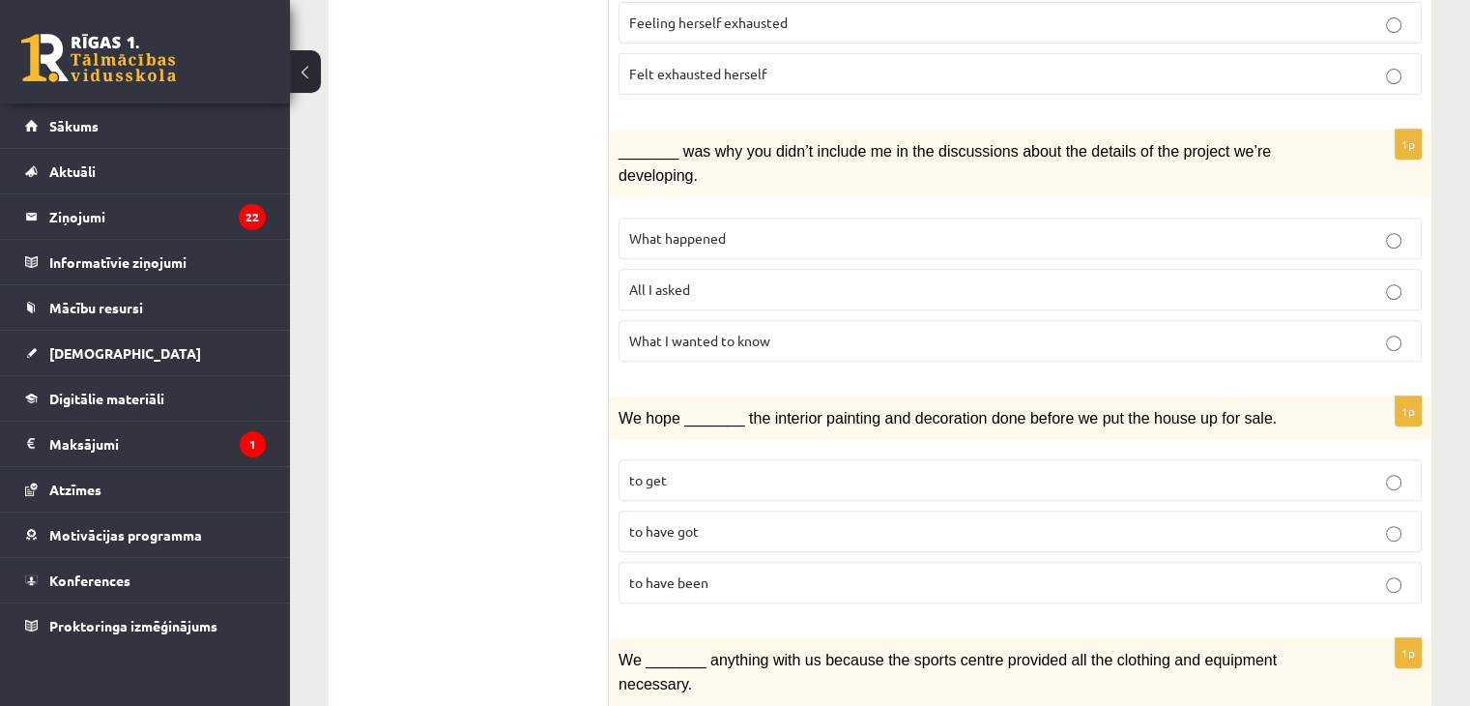
scroll to position [815, 0]
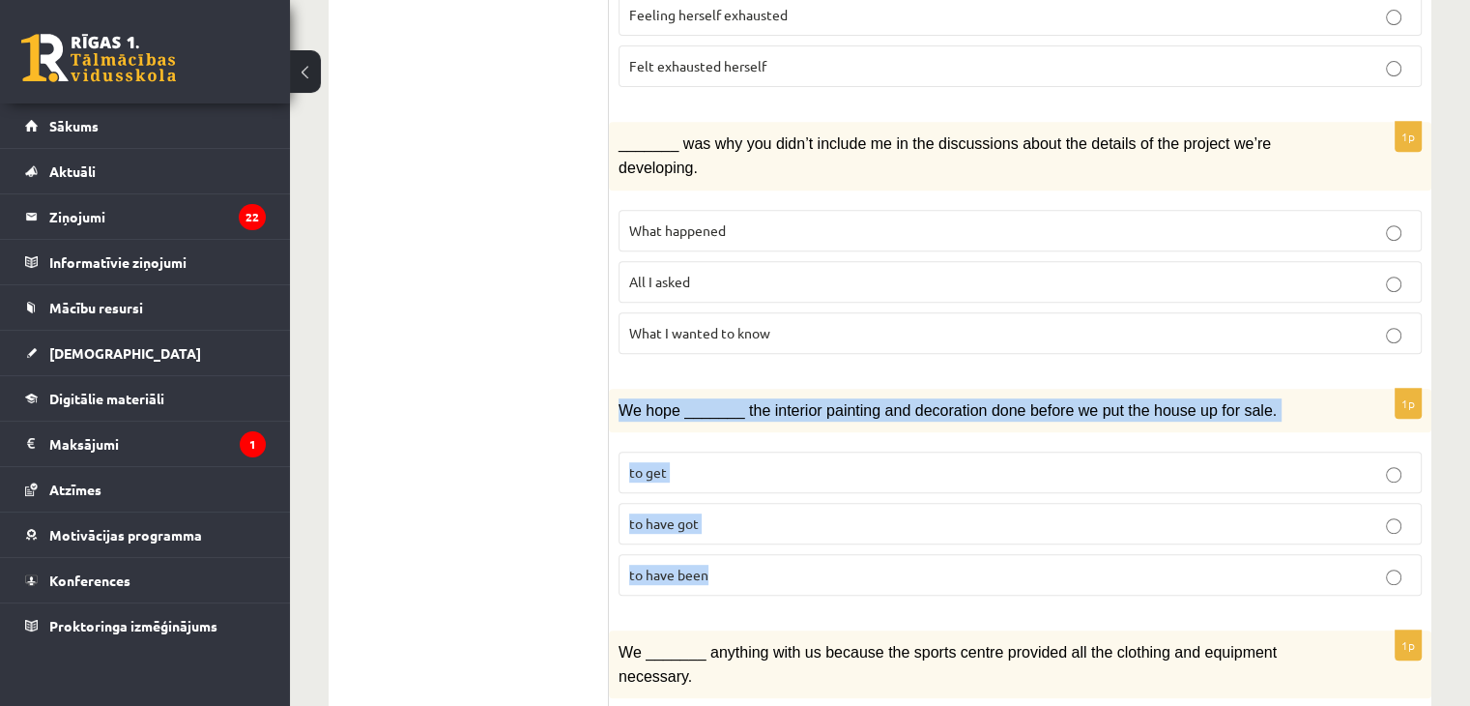
drag, startPoint x: 615, startPoint y: 369, endPoint x: 803, endPoint y: 523, distance: 243.2
click at [803, 523] on div "1p We hope _______ the interior painting and decoration done before we put the …" at bounding box center [1020, 500] width 823 height 223
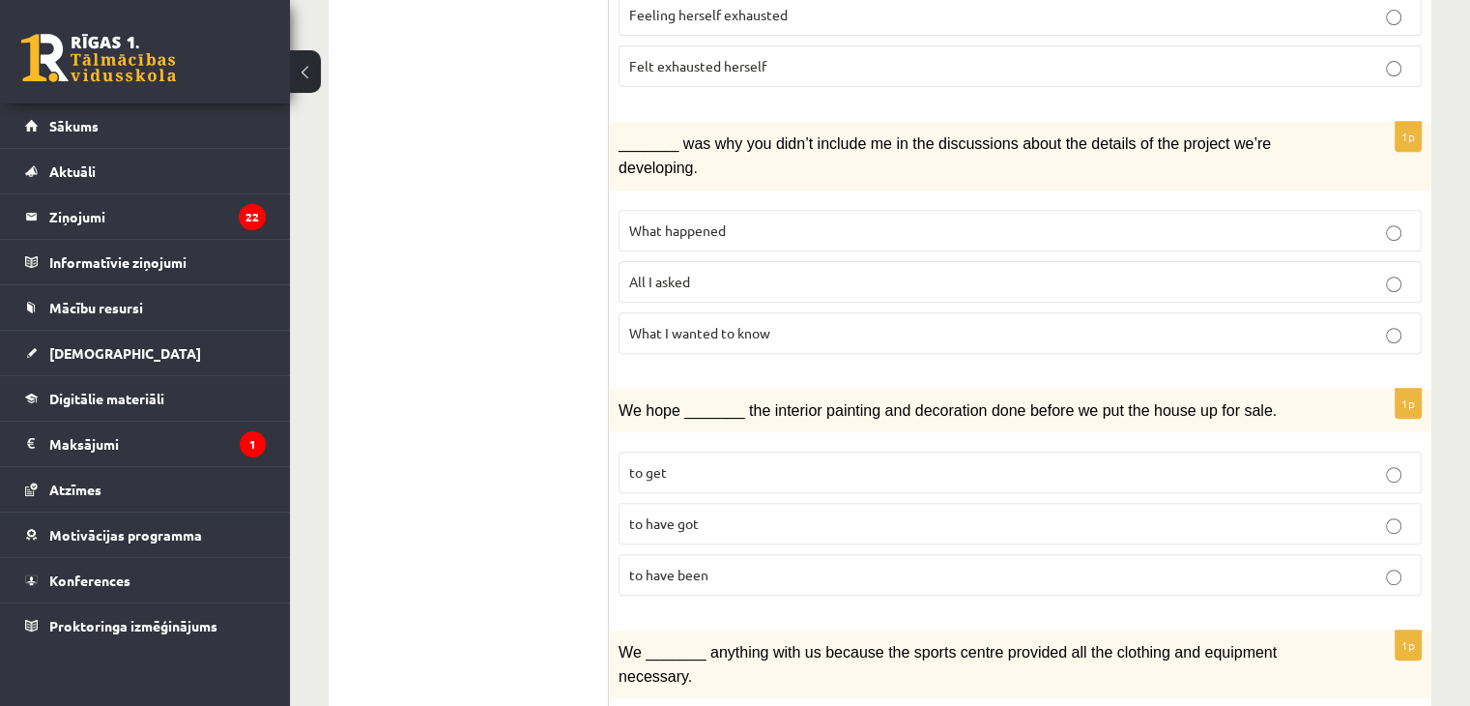
click at [749, 462] on p "to get" at bounding box center [1020, 472] width 782 height 20
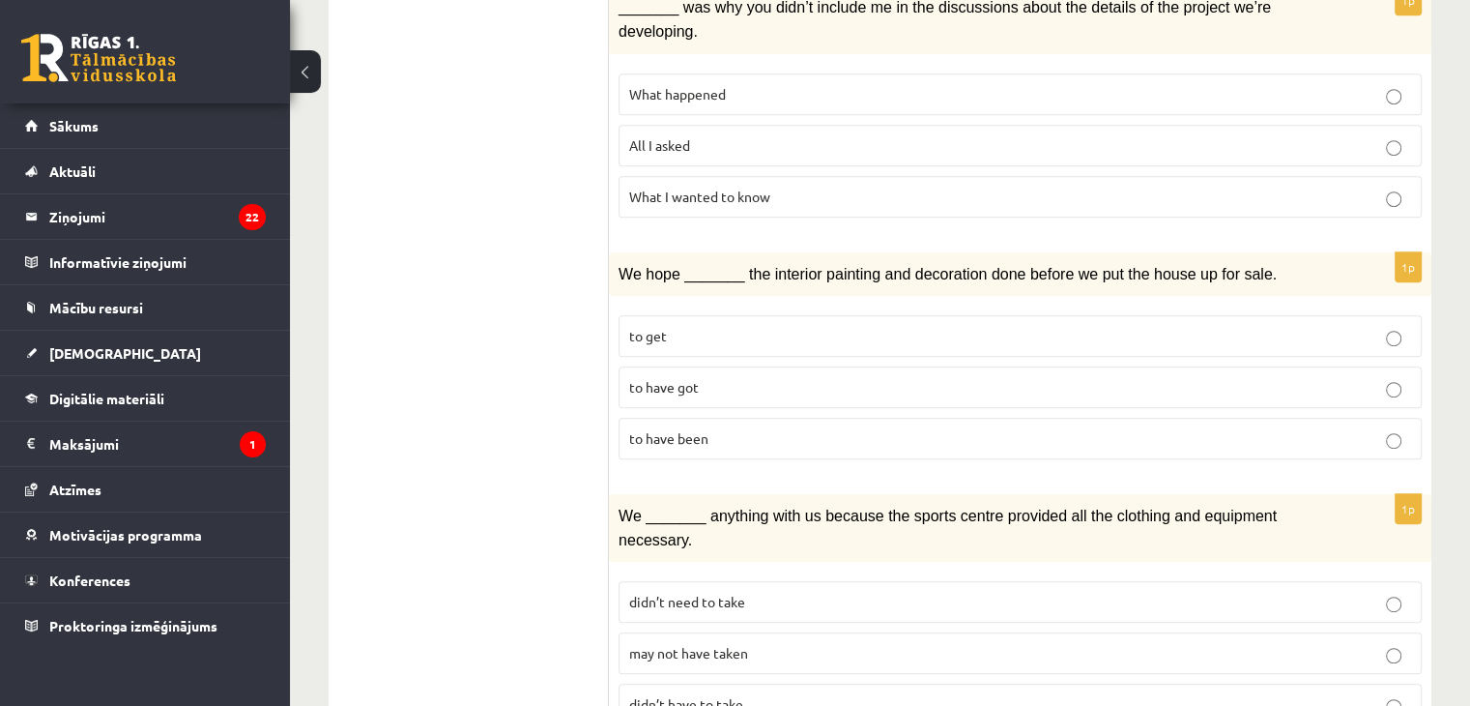
scroll to position [1001, 0]
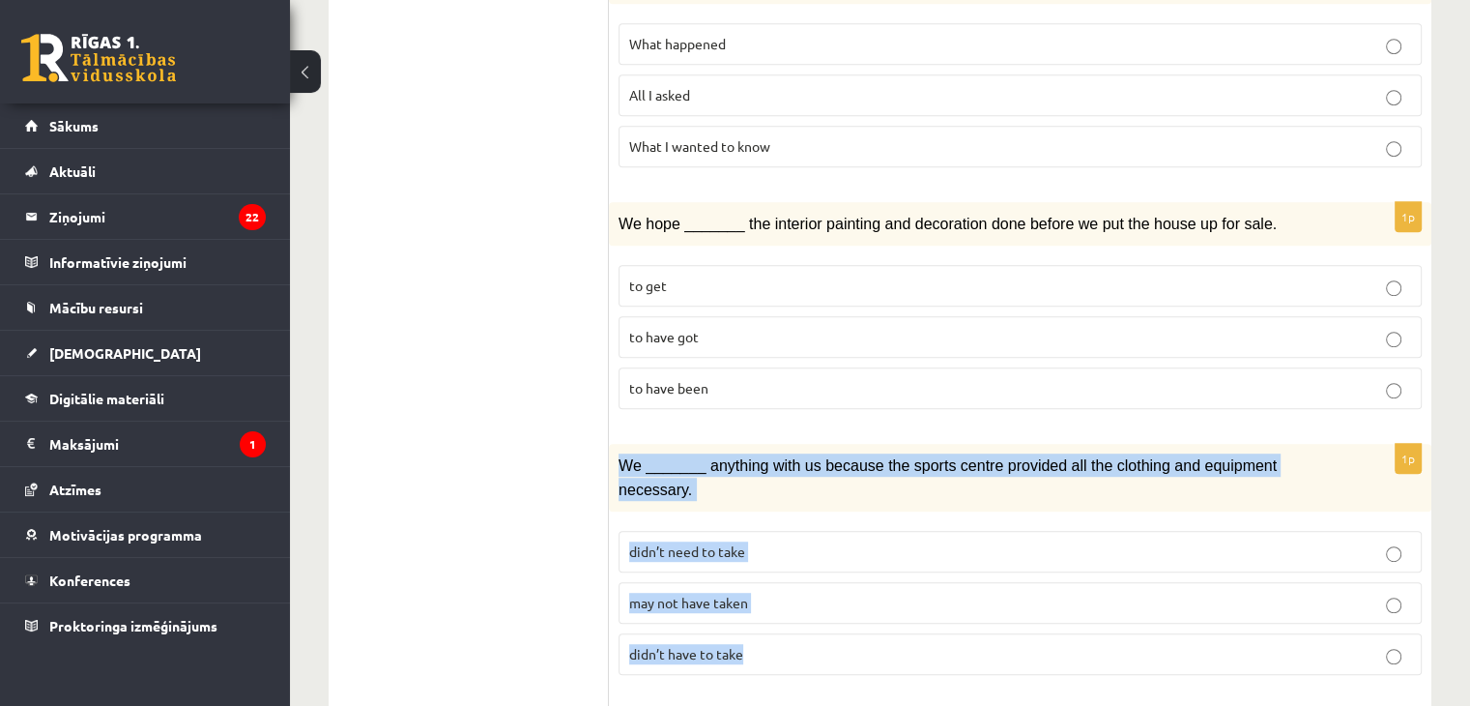
drag, startPoint x: 622, startPoint y: 422, endPoint x: 795, endPoint y: 593, distance: 242.7
click at [795, 593] on div "1p We _______ anything with us because the sports centre provided all the cloth…" at bounding box center [1020, 567] width 823 height 246
drag, startPoint x: 573, startPoint y: 489, endPoint x: 429, endPoint y: 501, distance: 144.5
click at [429, 501] on ul "1. uzdevums 2. uzdevums 3. uzdevums Izvērtējums!" at bounding box center [478, 672] width 261 height 2652
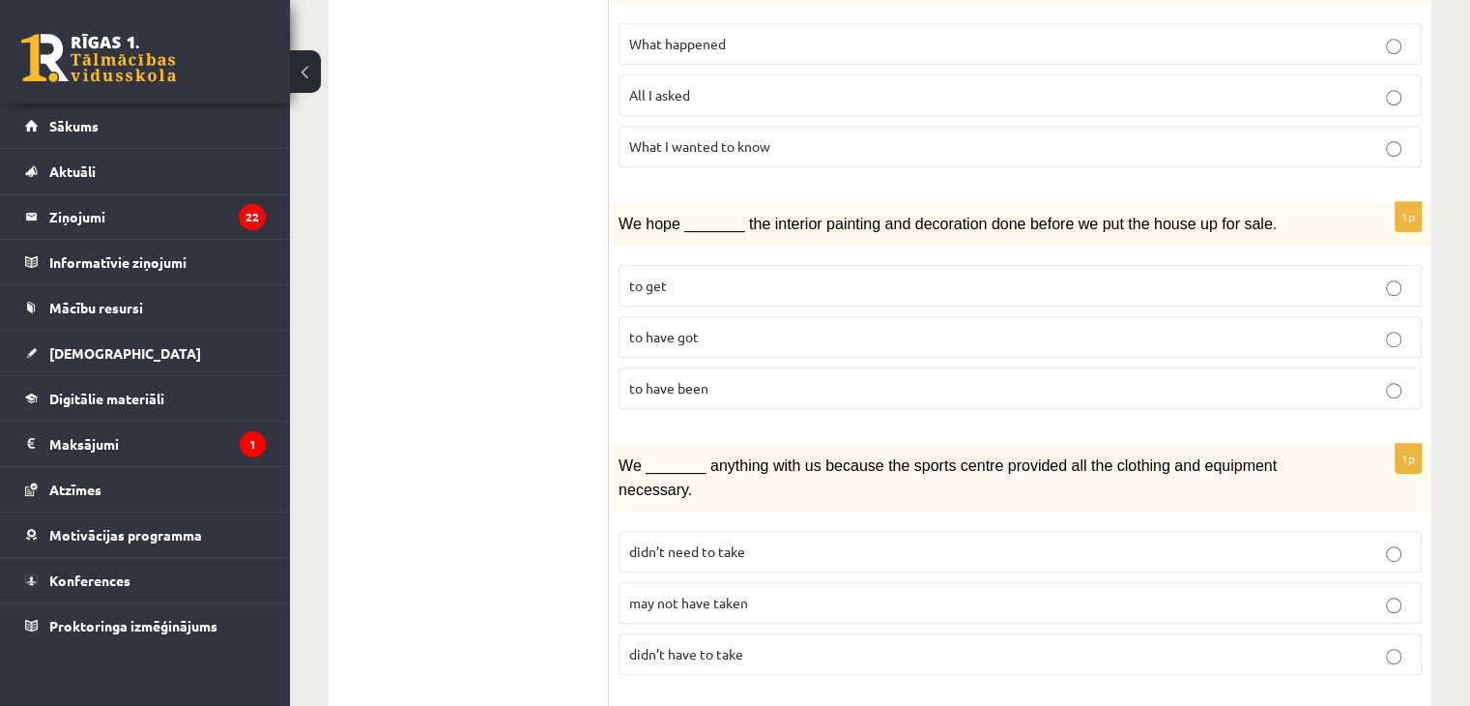
click at [681, 541] on p "didn’t need to take" at bounding box center [1020, 551] width 782 height 20
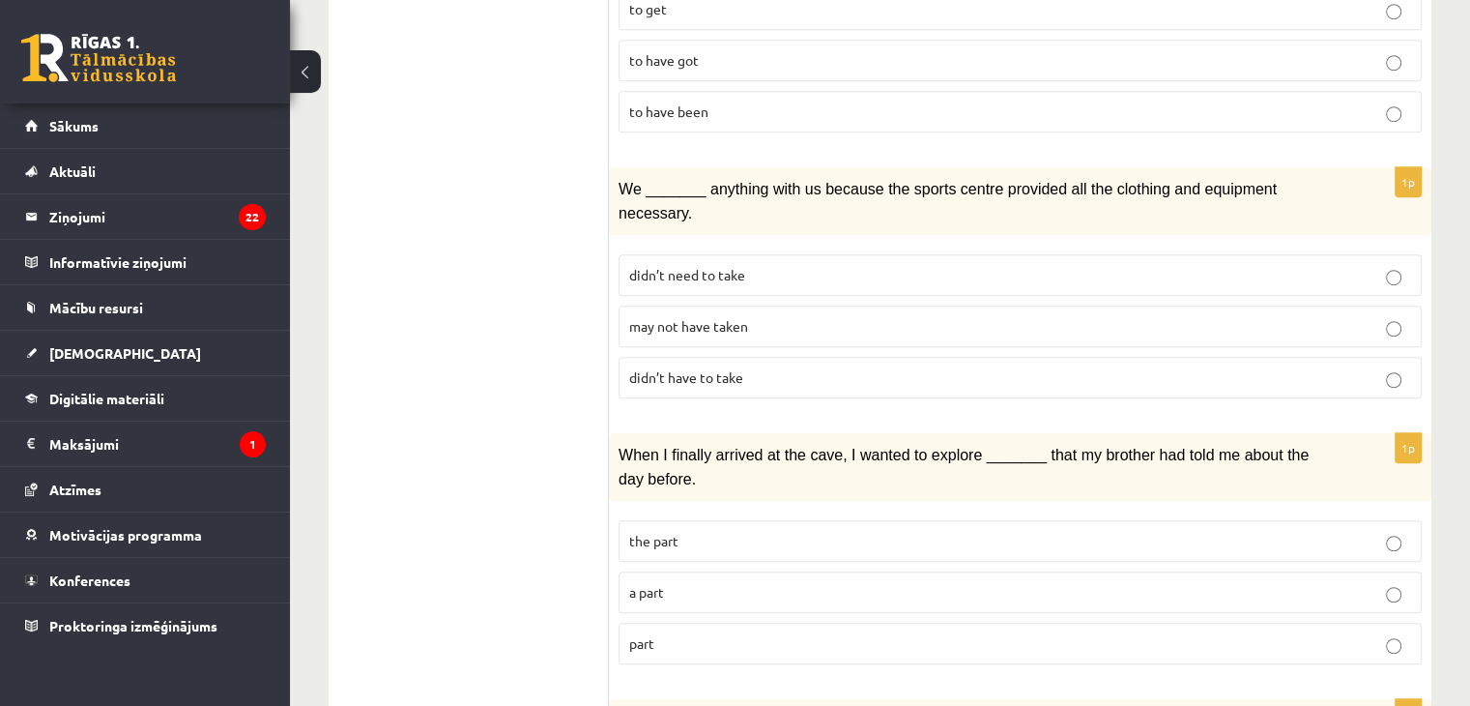
scroll to position [1295, 0]
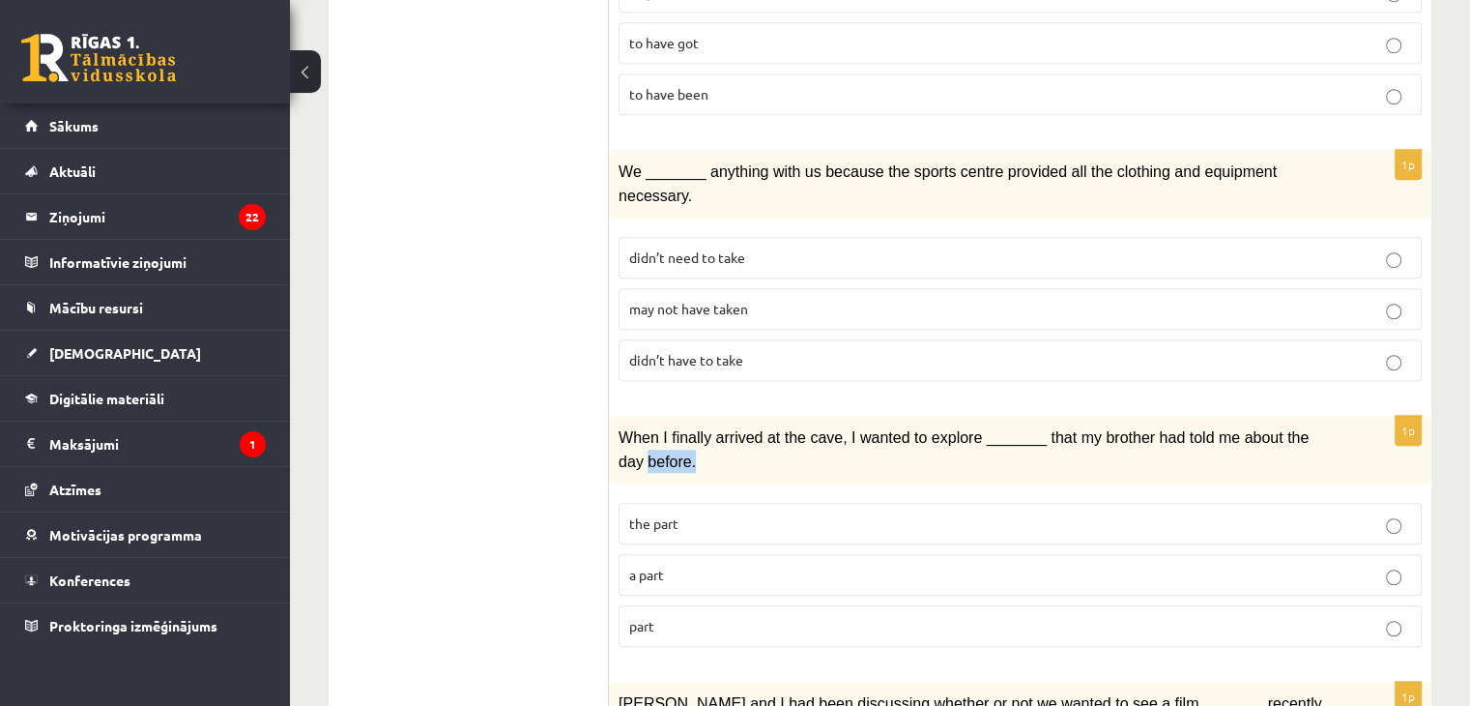
drag, startPoint x: 618, startPoint y: 386, endPoint x: 670, endPoint y: 403, distance: 55.0
click at [670, 416] on div "When I finally arrived at the cave, I wanted to explore _______ that my brother…" at bounding box center [1020, 450] width 823 height 68
drag, startPoint x: 541, startPoint y: 357, endPoint x: 554, endPoint y: 360, distance: 12.9
click at [554, 360] on ul "1. uzdevums 2. uzdevums 3. uzdevums Izvērtējums!" at bounding box center [478, 378] width 261 height 2652
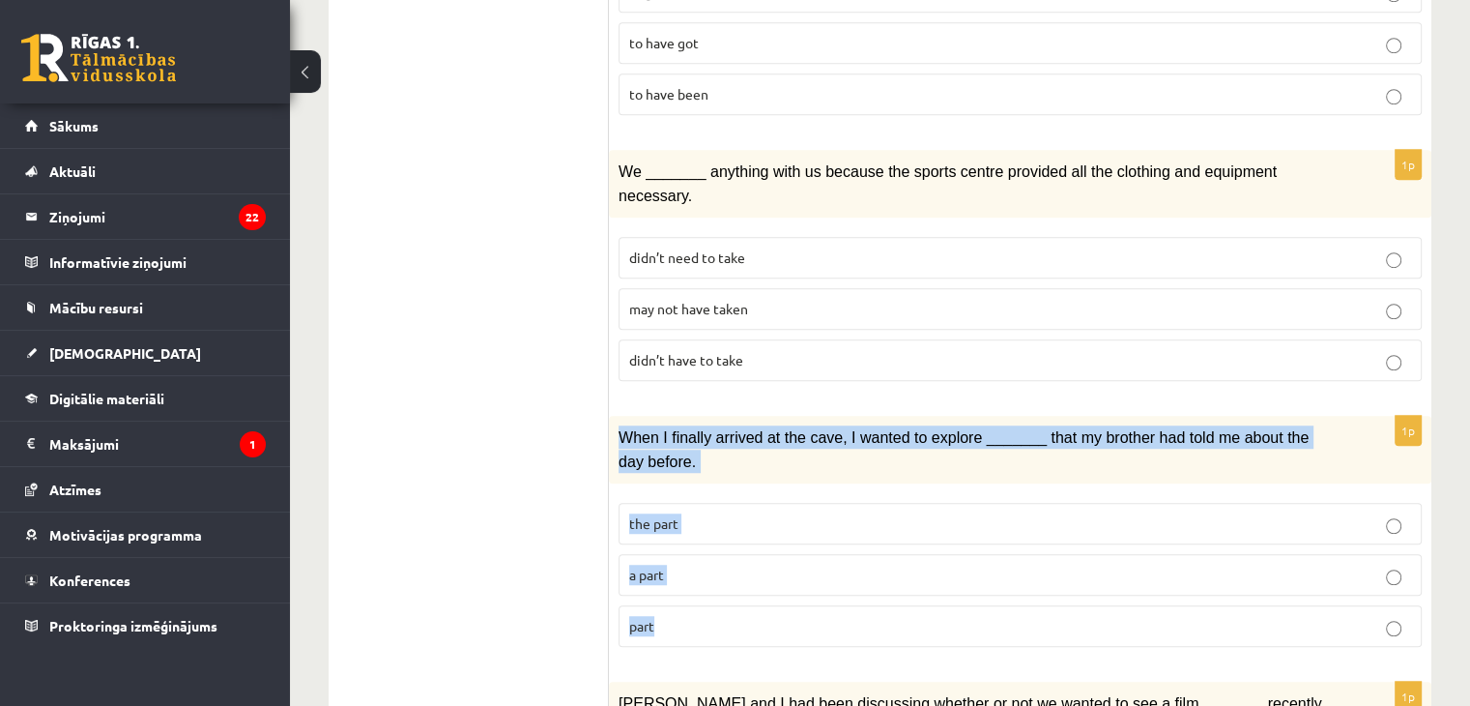
drag, startPoint x: 619, startPoint y: 365, endPoint x: 871, endPoint y: 548, distance: 311.5
click at [871, 548] on div "1p When I finally arrived at the cave, I wanted to explore _______ that my brot…" at bounding box center [1020, 539] width 823 height 246
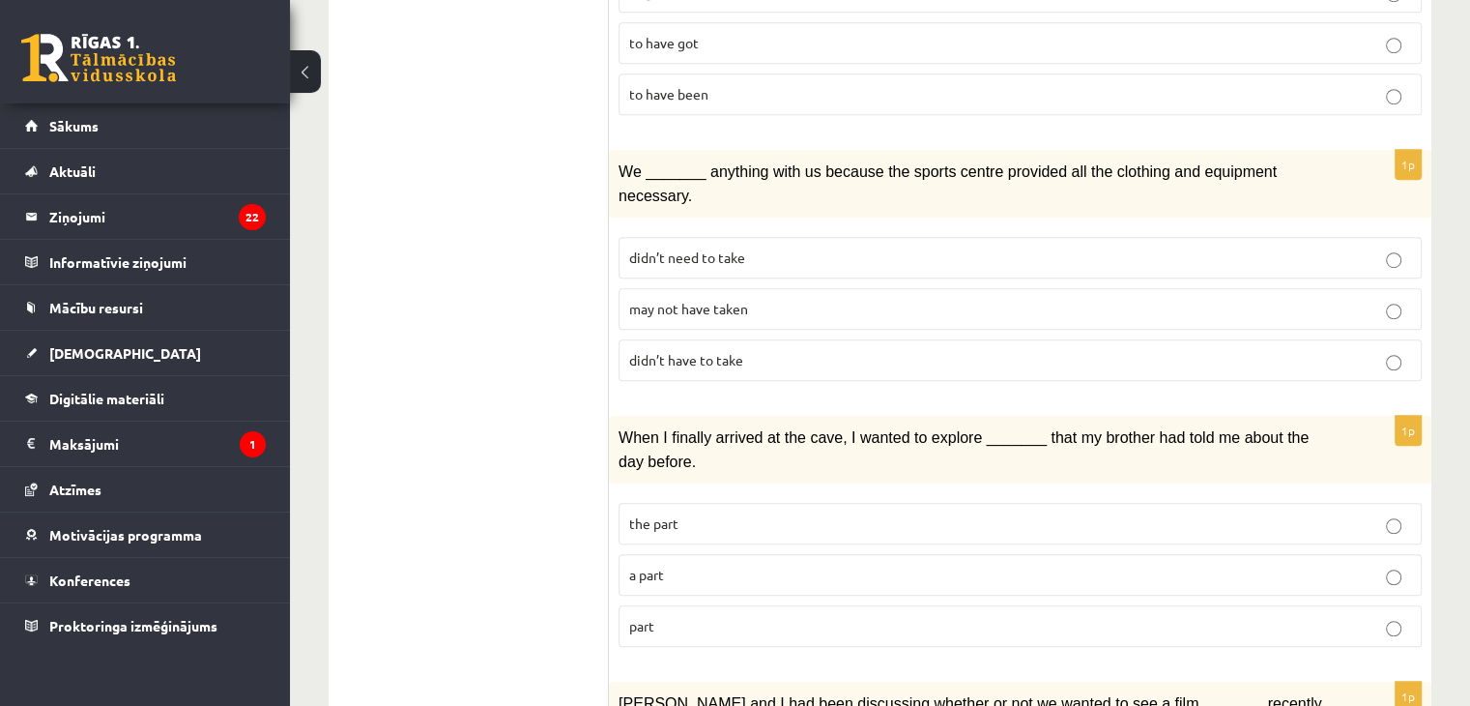
drag, startPoint x: 478, startPoint y: 422, endPoint x: 471, endPoint y: 451, distance: 30.0
click at [471, 451] on ul "1. uzdevums 2. uzdevums 3. uzdevums Izvērtējums!" at bounding box center [478, 378] width 261 height 2652
click at [709, 513] on p "the part" at bounding box center [1020, 523] width 782 height 20
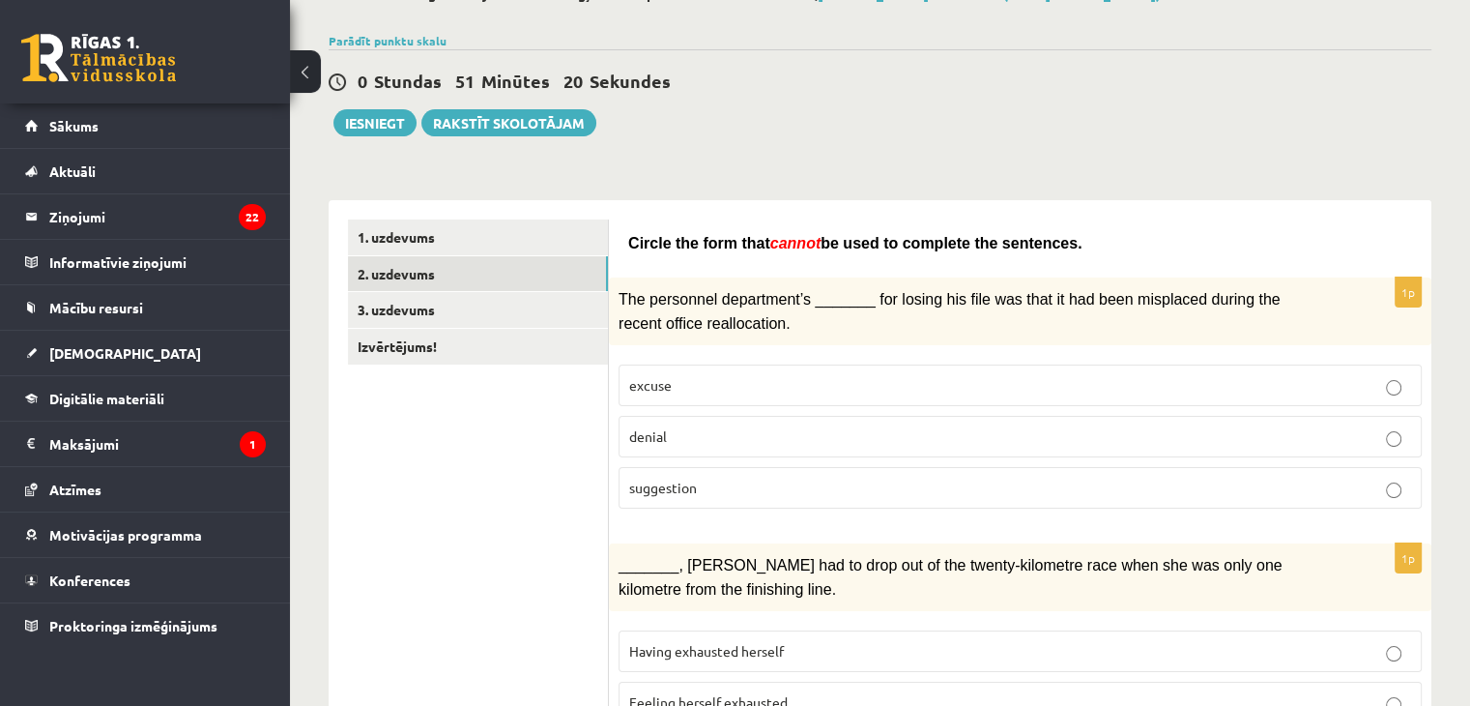
scroll to position [130, 0]
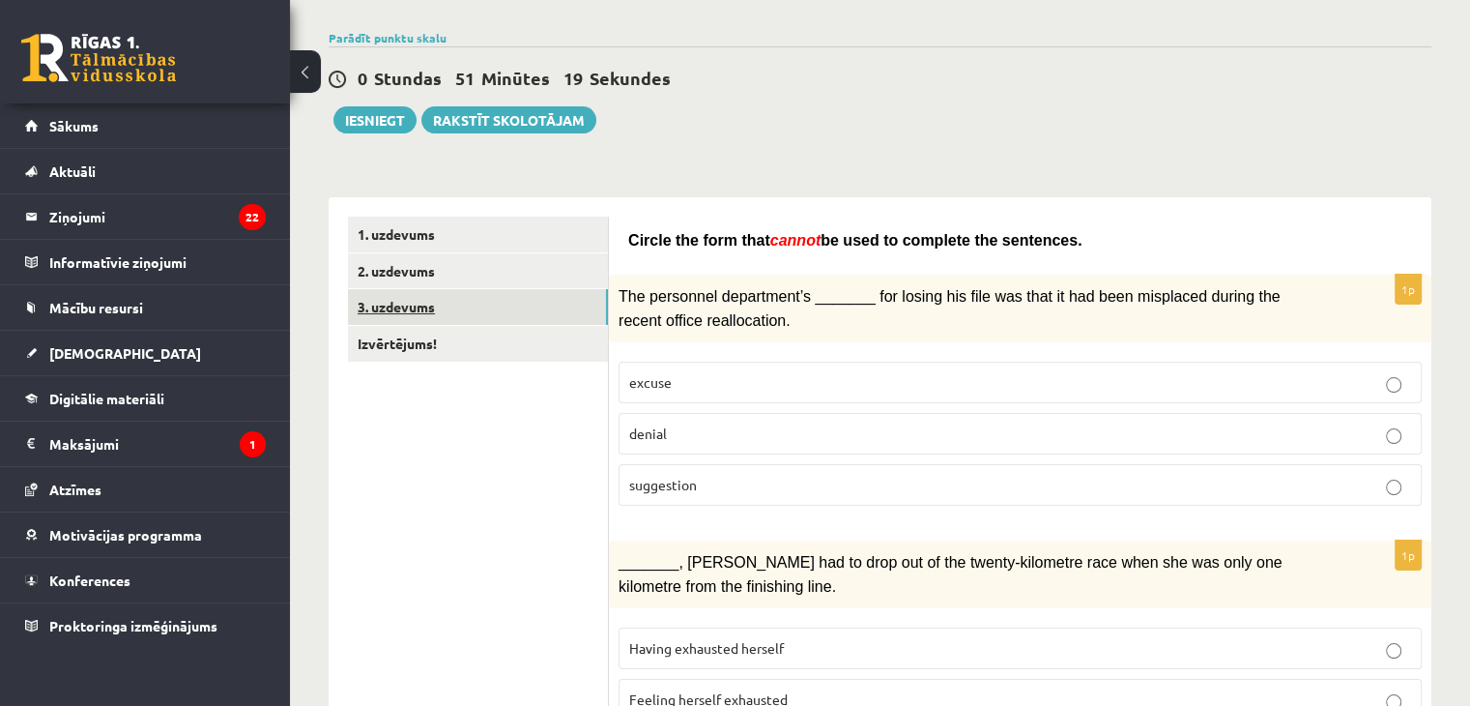
click at [536, 306] on link "3. uzdevums" at bounding box center [478, 307] width 260 height 36
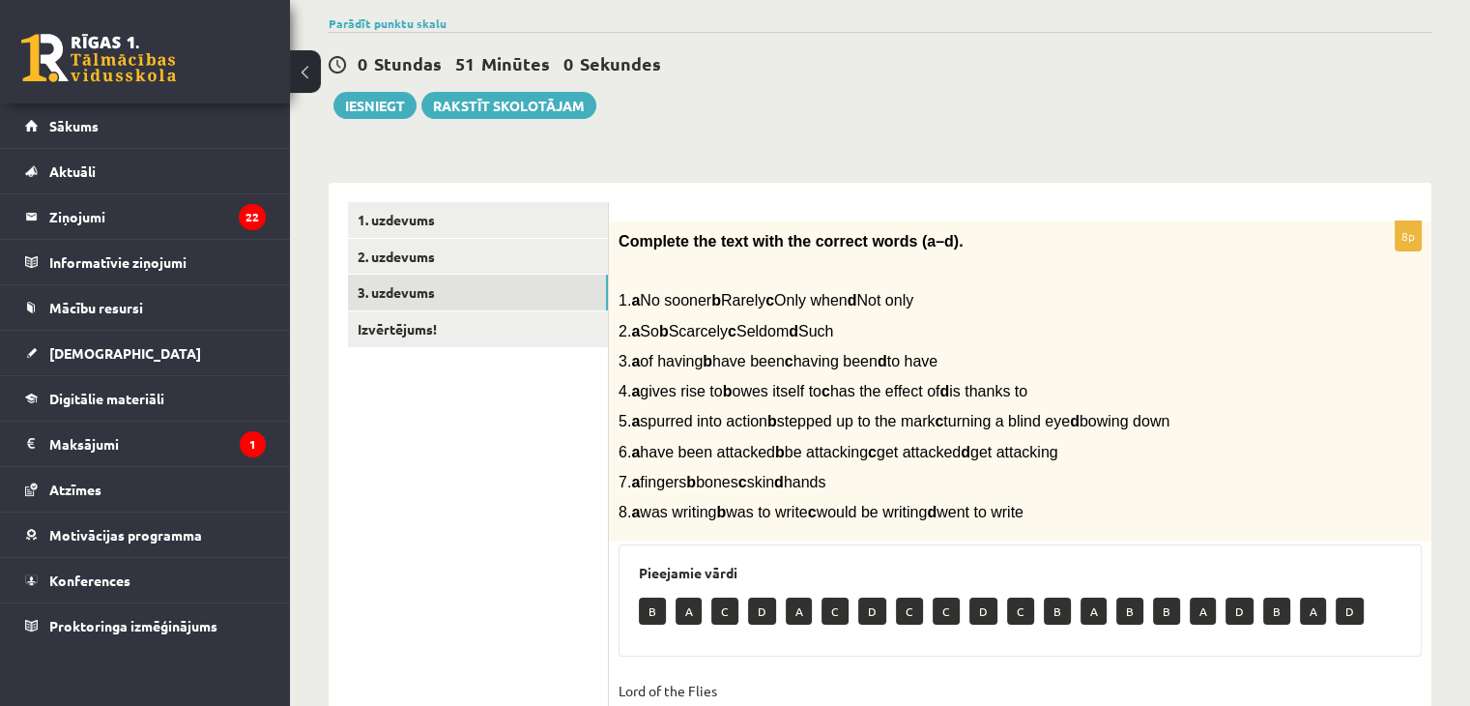
scroll to position [0, 0]
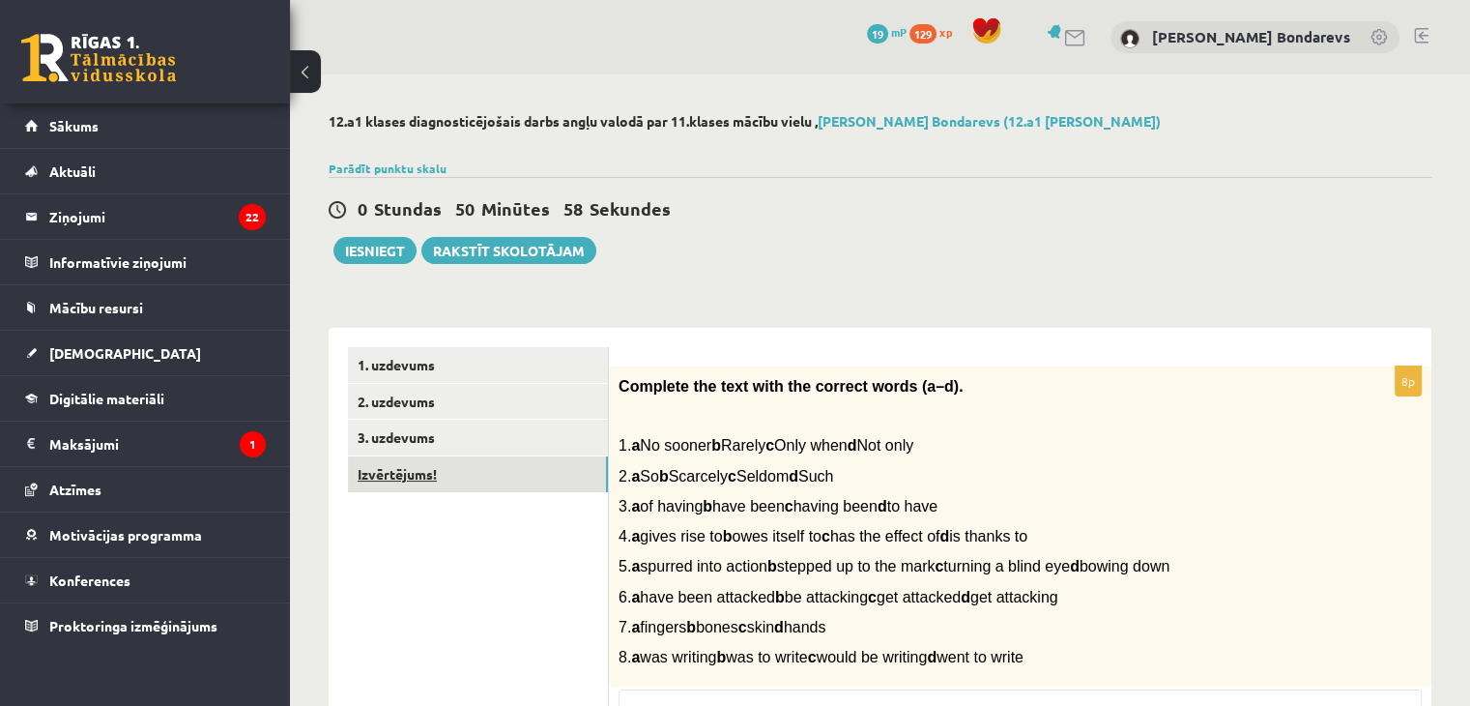
click at [507, 476] on link "Izvērtējums!" at bounding box center [478, 474] width 260 height 36
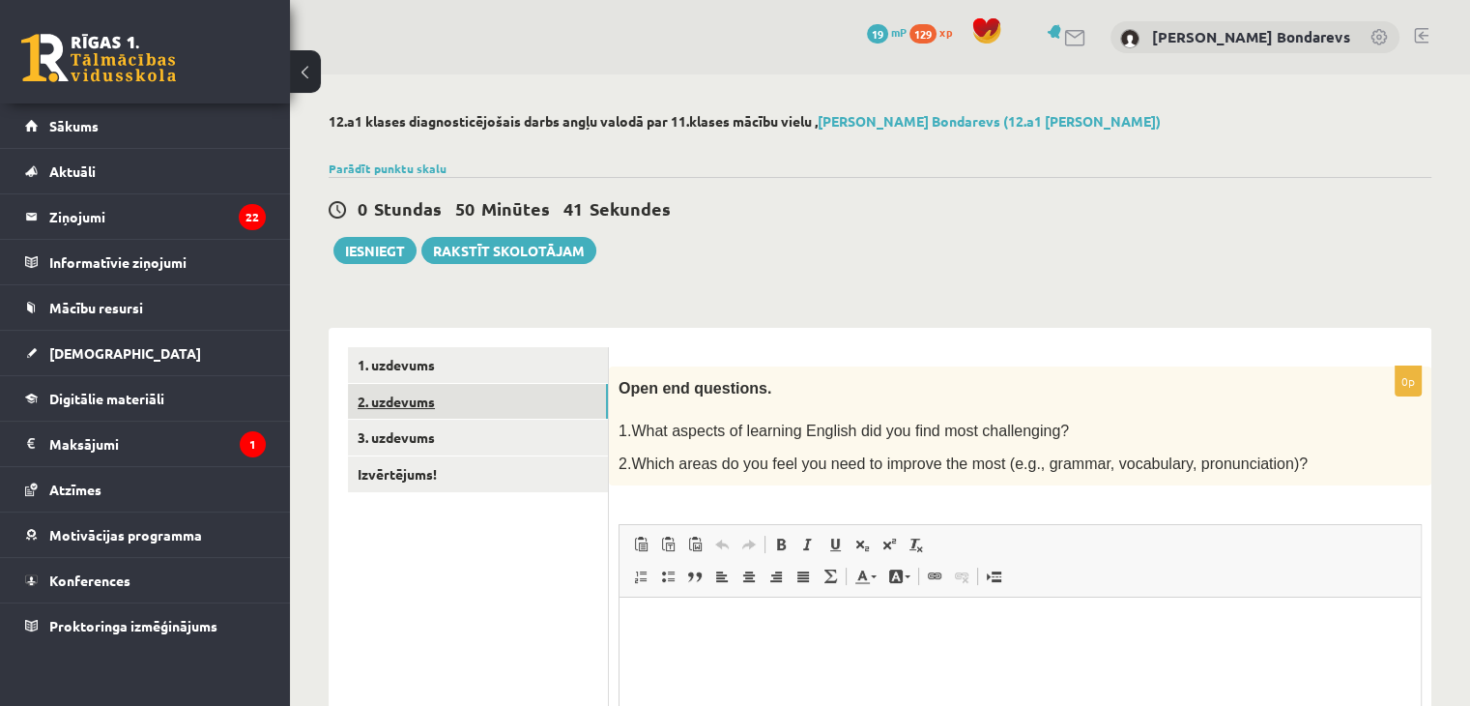
click at [435, 417] on link "2. uzdevums" at bounding box center [478, 402] width 260 height 36
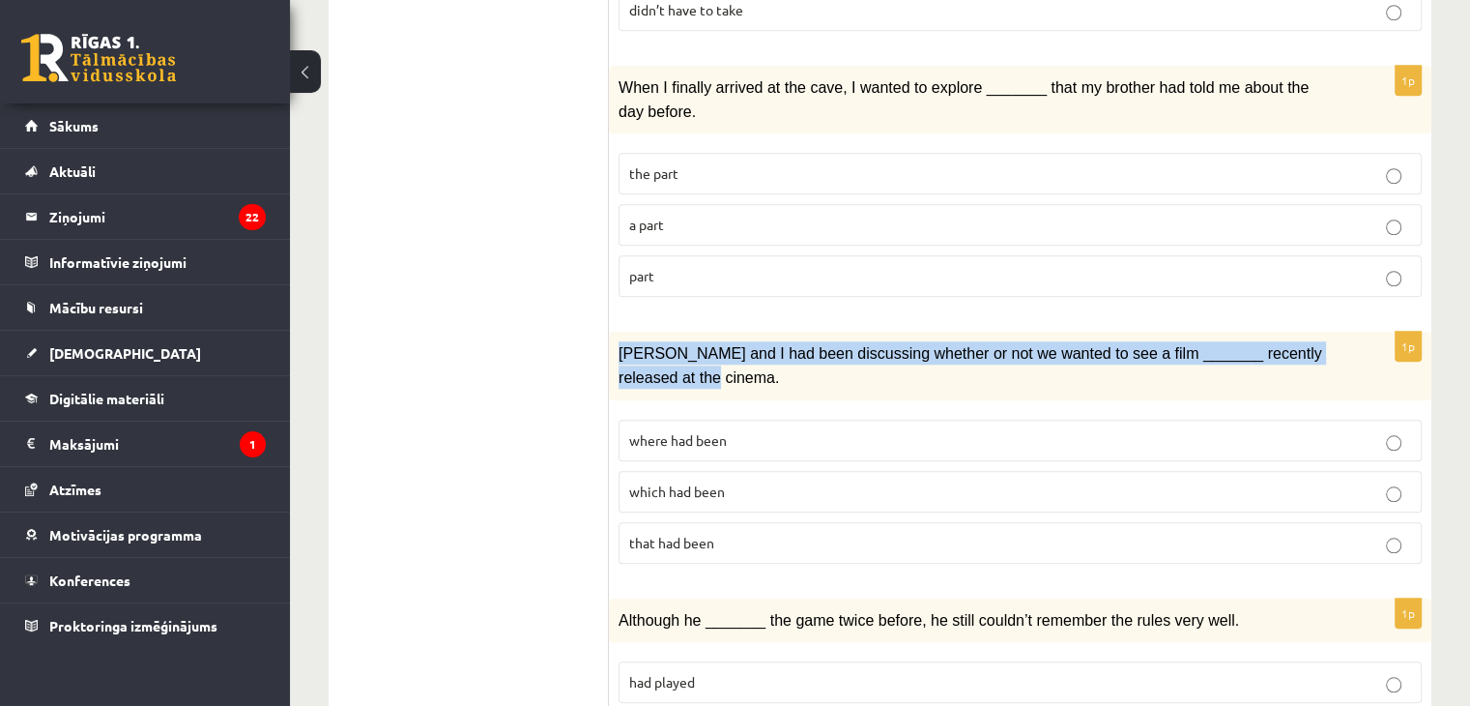
drag, startPoint x: 616, startPoint y: 275, endPoint x: 681, endPoint y: 303, distance: 70.2
click at [681, 332] on div "Clara and I had been discussing whether or not we wanted to see a film _______ …" at bounding box center [1020, 366] width 823 height 68
drag, startPoint x: 568, startPoint y: 338, endPoint x: 620, endPoint y: 281, distance: 76.7
click at [620, 281] on div "**********" at bounding box center [880, 27] width 1103 height 2690
click at [529, 326] on ul "1. uzdevums 2. uzdevums 3. uzdevums Izvērtējums!" at bounding box center [478, 28] width 261 height 2652
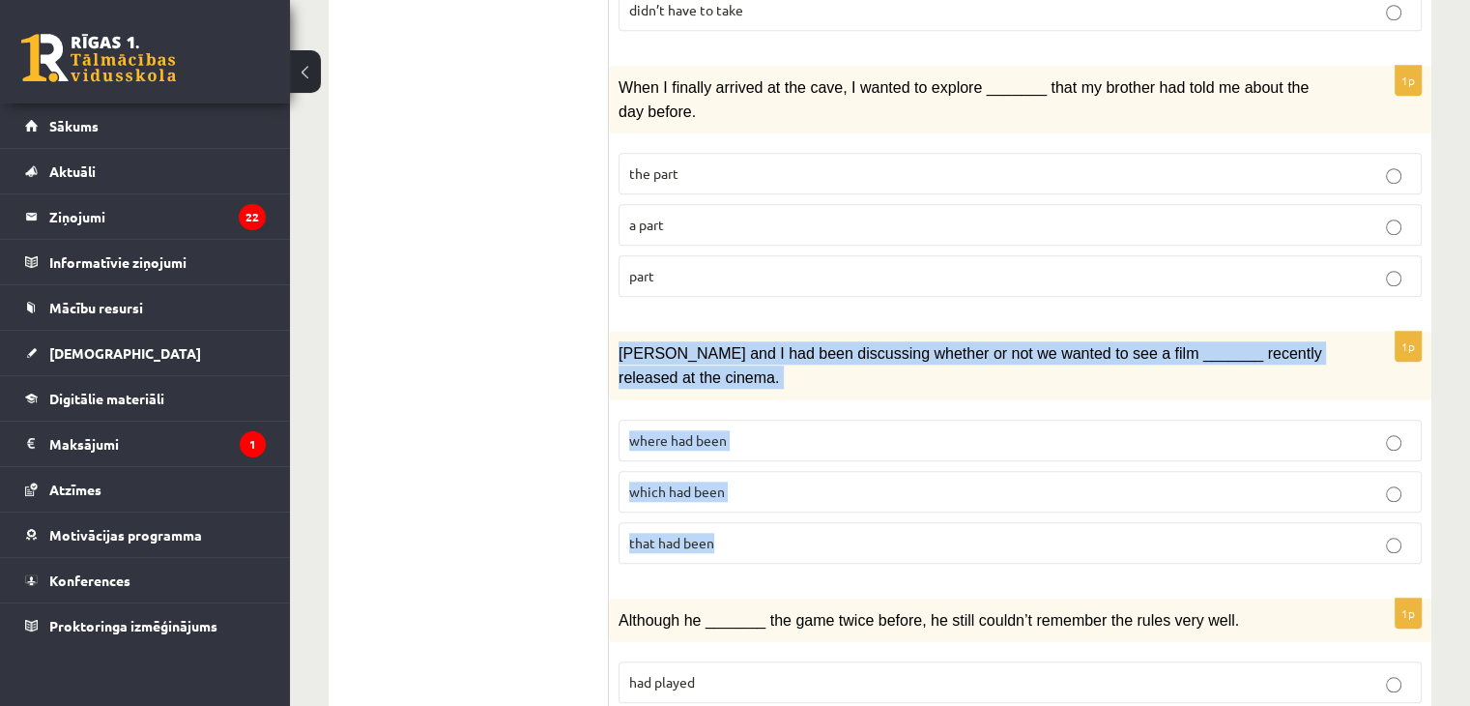
drag, startPoint x: 619, startPoint y: 275, endPoint x: 732, endPoint y: 487, distance: 240.0
click at [732, 487] on div "1p Clara and I had been discussing whether or not we wanted to see a film _____…" at bounding box center [1020, 455] width 823 height 246
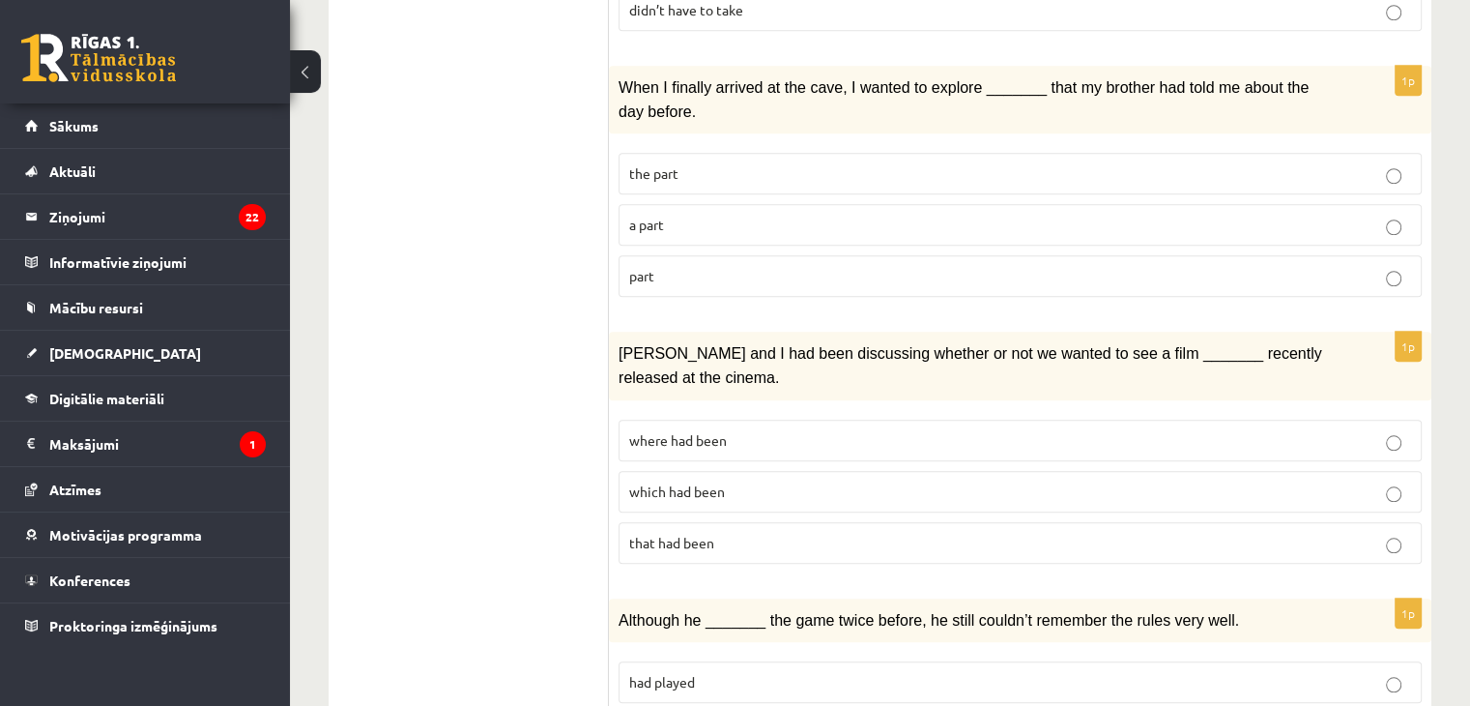
click at [511, 268] on ul "1. uzdevums 2. uzdevums 3. uzdevums Izvērtējums!" at bounding box center [478, 28] width 261 height 2652
click at [673, 534] on span "that had been" at bounding box center [671, 542] width 85 height 17
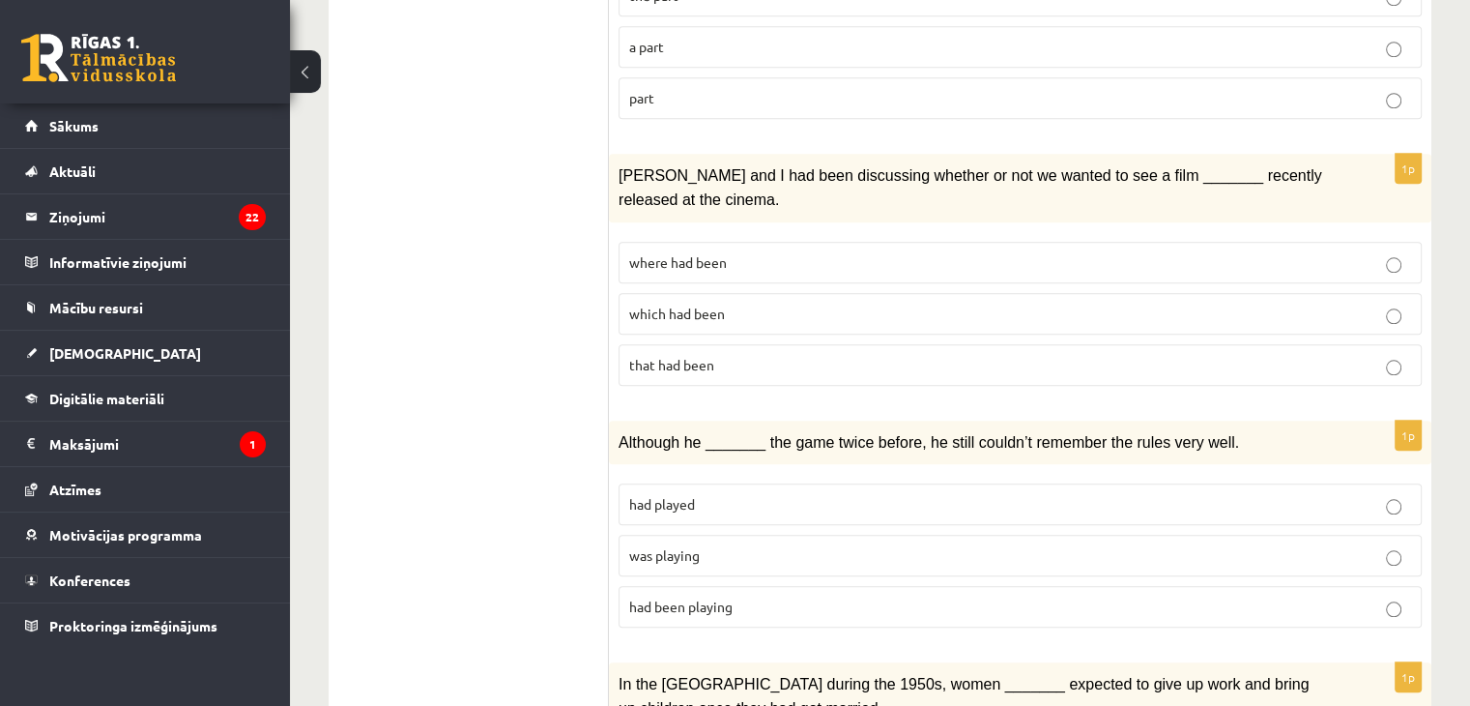
scroll to position [1821, 0]
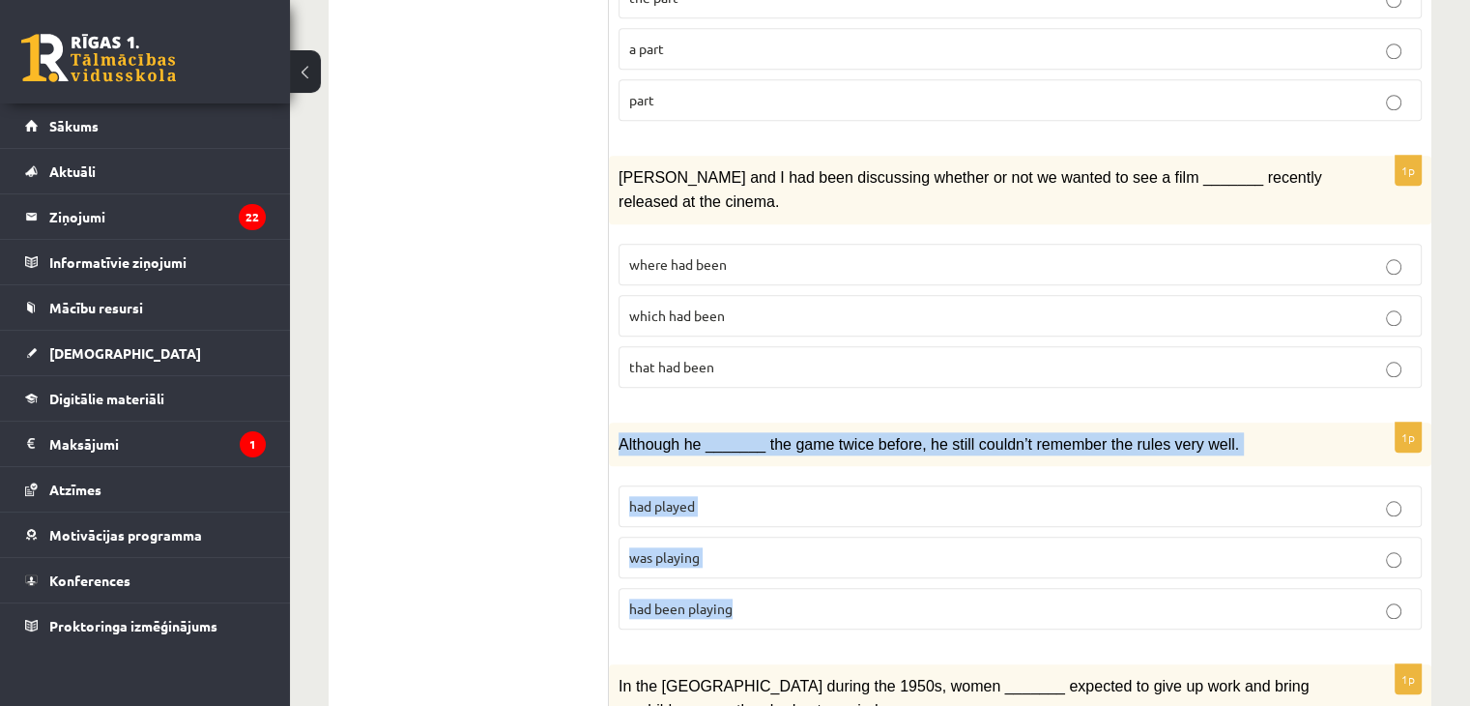
drag, startPoint x: 616, startPoint y: 362, endPoint x: 780, endPoint y: 515, distance: 225.0
click at [780, 515] on div "1p Although he _______ the game twice before, he still couldn’t remember the ru…" at bounding box center [1020, 533] width 823 height 223
drag, startPoint x: 445, startPoint y: 456, endPoint x: 668, endPoint y: 426, distance: 225.3
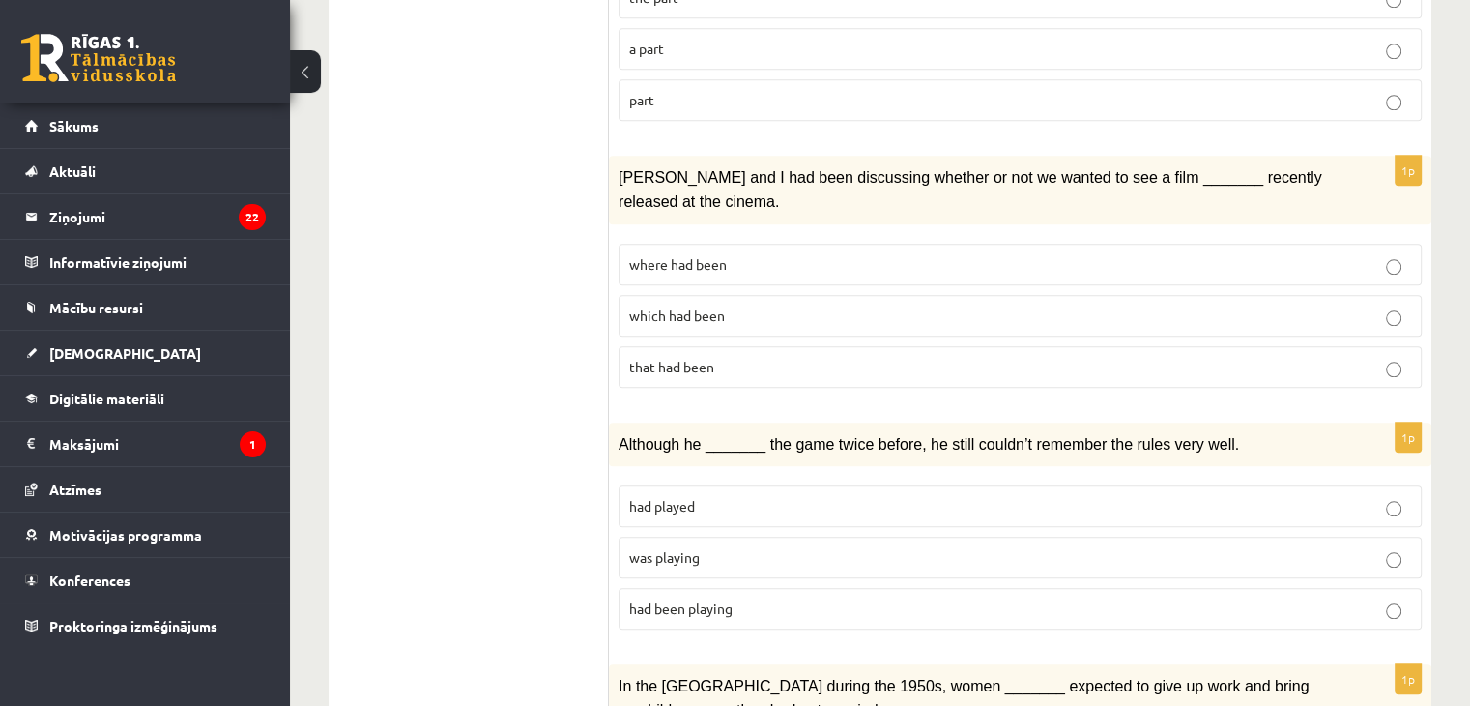
click at [692, 497] on span "had played" at bounding box center [662, 505] width 66 height 17
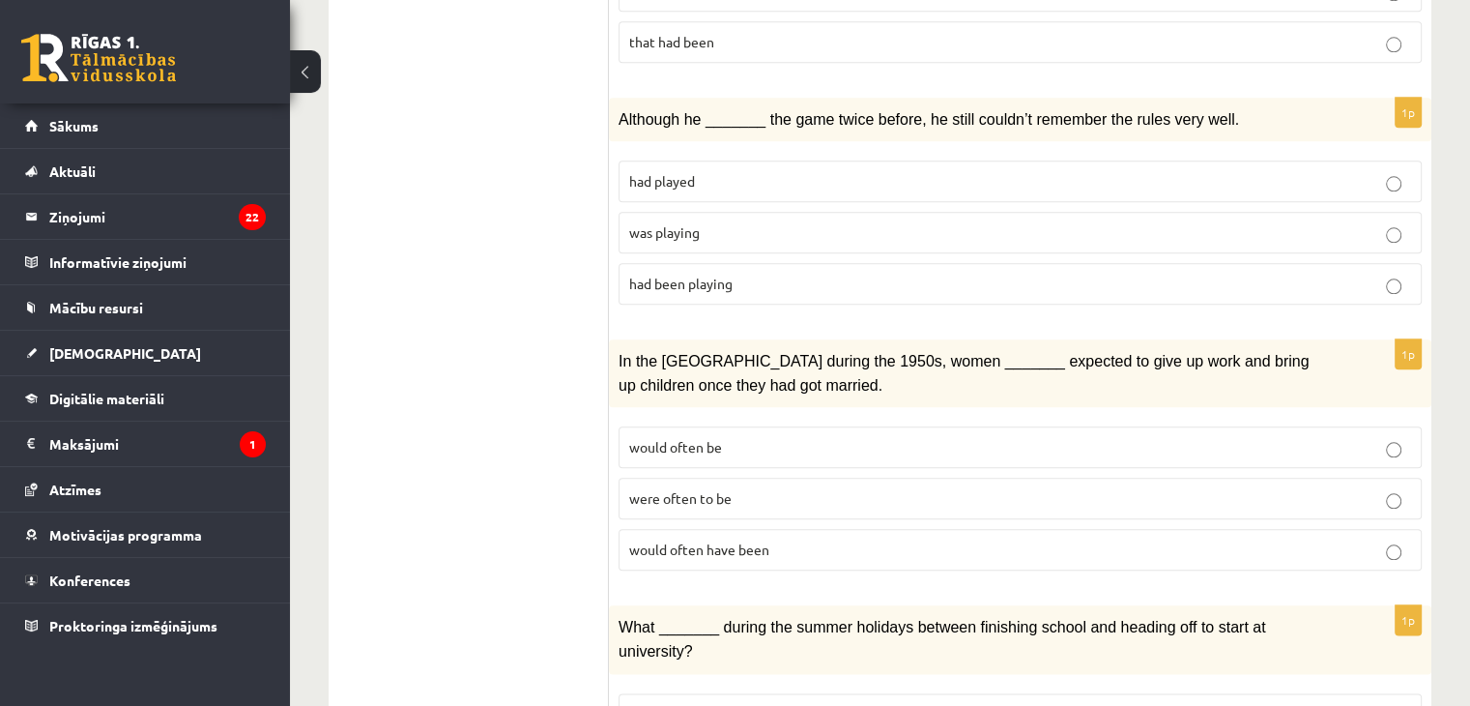
scroll to position [2148, 0]
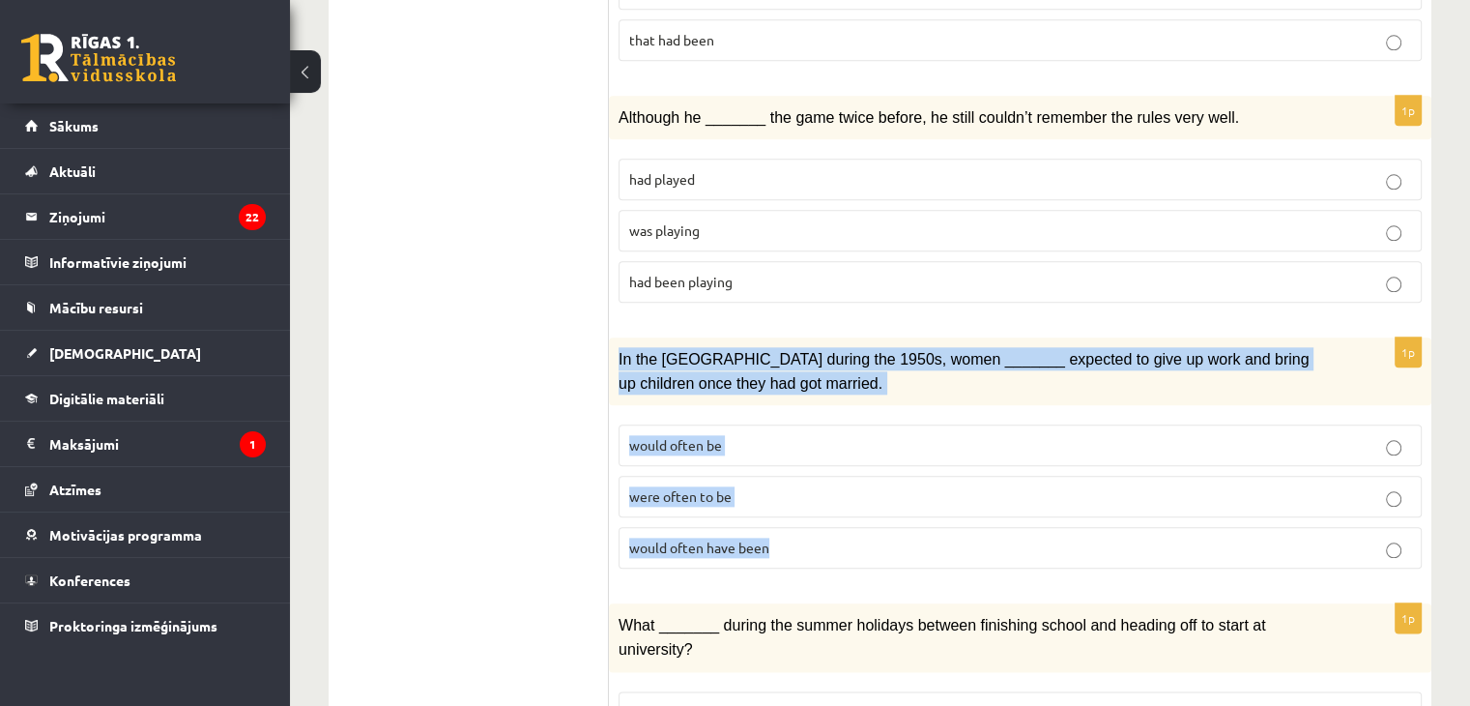
drag, startPoint x: 617, startPoint y: 273, endPoint x: 808, endPoint y: 447, distance: 258.7
click at [808, 447] on div "1p In the USA during the 1950s, women _______ expected to give up work and brin…" at bounding box center [1020, 460] width 823 height 246
drag, startPoint x: 470, startPoint y: 341, endPoint x: 369, endPoint y: 395, distance: 114.2
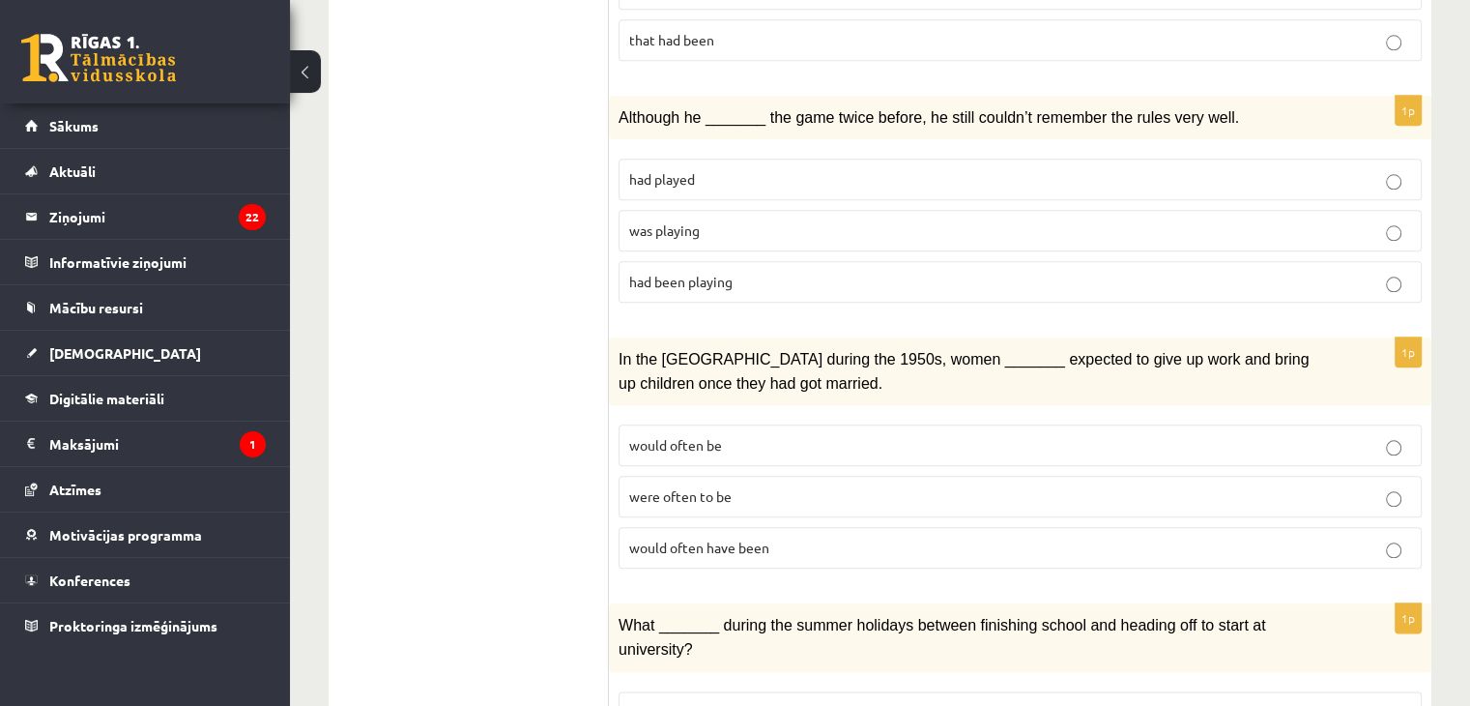
click at [729, 435] on p "would often be" at bounding box center [1020, 445] width 782 height 20
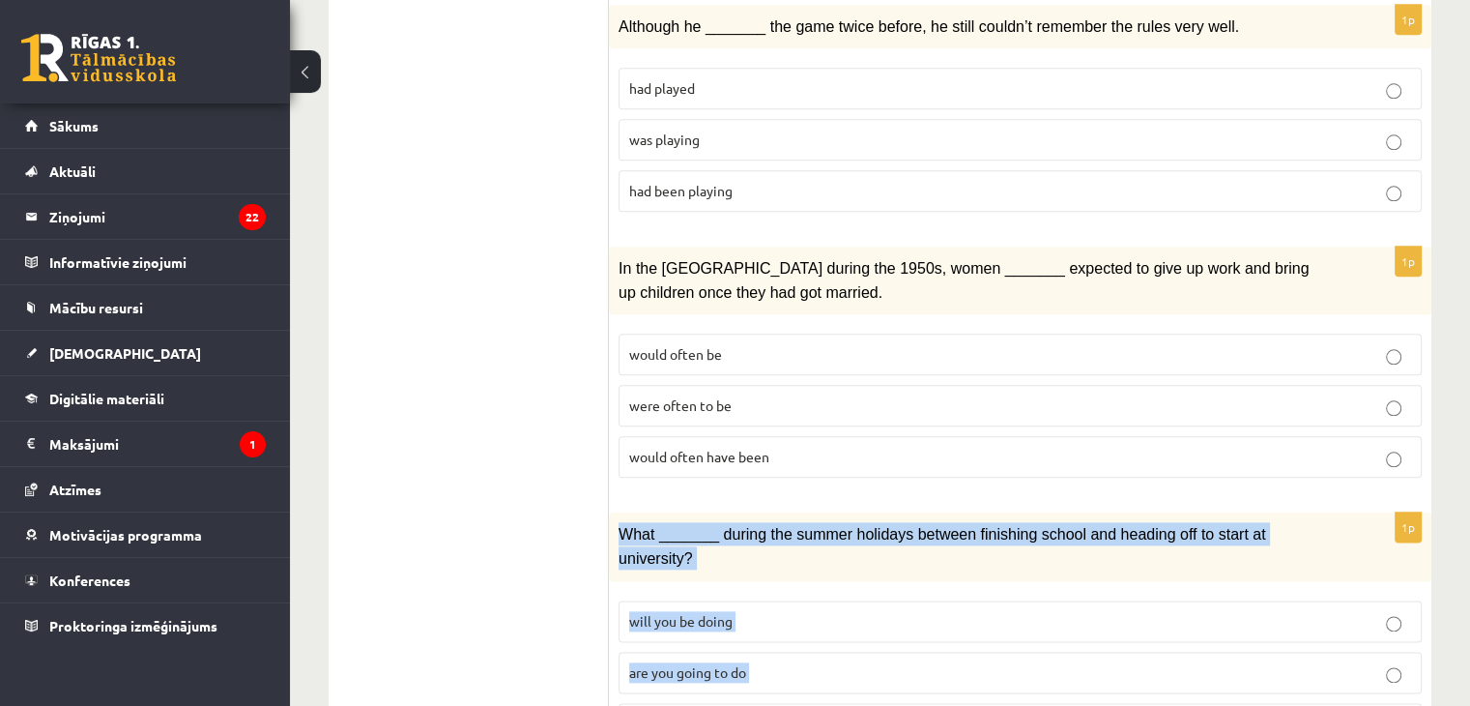
drag, startPoint x: 616, startPoint y: 447, endPoint x: 877, endPoint y: 625, distance: 316.4
click at [877, 625] on div "1p What _______ during the summer holidays between finishing school and heading…" at bounding box center [1020, 635] width 823 height 246
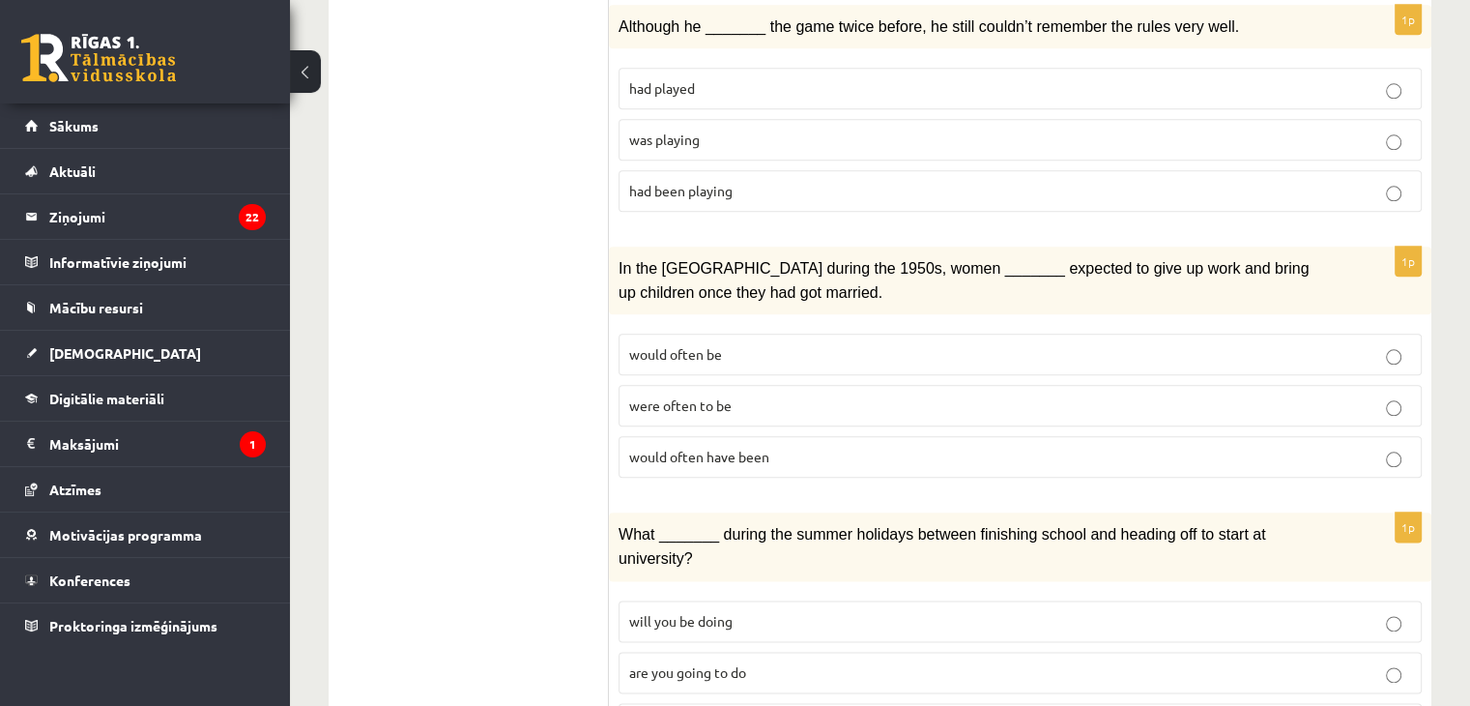
click at [650, 600] on label "will you be doing" at bounding box center [1020, 621] width 803 height 42
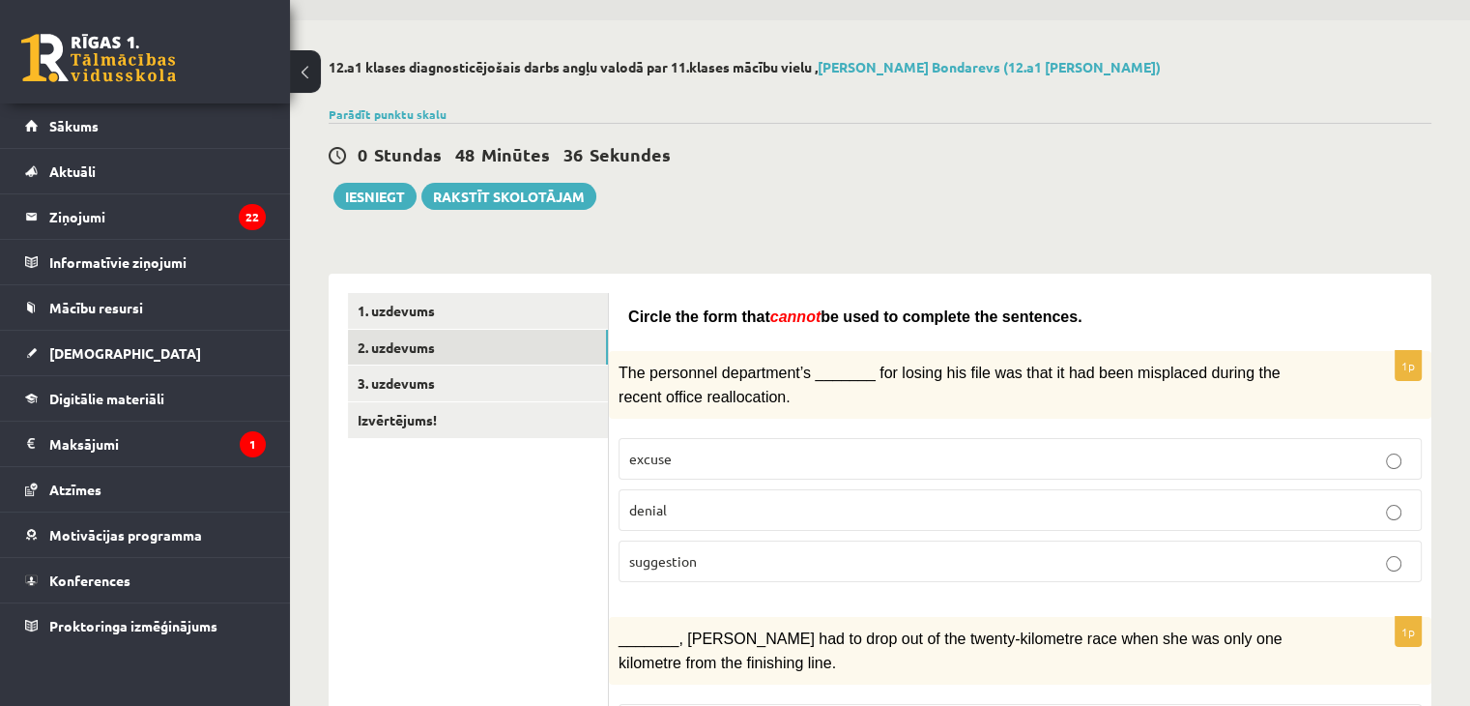
scroll to position [0, 0]
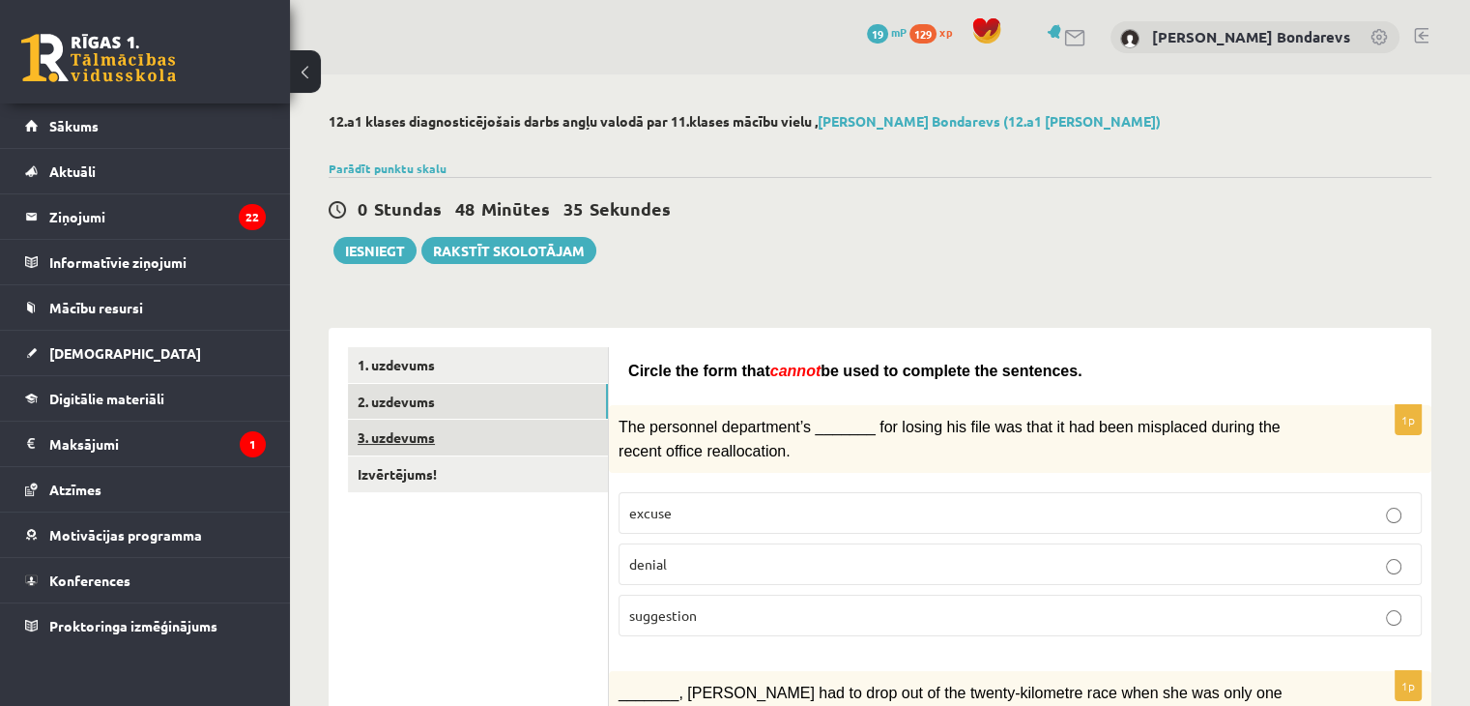
click at [502, 449] on link "3. uzdevums" at bounding box center [478, 438] width 260 height 36
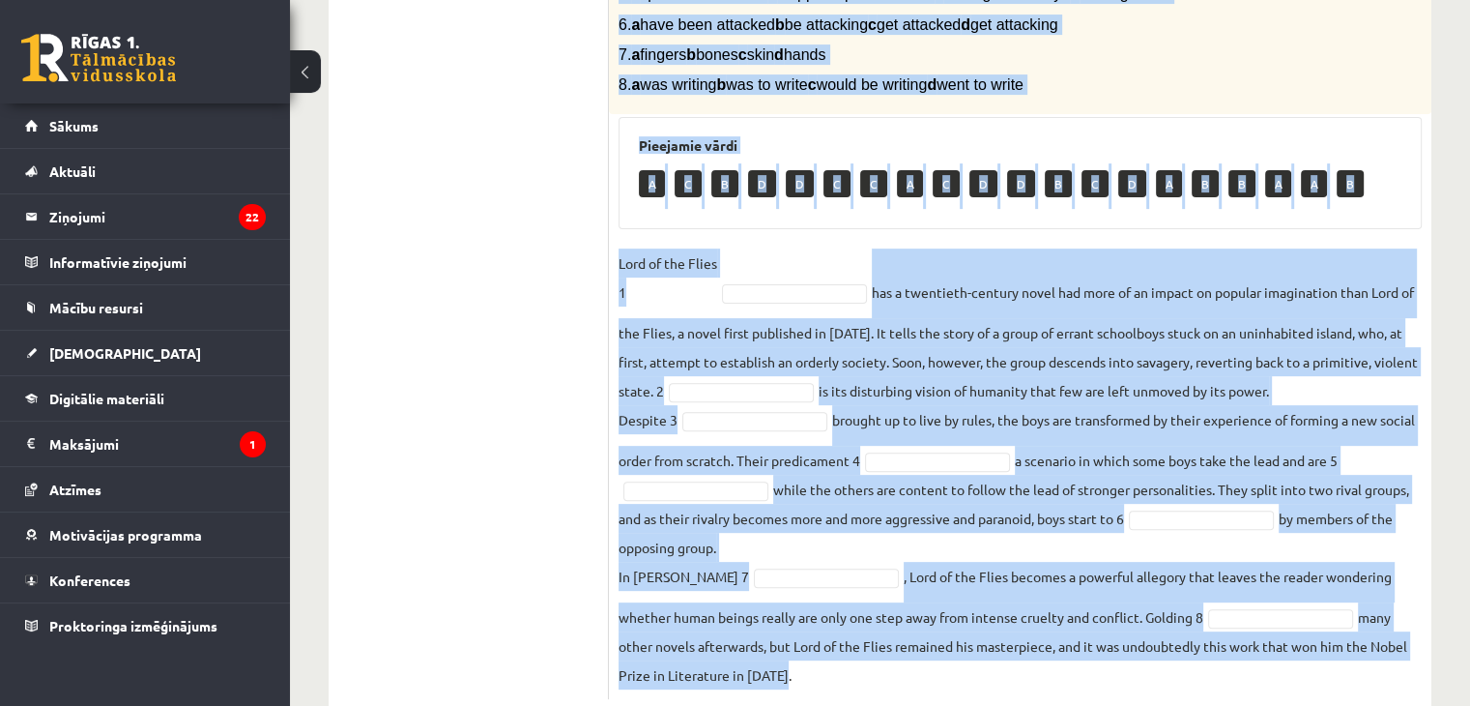
scroll to position [623, 0]
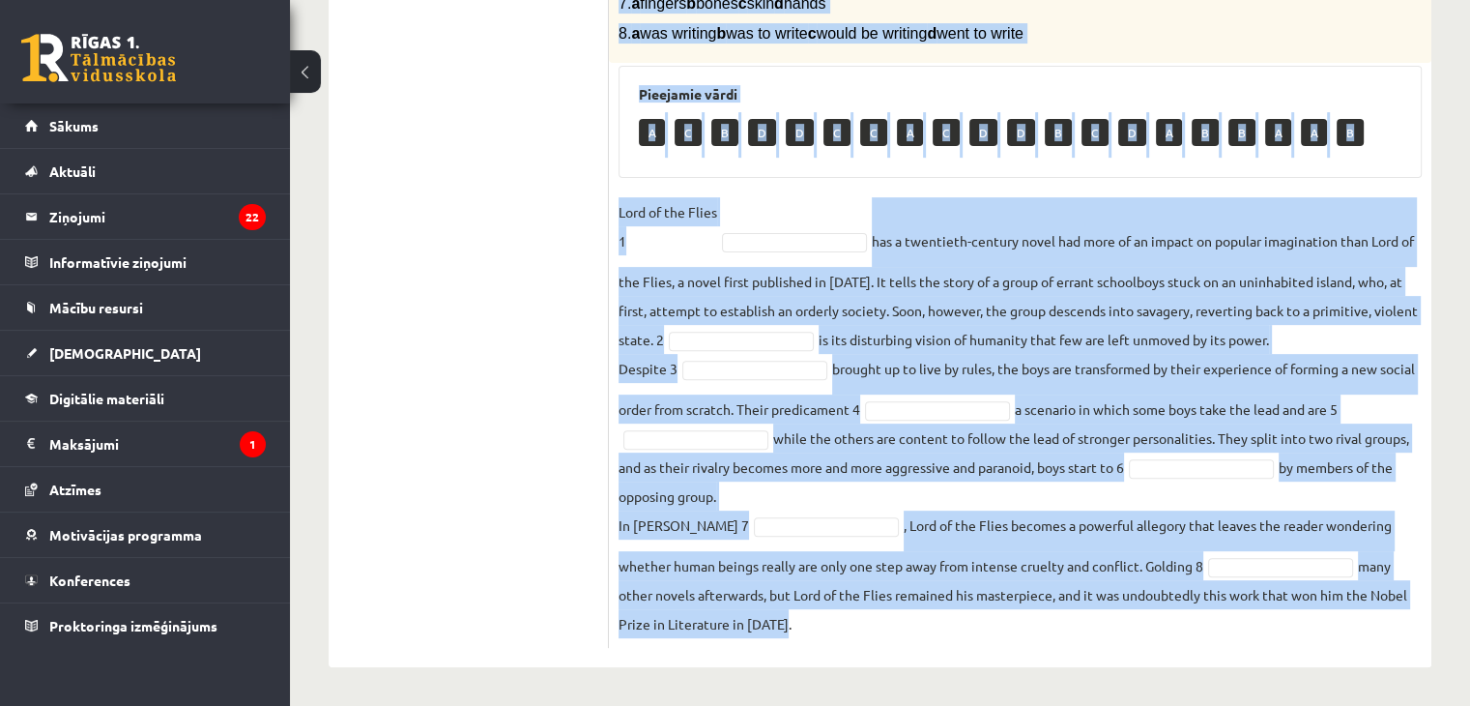
drag, startPoint x: 617, startPoint y: 145, endPoint x: 1431, endPoint y: 698, distance: 984.0
click at [1431, 698] on div "**********" at bounding box center [880, 78] width 1180 height 1255
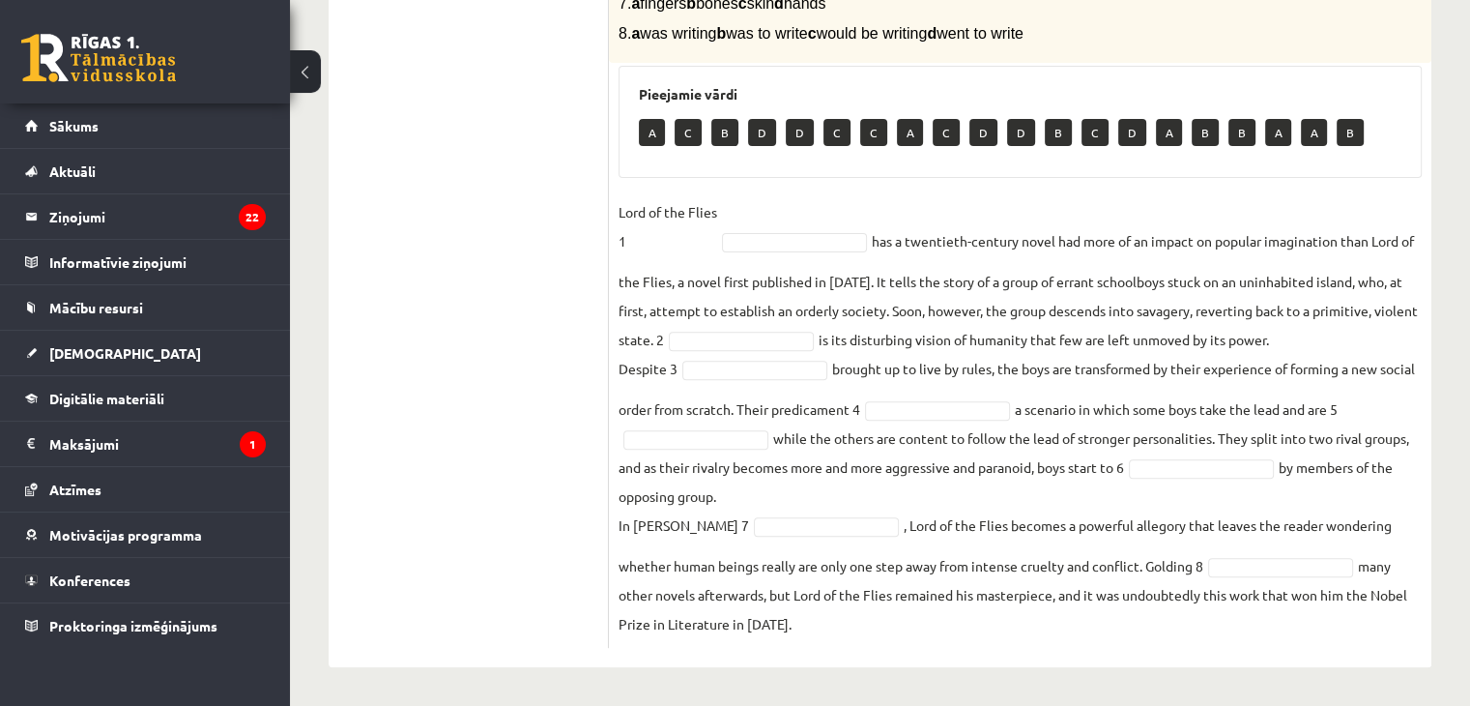
click at [491, 345] on ul "1. uzdevums 2. uzdevums 3. uzdevums Izvērtējums!" at bounding box center [478, 186] width 261 height 924
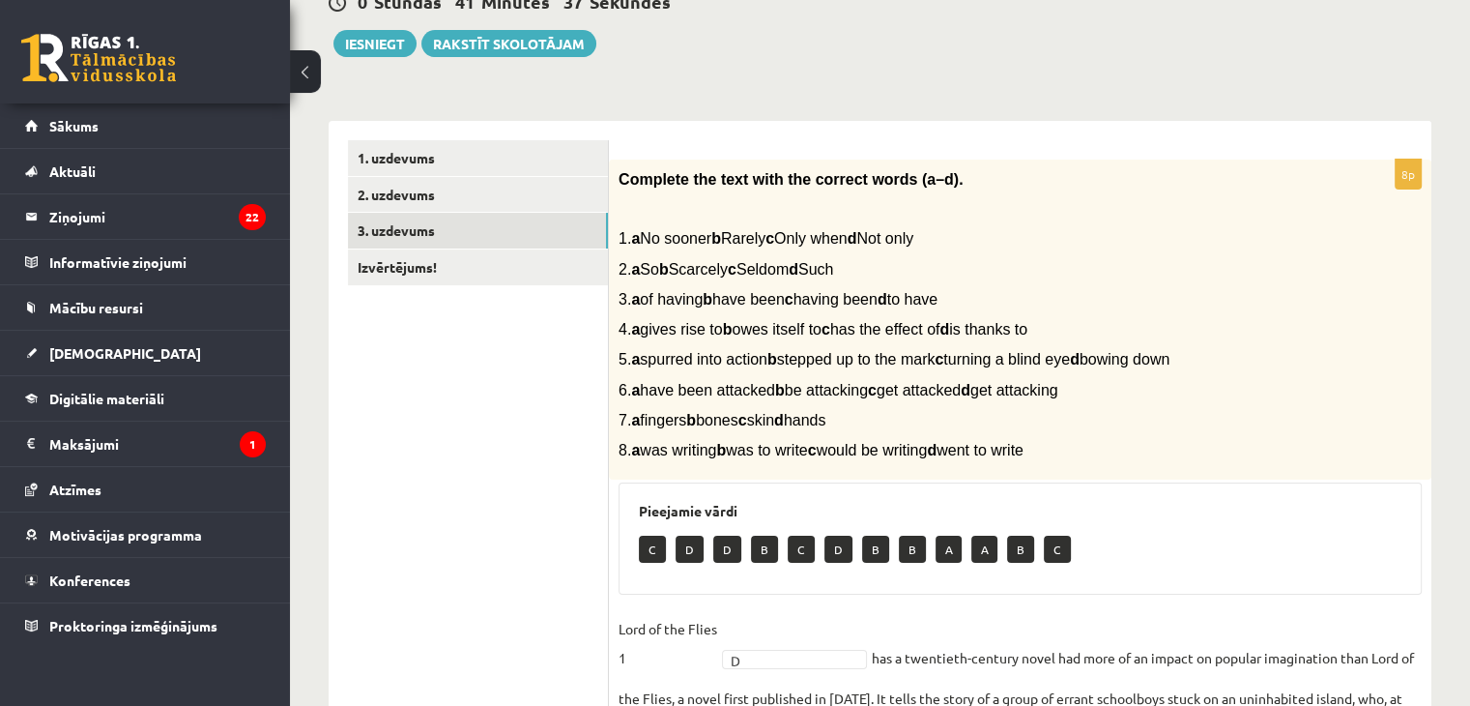
scroll to position [106, 0]
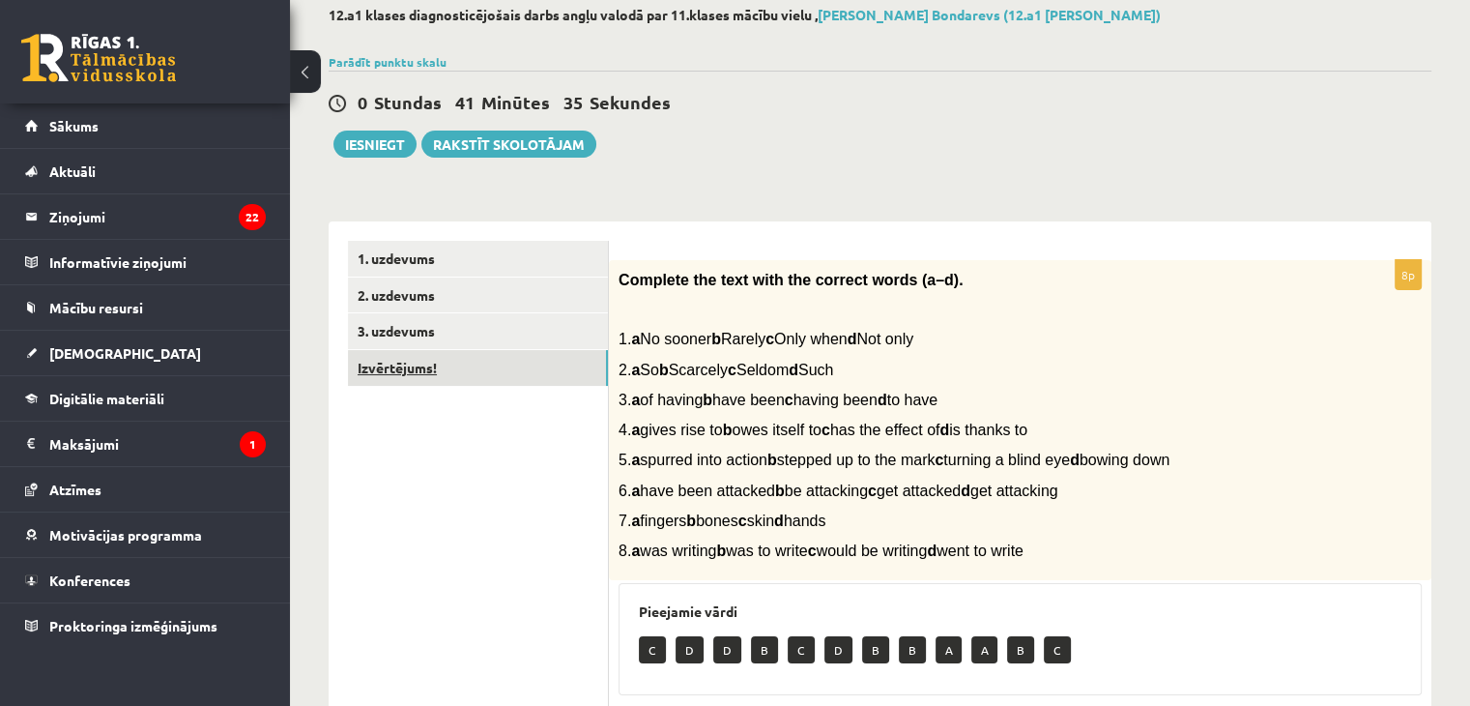
click at [487, 377] on link "Izvērtējums!" at bounding box center [478, 368] width 260 height 36
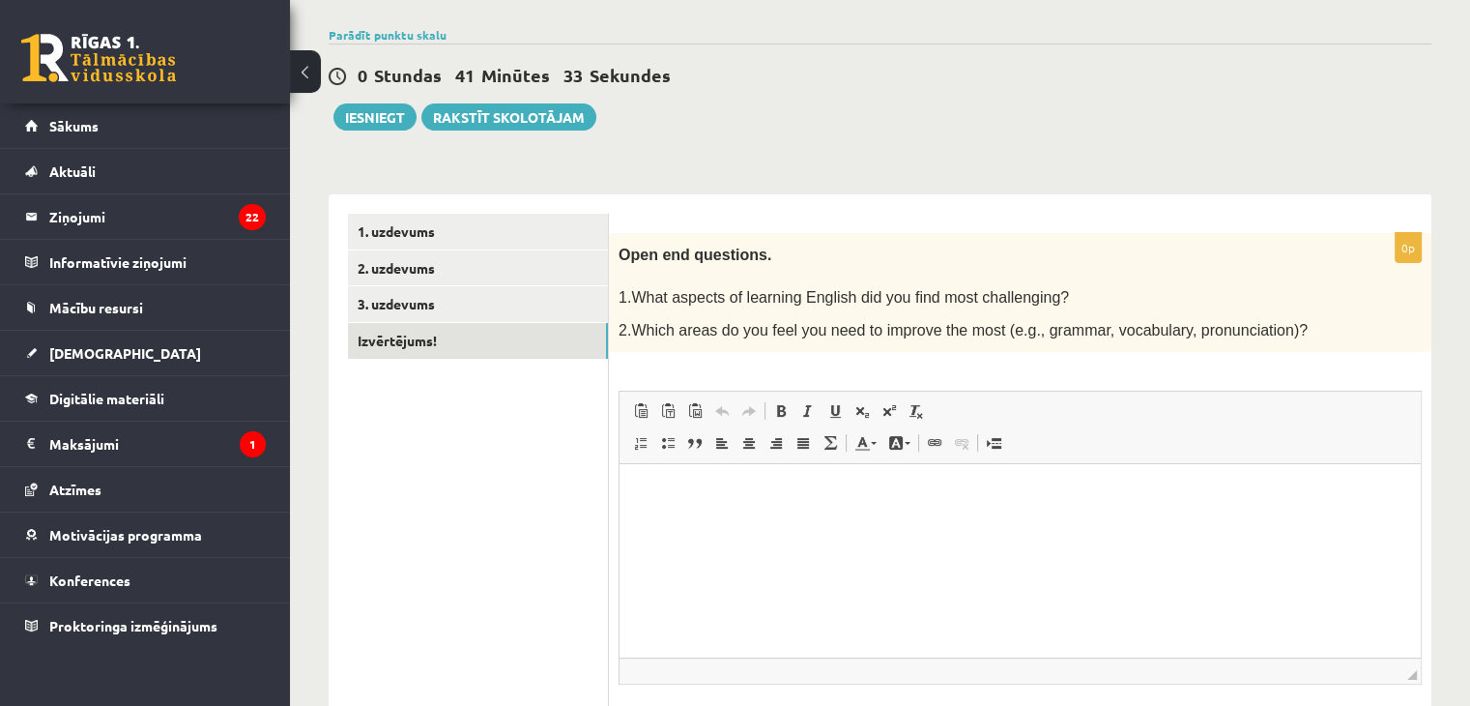
scroll to position [0, 0]
click at [669, 486] on p "Визуальный текстовый редактор, wiswyg-editor-user-answer-47433745385620" at bounding box center [1020, 493] width 763 height 20
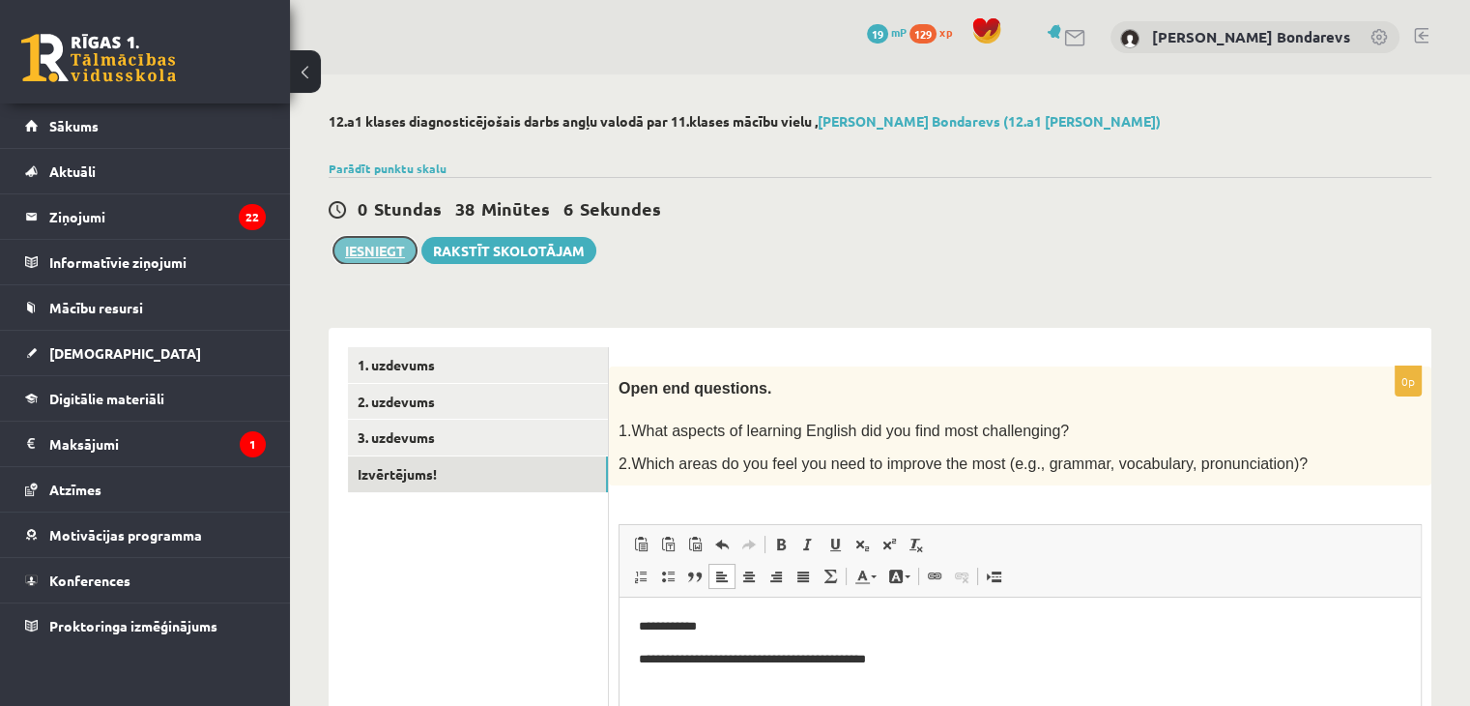
click at [392, 256] on button "Iesniegt" at bounding box center [374, 250] width 83 height 27
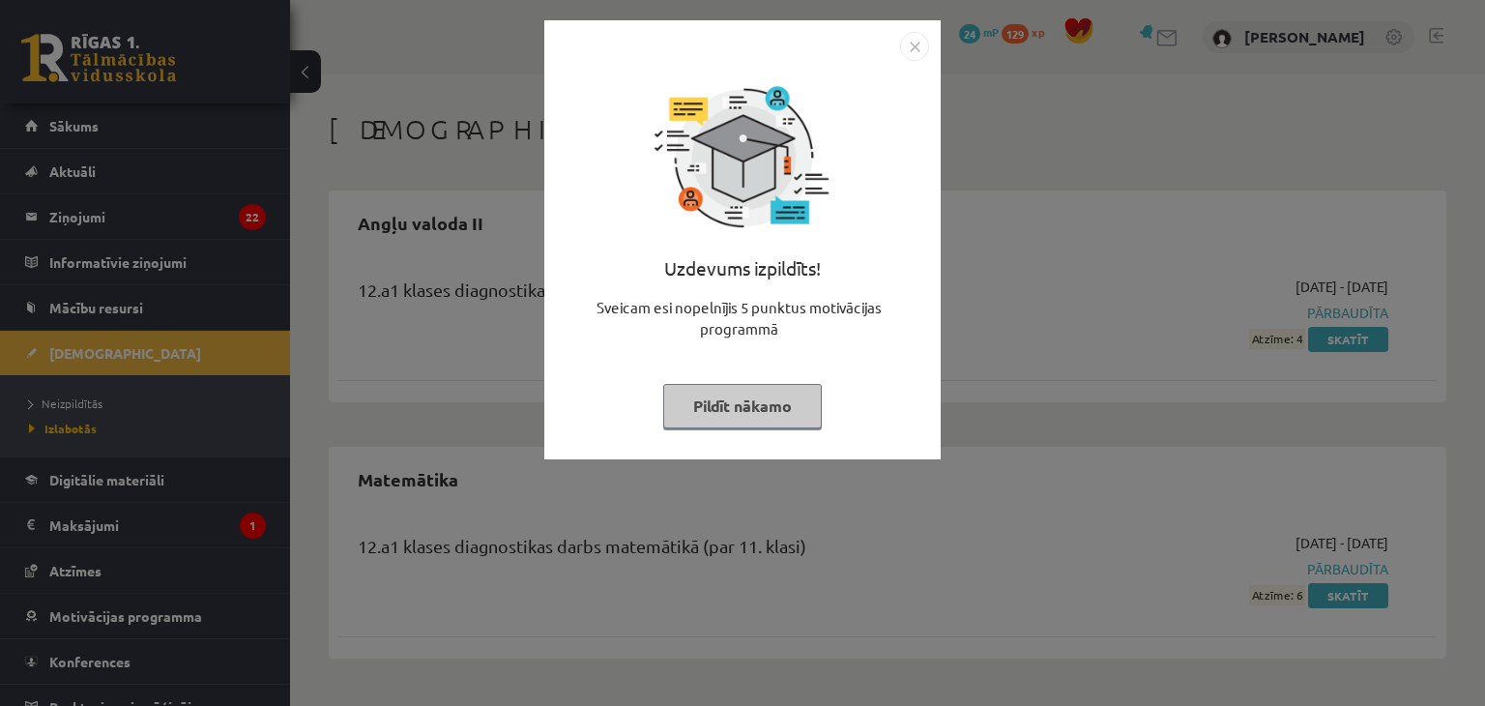
click at [743, 389] on button "Pildīt nākamo" at bounding box center [742, 406] width 159 height 44
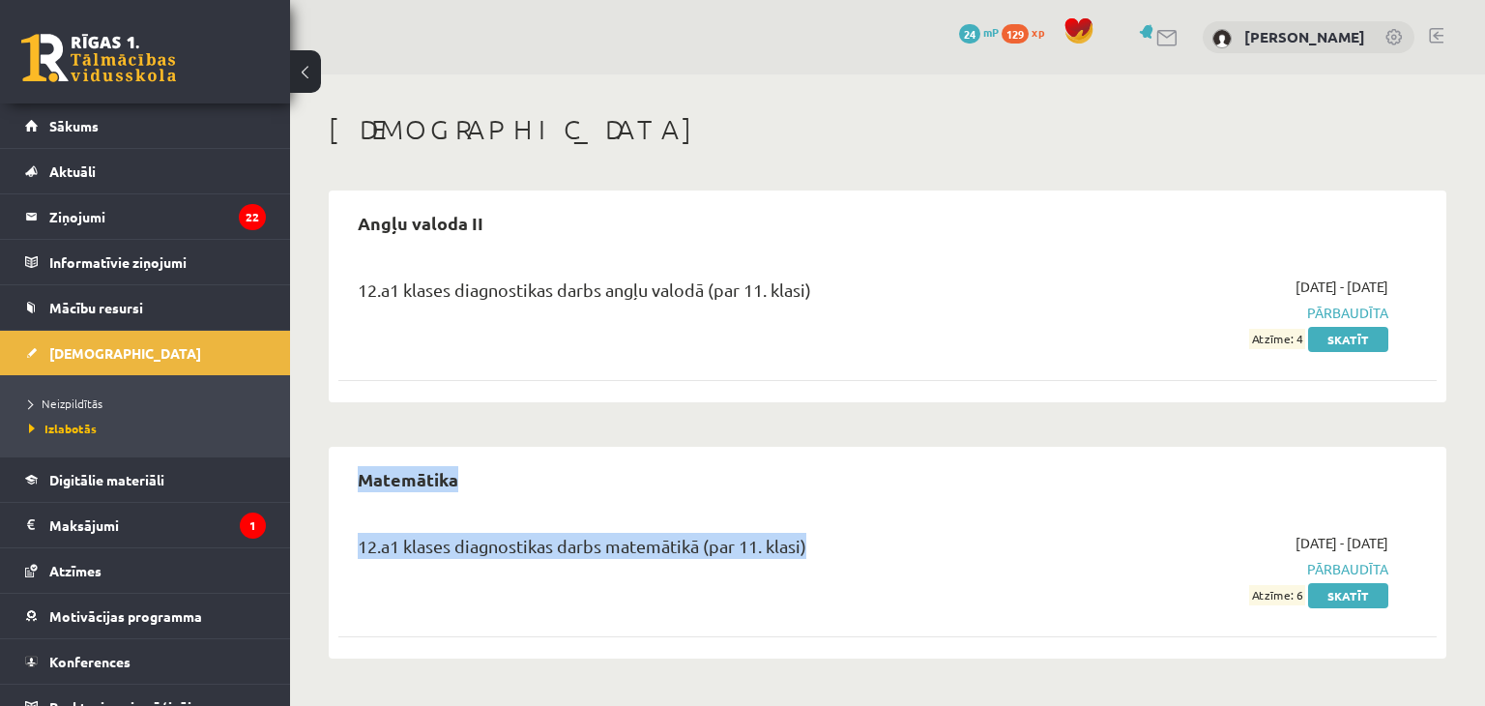
drag, startPoint x: 1228, startPoint y: 546, endPoint x: 1133, endPoint y: 269, distance: 293.2
click at [1133, 269] on div "Angļu valoda II 12.a1 klases diagnostikas darbs angļu valodā (par 11. klasi) [D…" at bounding box center [887, 424] width 1117 height 468
click at [73, 409] on link "Neizpildītās" at bounding box center [150, 402] width 242 height 17
